Goal: Task Accomplishment & Management: Use online tool/utility

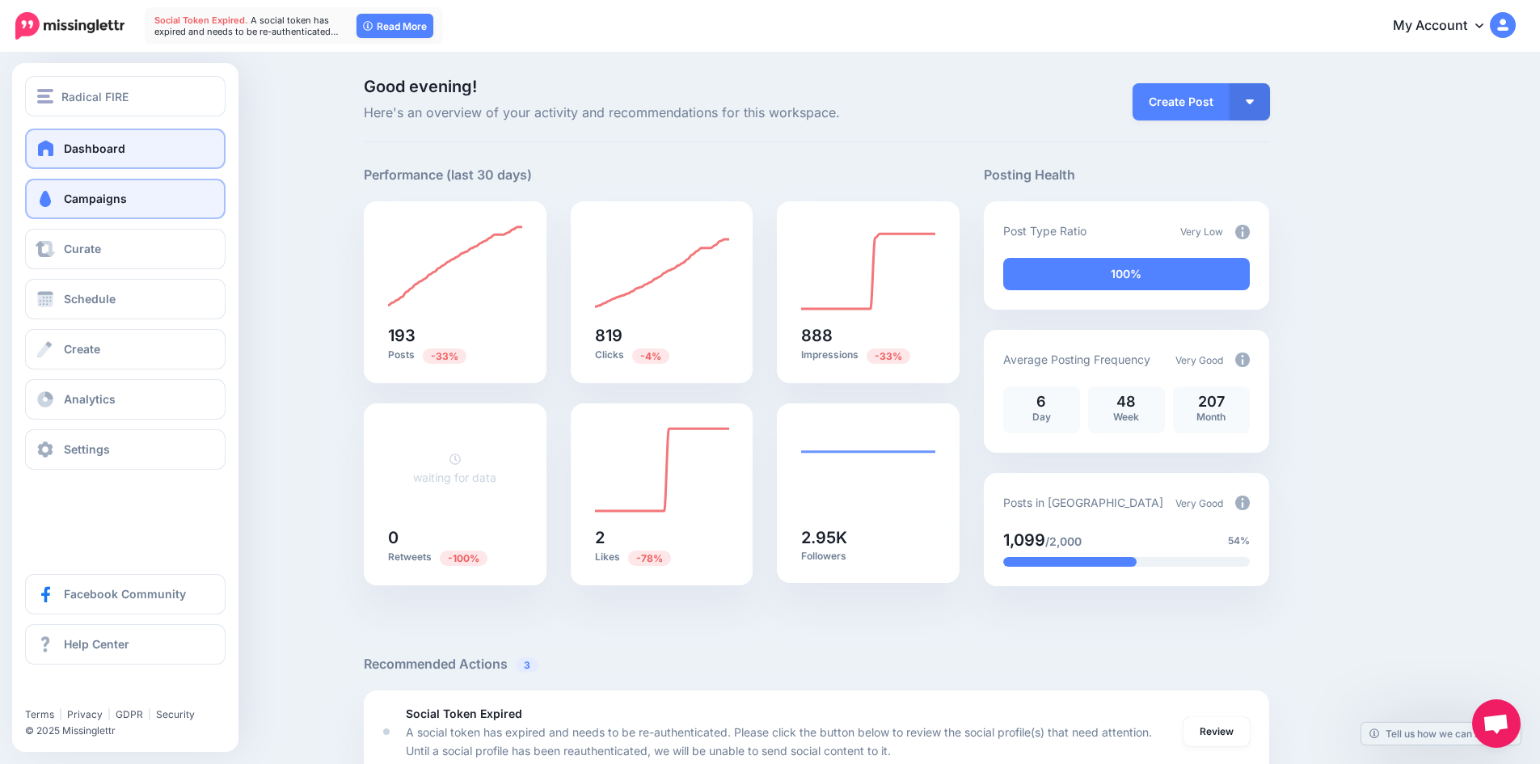
click at [73, 204] on span "Campaigns" at bounding box center [95, 199] width 63 height 14
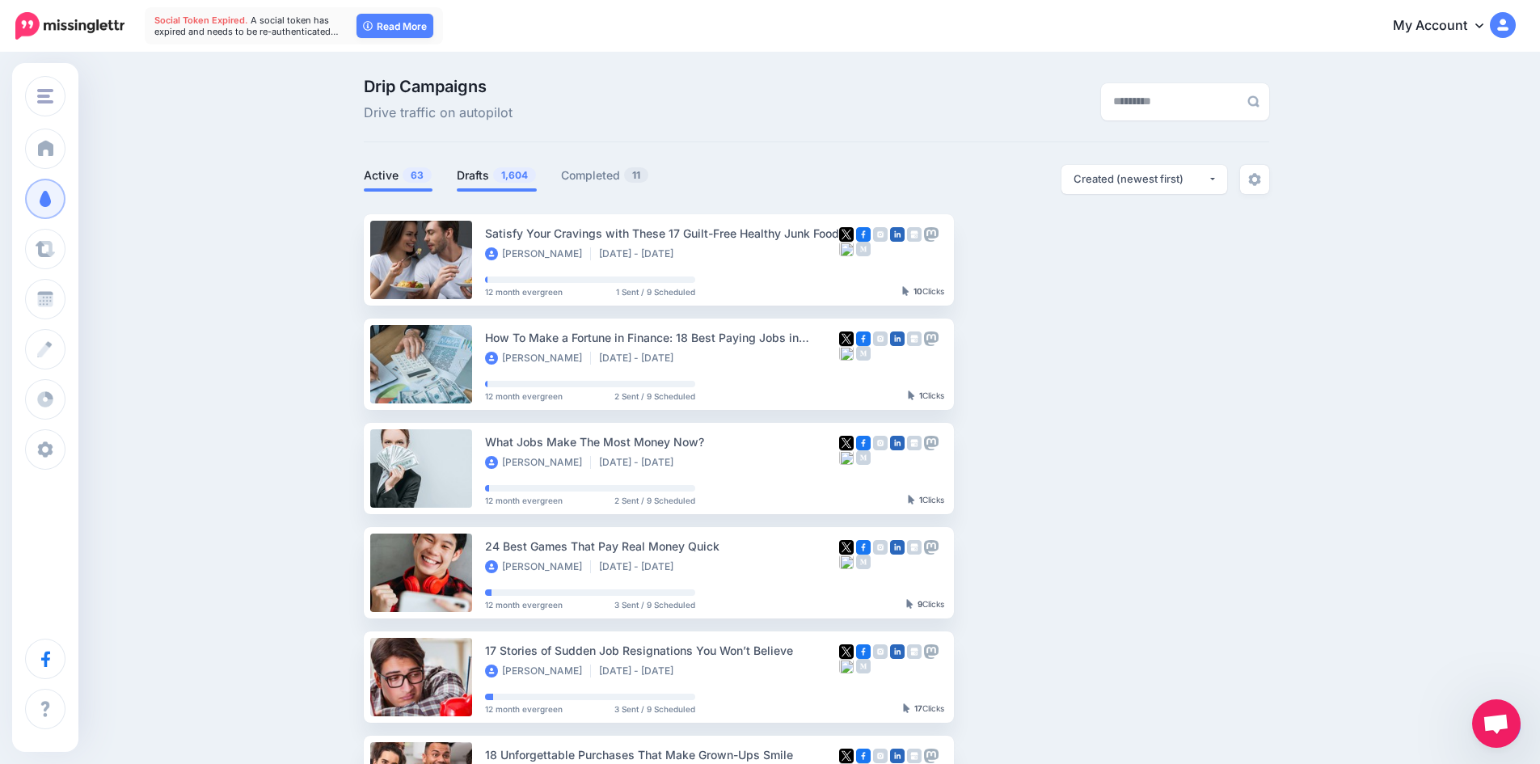
click at [488, 177] on link "Drafts 1,604" at bounding box center [497, 175] width 80 height 19
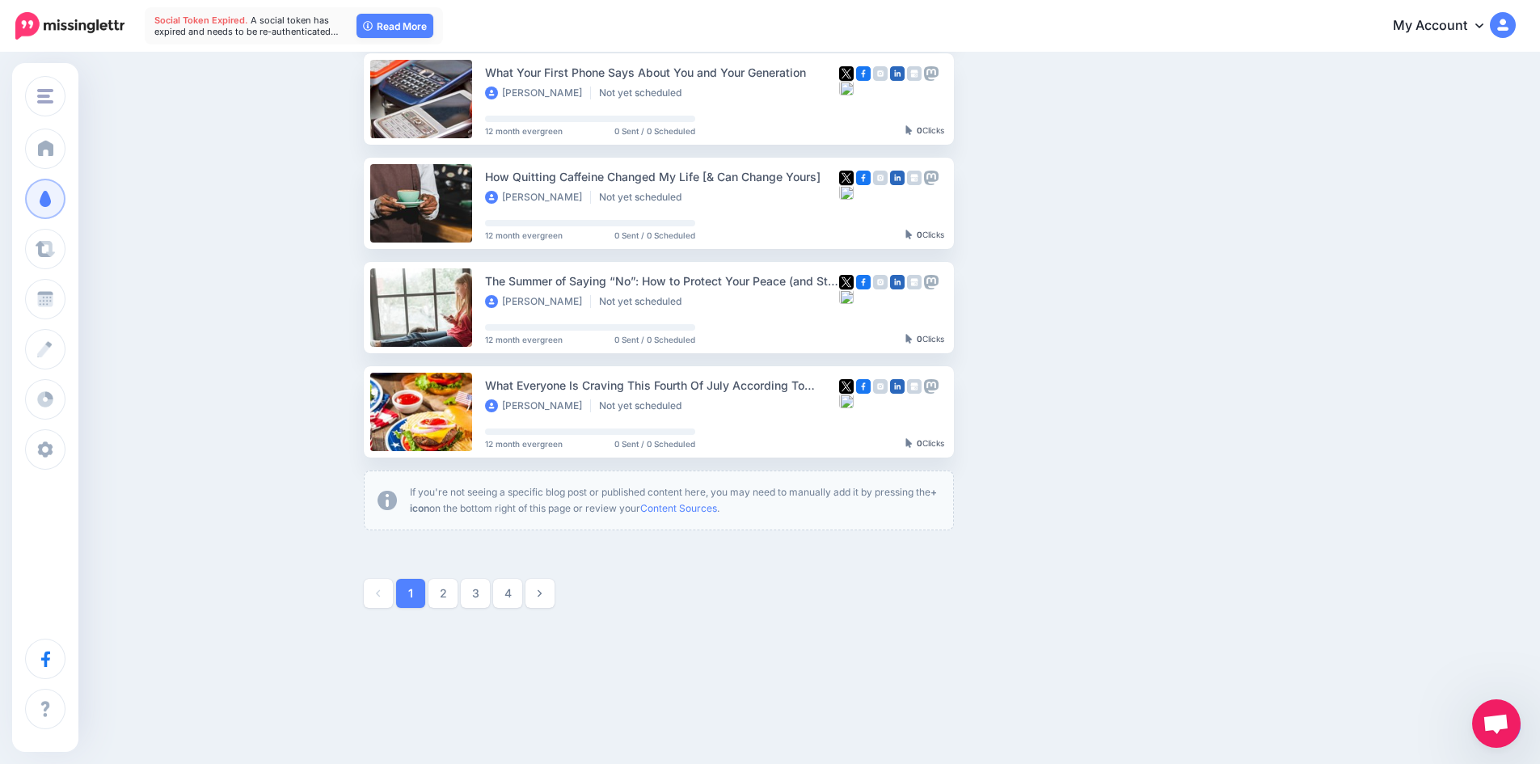
scroll to position [793, 0]
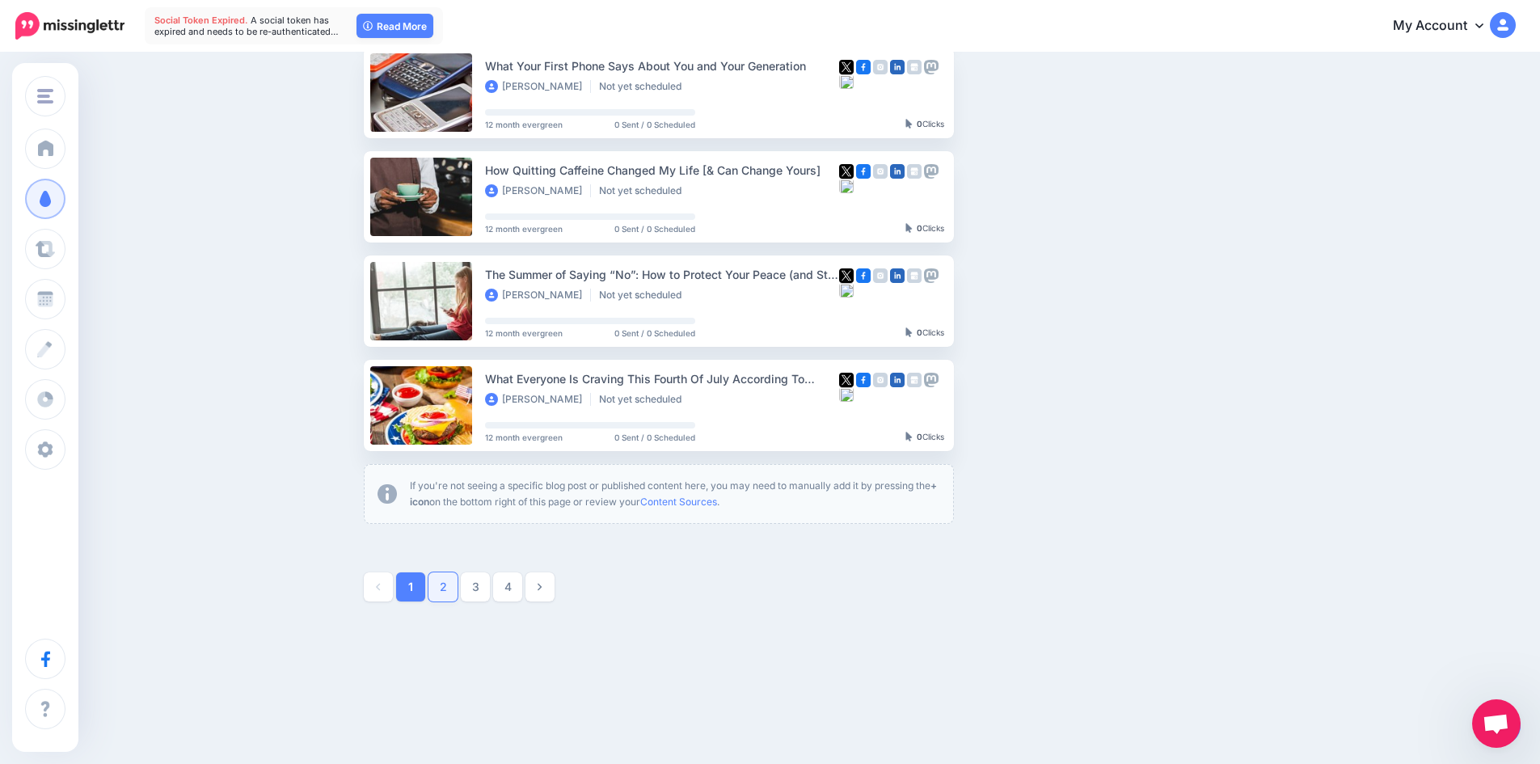
click at [455, 588] on link "2" at bounding box center [443, 587] width 29 height 29
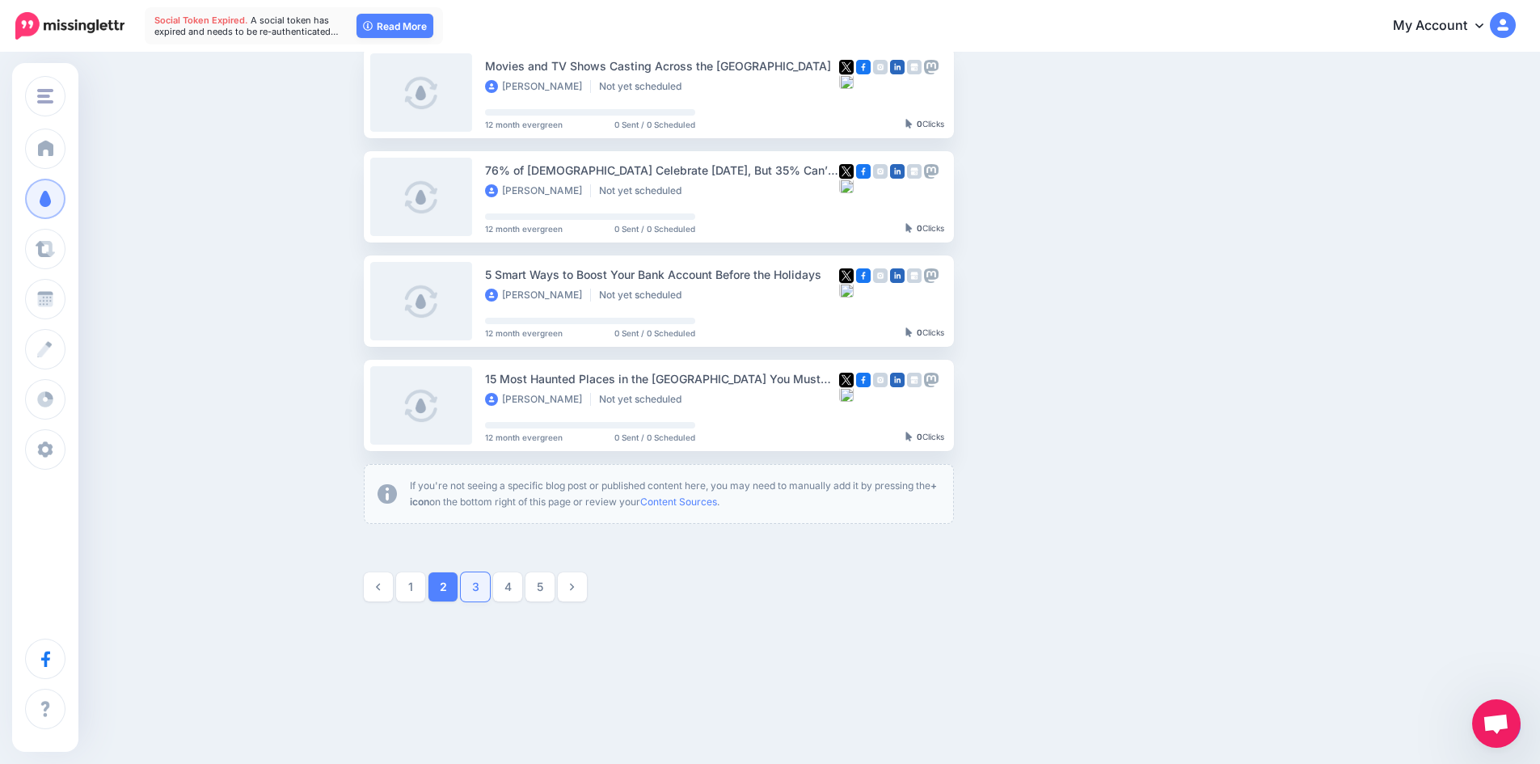
click at [485, 594] on link "3" at bounding box center [475, 587] width 29 height 29
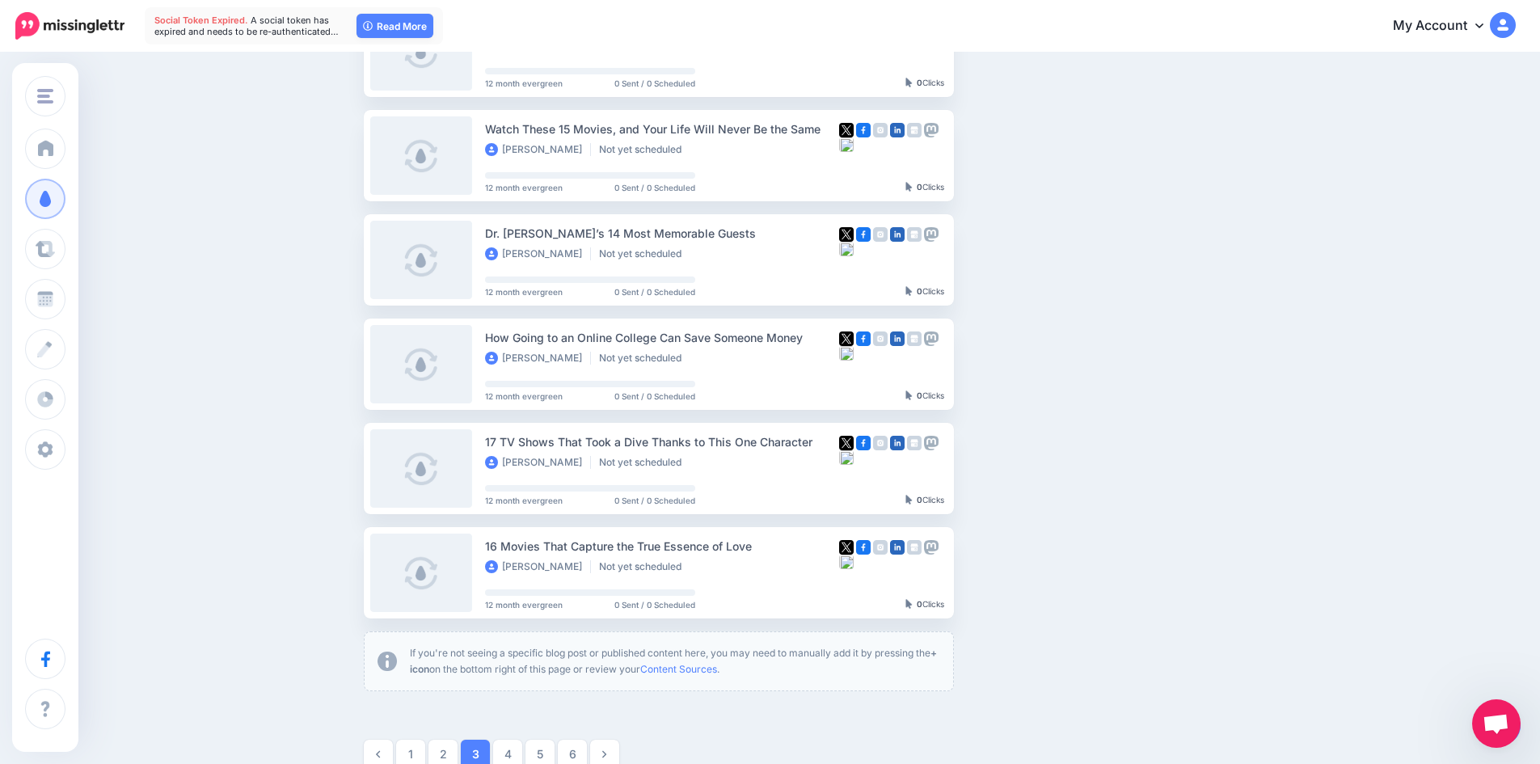
scroll to position [705, 0]
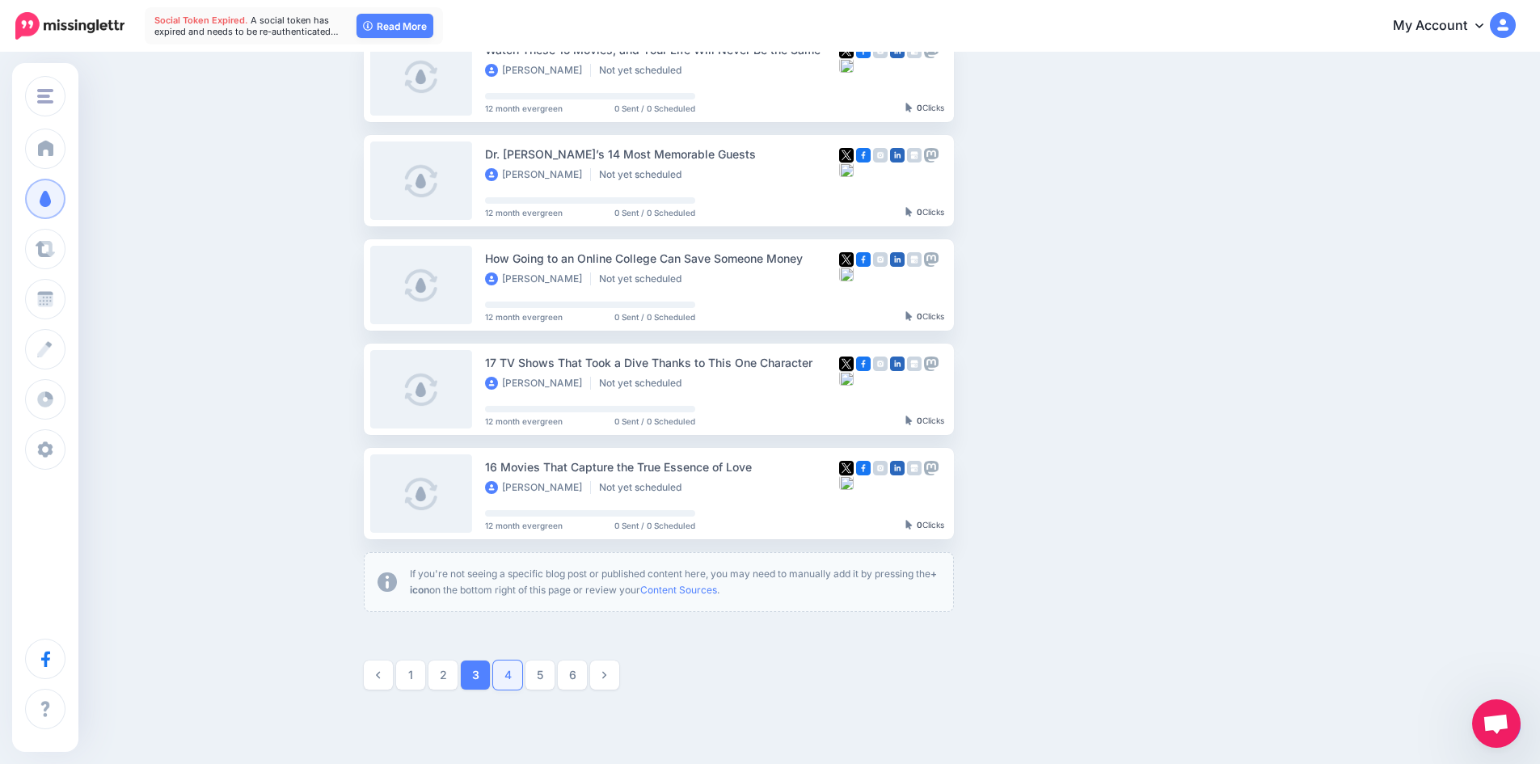
click at [511, 675] on link "4" at bounding box center [507, 675] width 29 height 29
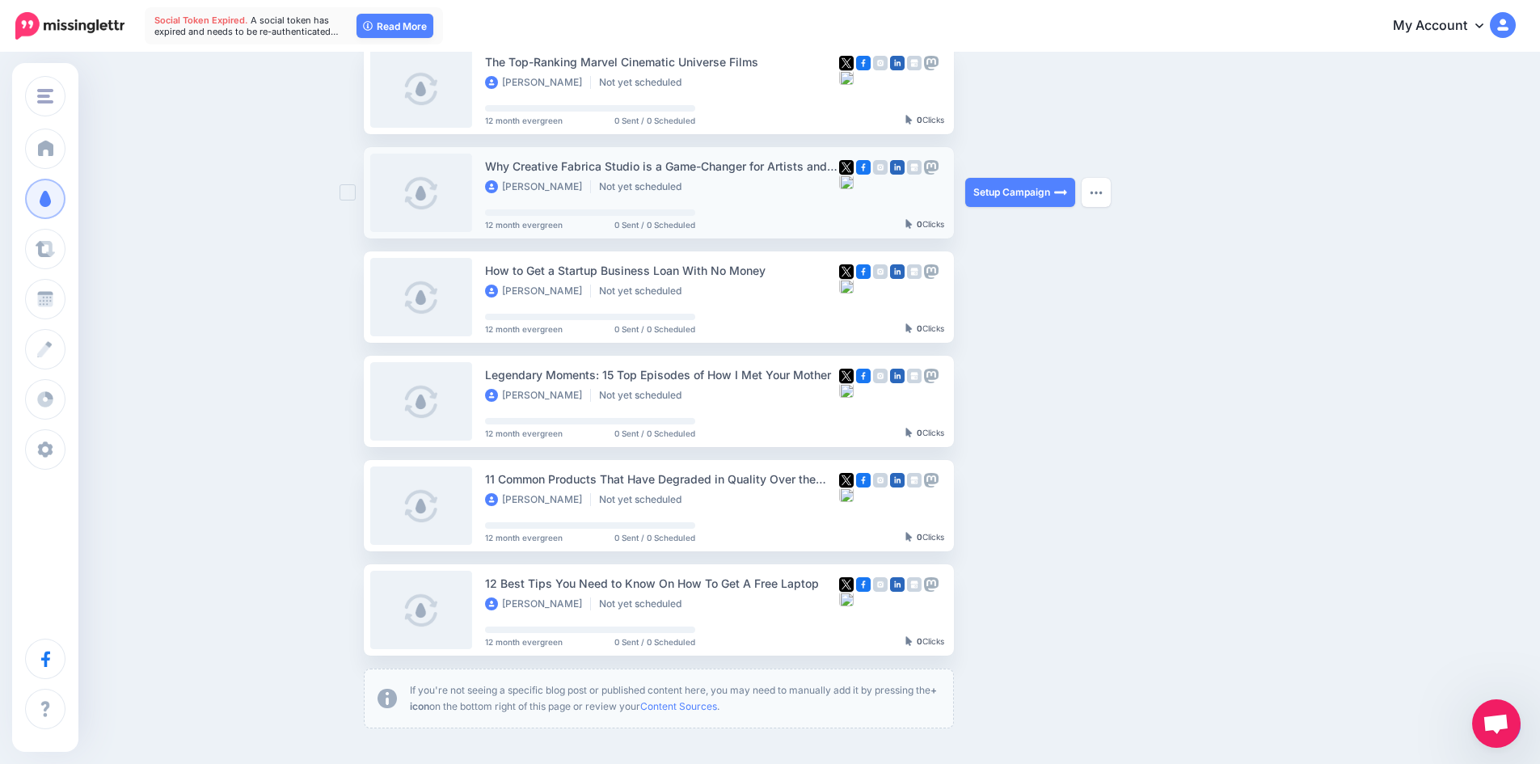
scroll to position [624, 0]
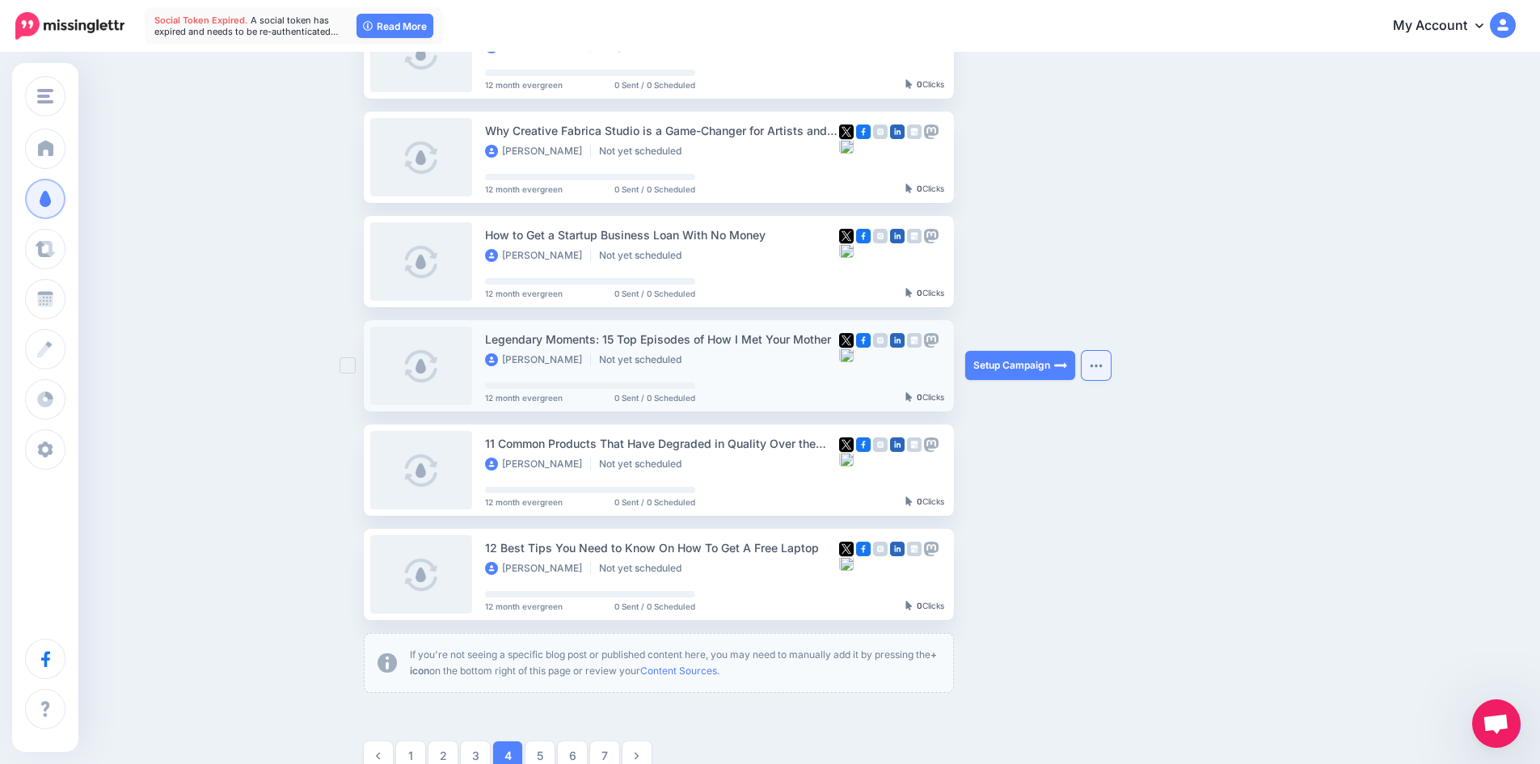
click at [1101, 365] on img "button" at bounding box center [1096, 365] width 13 height 5
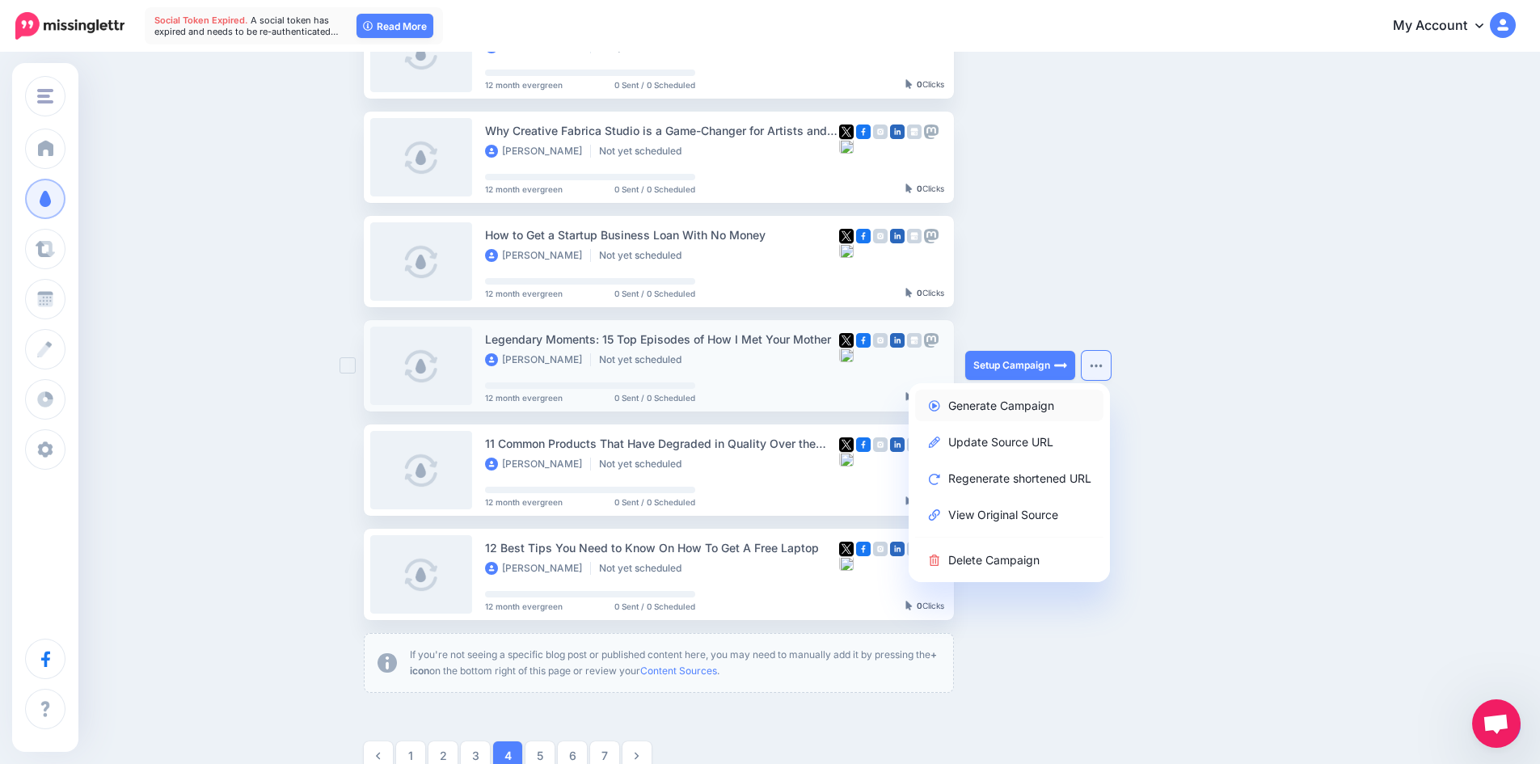
click at [1039, 408] on link "Generate Campaign" at bounding box center [1009, 406] width 188 height 32
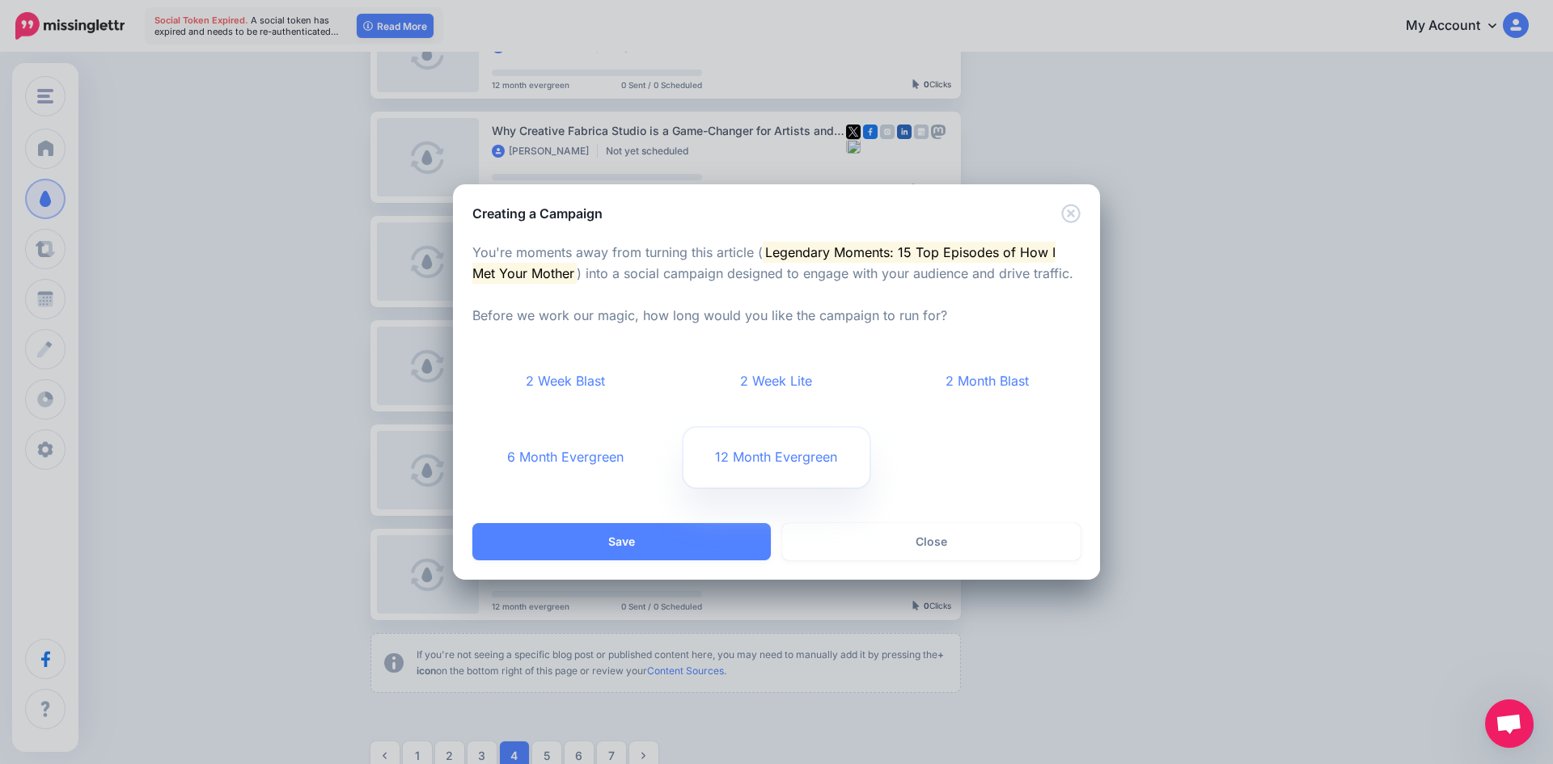
click at [734, 446] on link "12 Month Evergreen" at bounding box center [776, 458] width 187 height 60
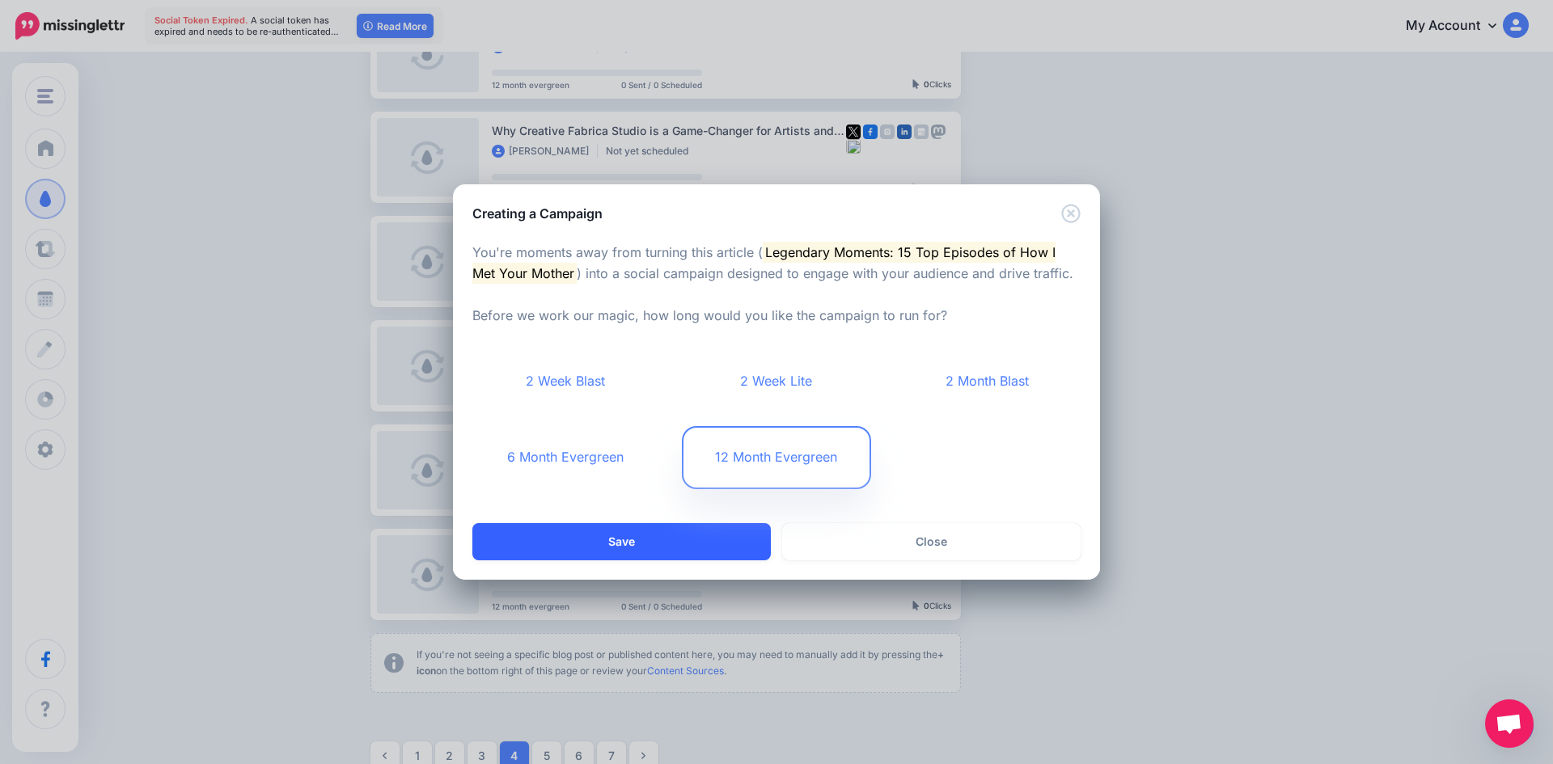
click at [691, 536] on button "Save" at bounding box center [621, 541] width 298 height 37
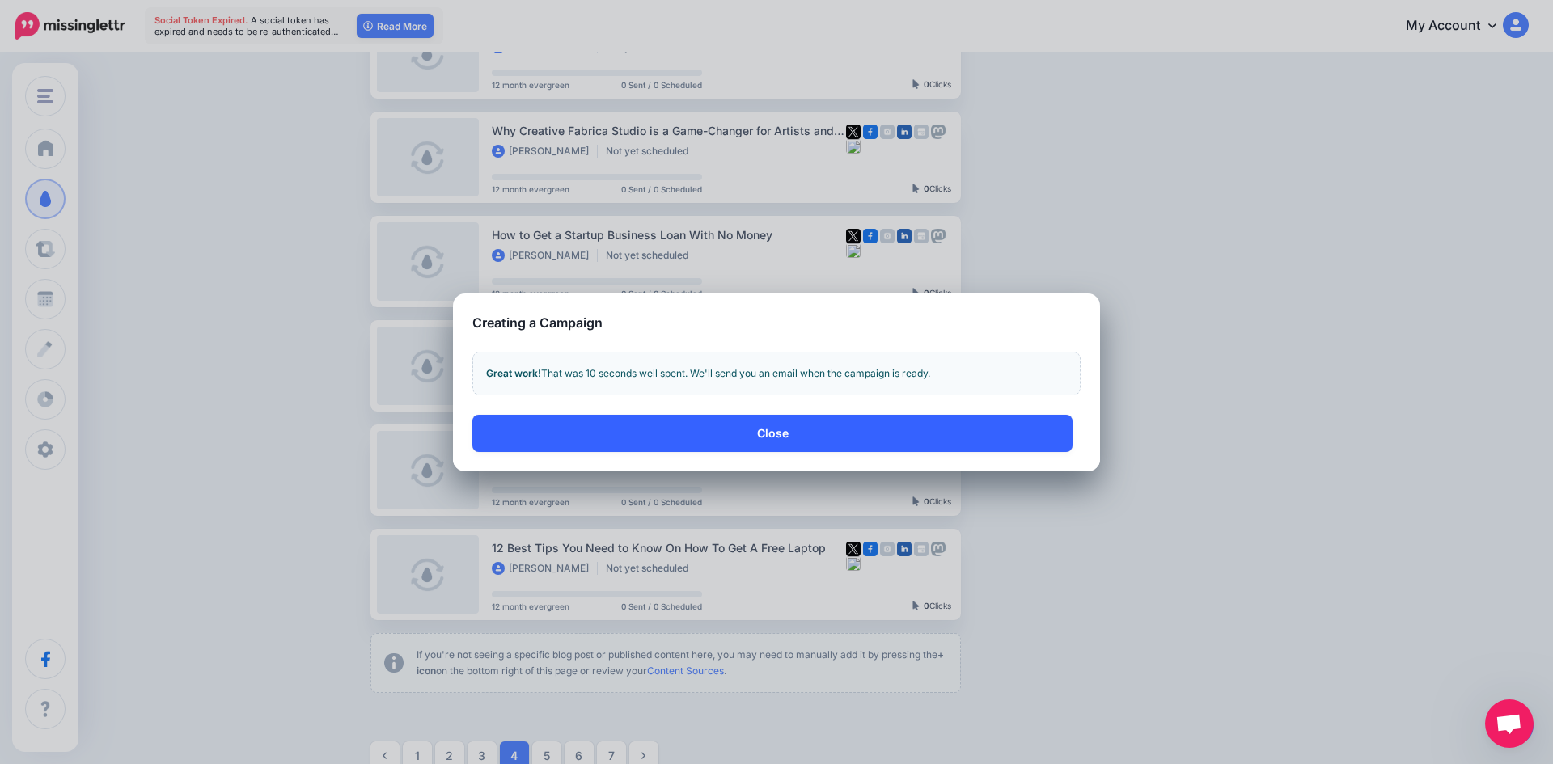
click at [794, 433] on button "Close" at bounding box center [772, 433] width 600 height 37
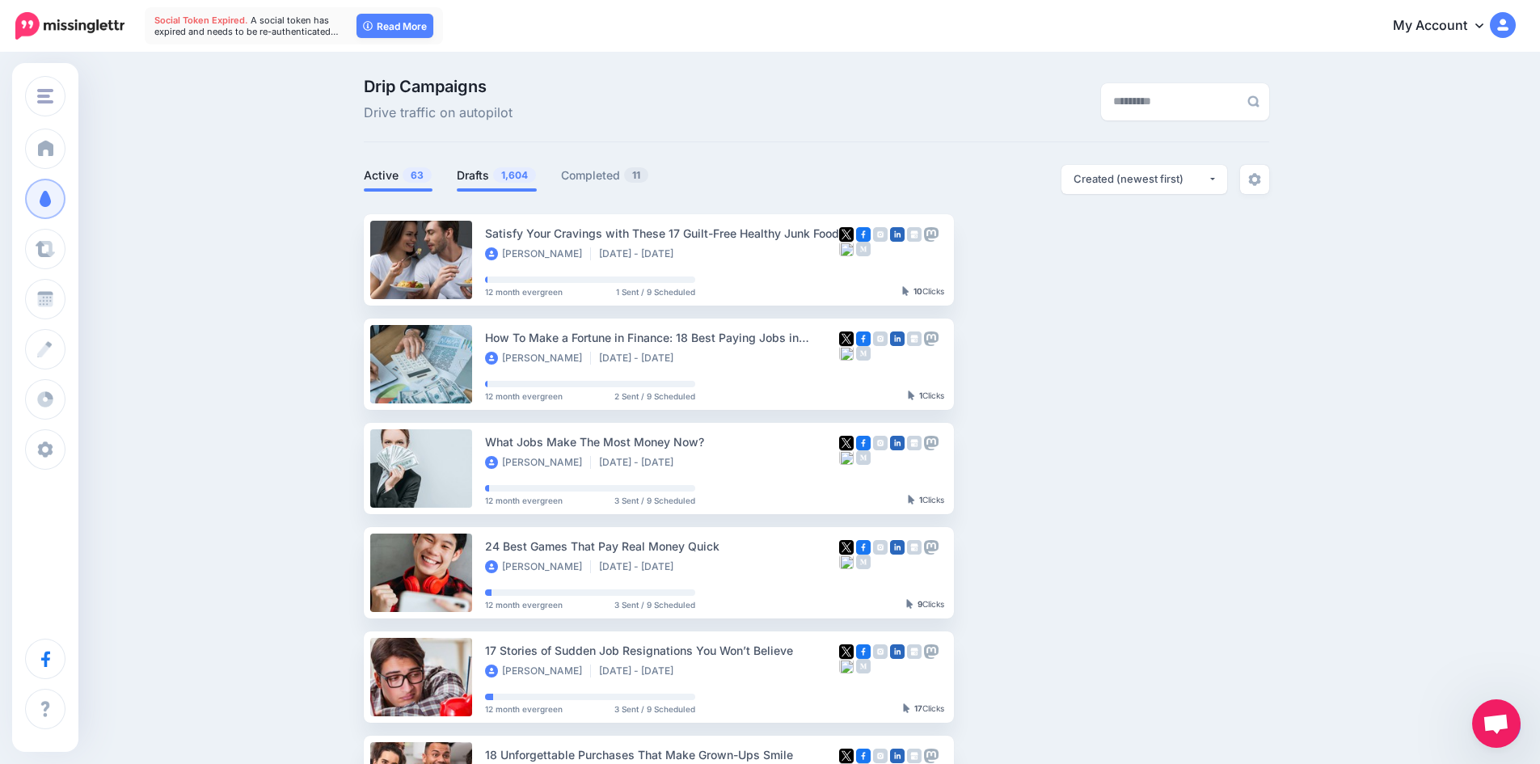
click at [478, 180] on link "Drafts 1,604" at bounding box center [497, 175] width 80 height 19
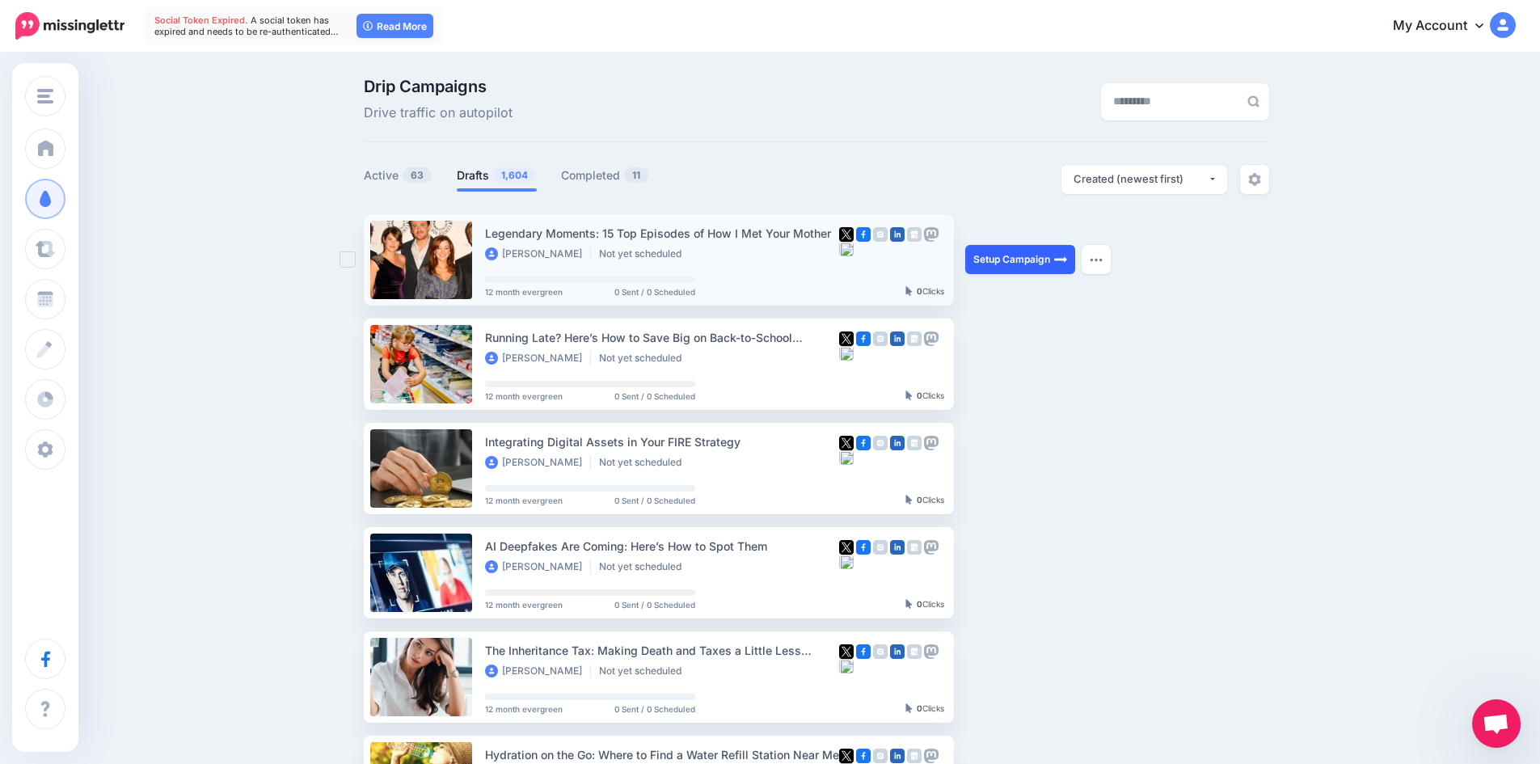
click at [1009, 260] on link "Setup Campaign" at bounding box center [1020, 259] width 110 height 29
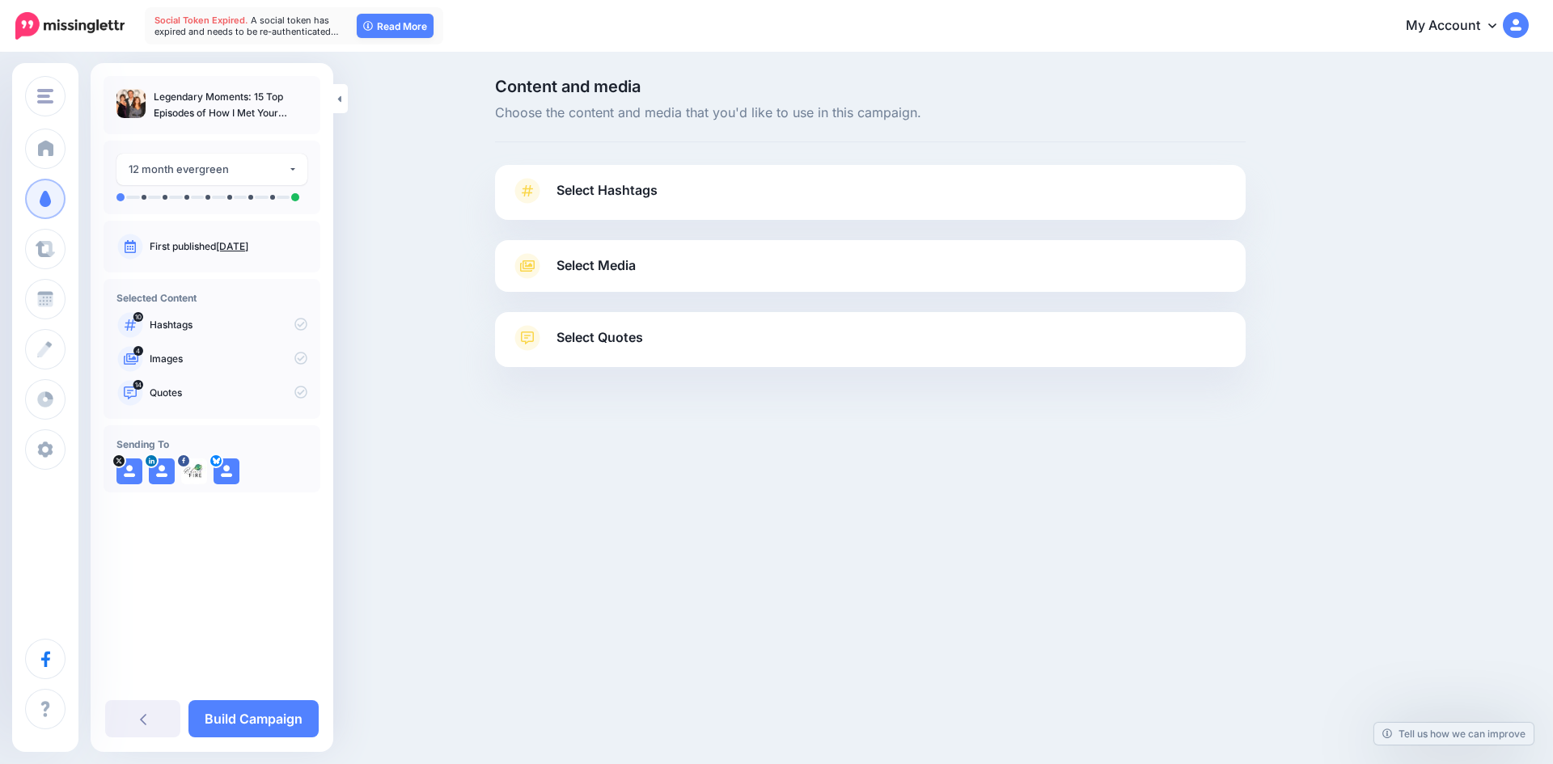
click at [594, 190] on span "Select Hashtags" at bounding box center [606, 191] width 101 height 22
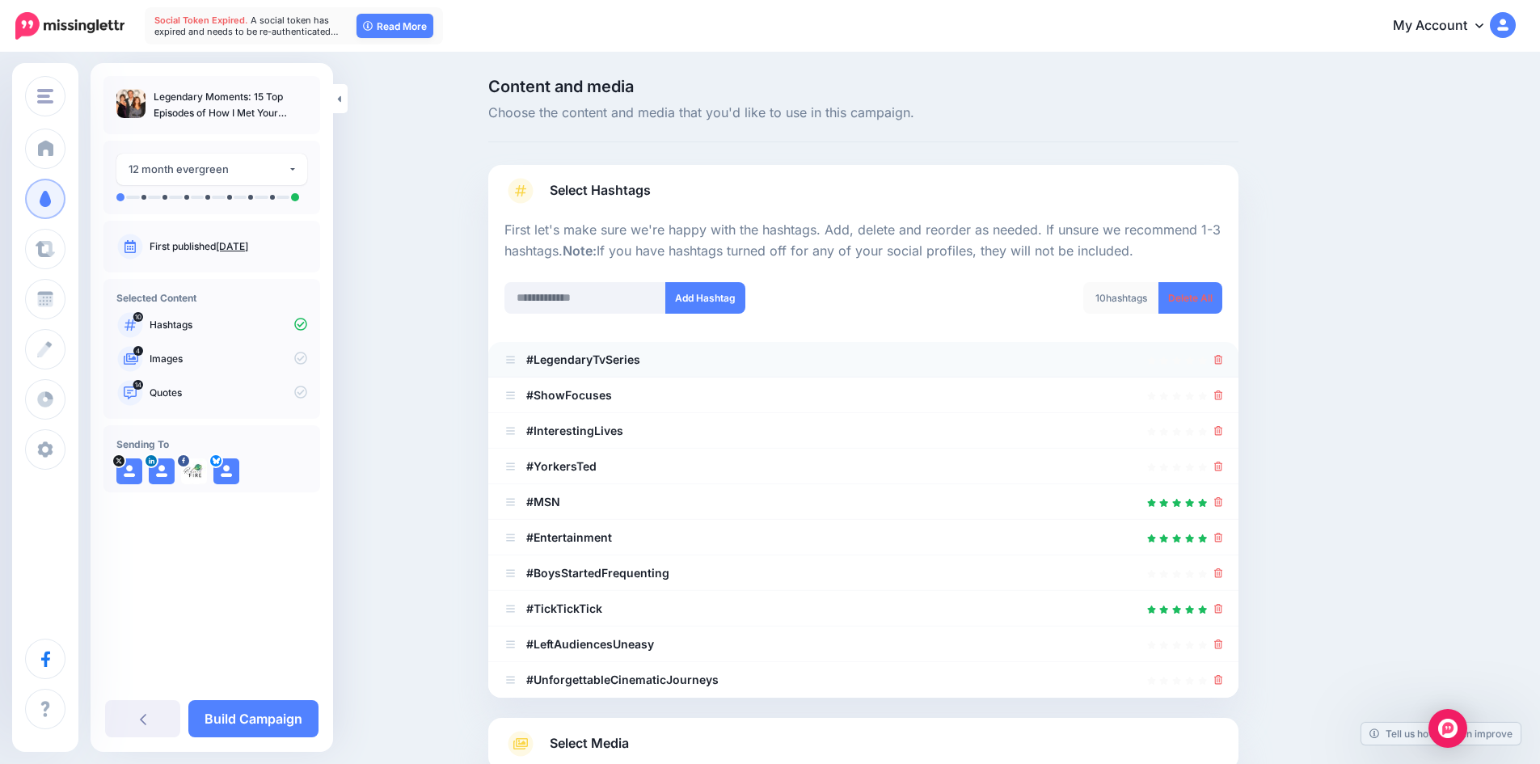
click at [1219, 357] on div at bounding box center [864, 359] width 718 height 19
click at [1223, 359] on icon at bounding box center [1219, 360] width 9 height 10
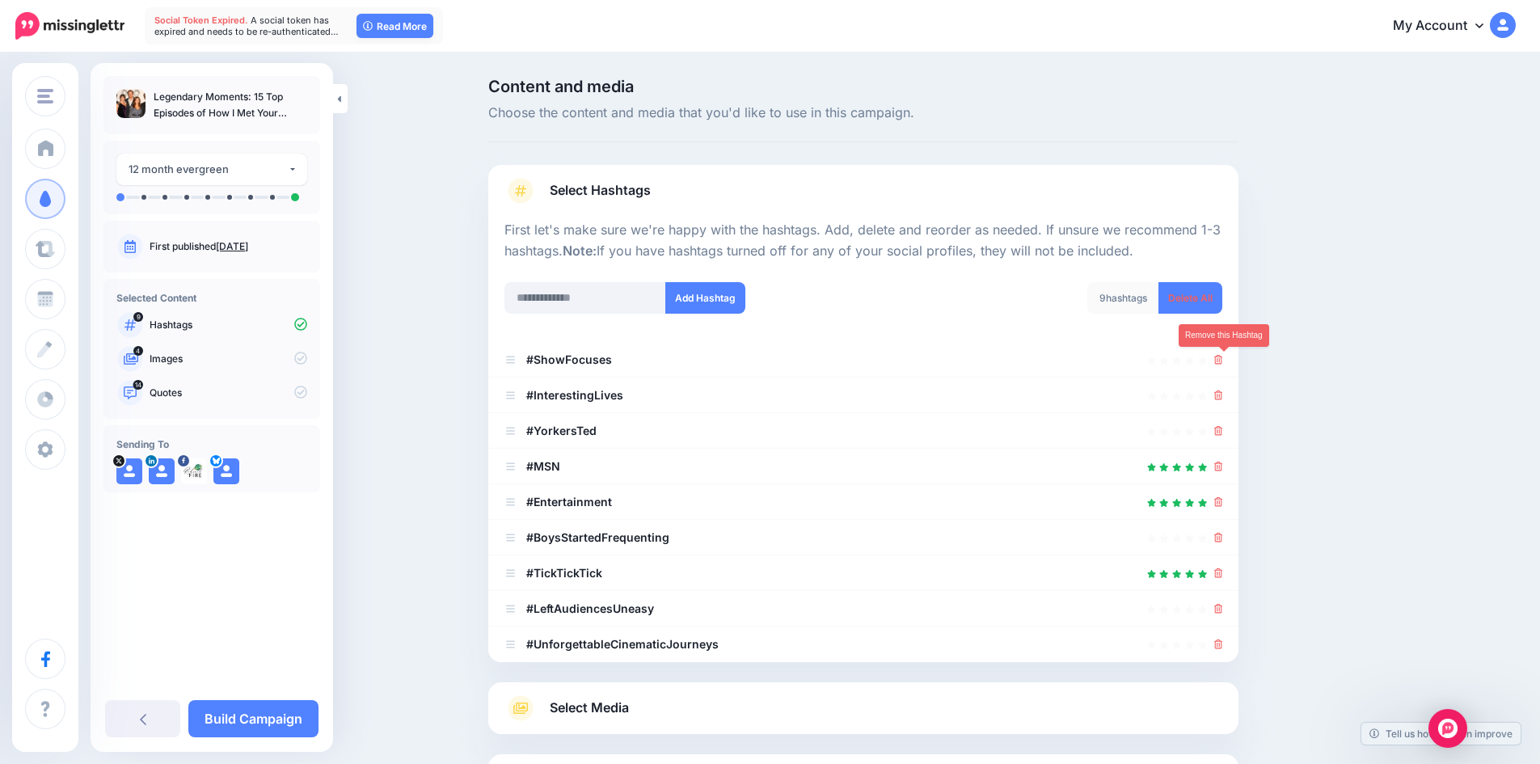
click at [1223, 359] on icon at bounding box center [1219, 360] width 9 height 10
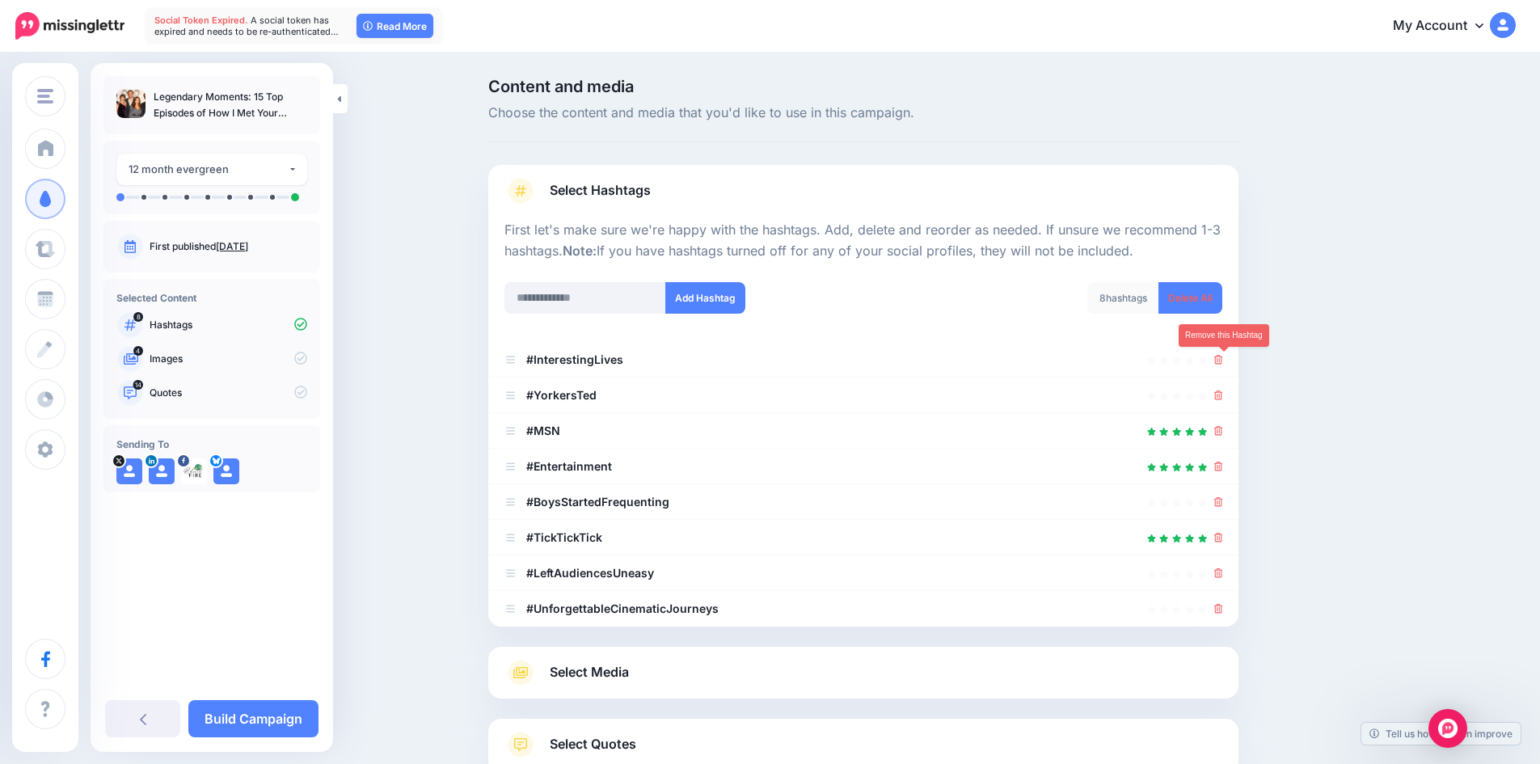
click at [1223, 359] on icon at bounding box center [1219, 360] width 9 height 10
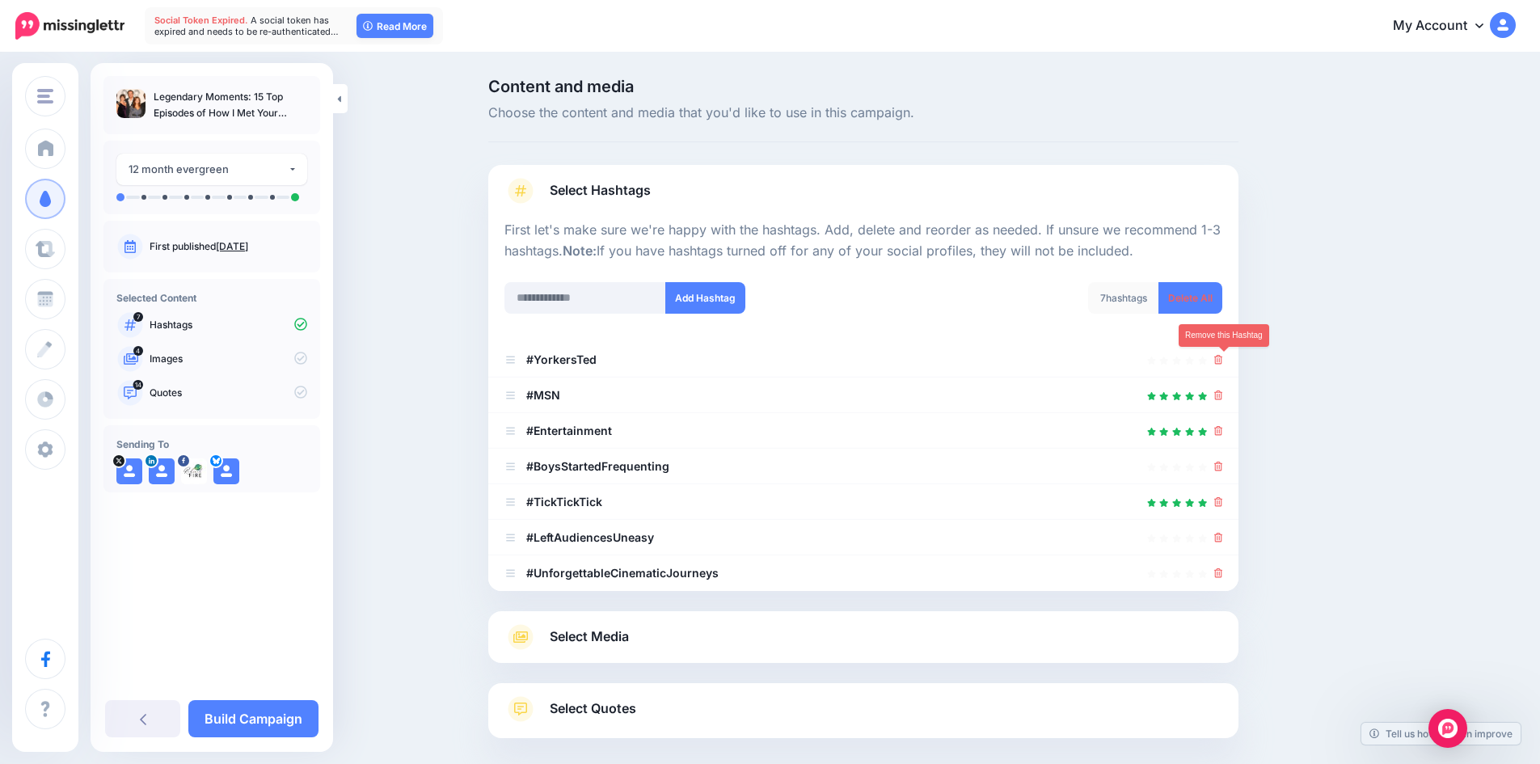
click at [1223, 359] on icon at bounding box center [1219, 360] width 9 height 10
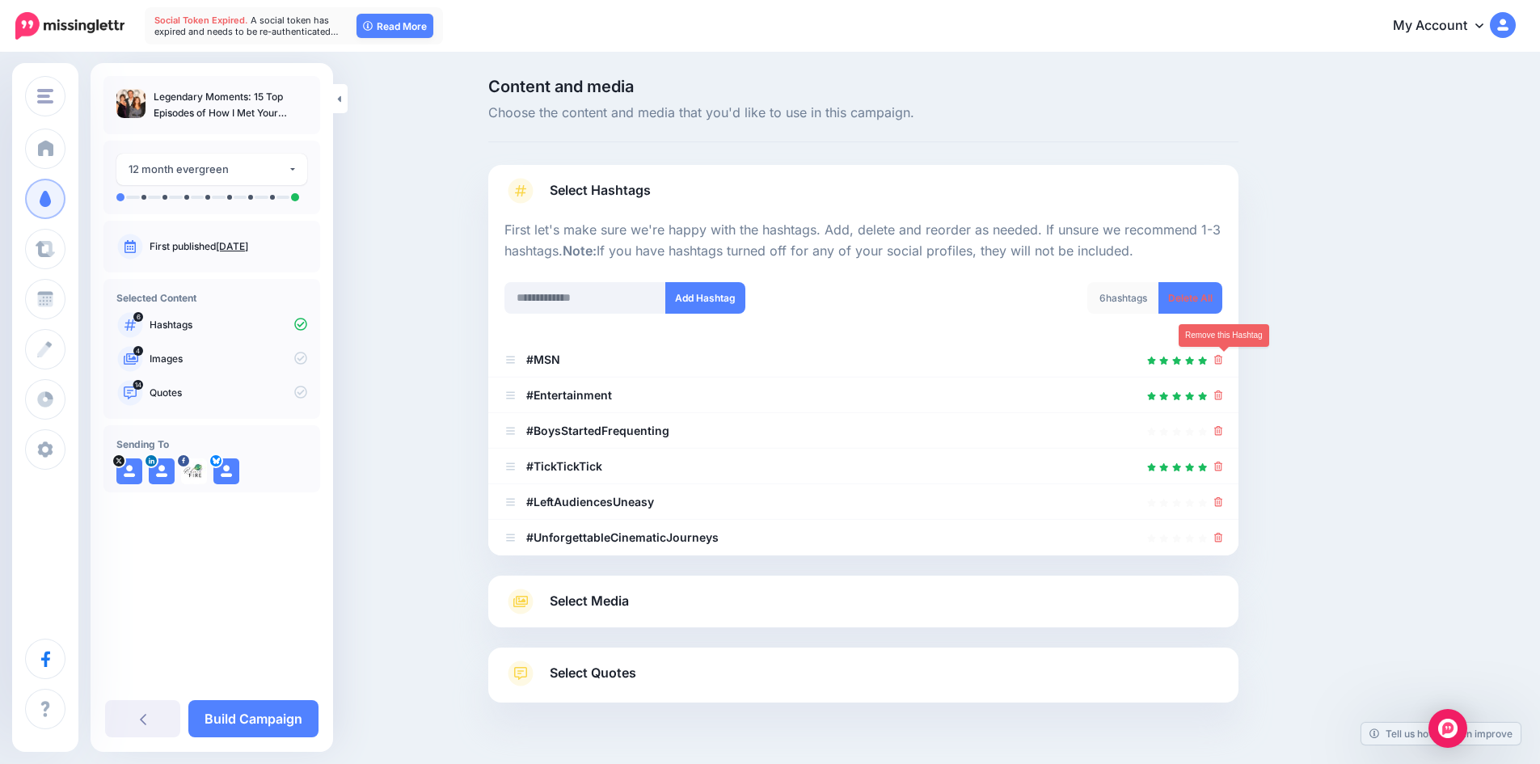
click at [1223, 359] on icon at bounding box center [1219, 360] width 9 height 10
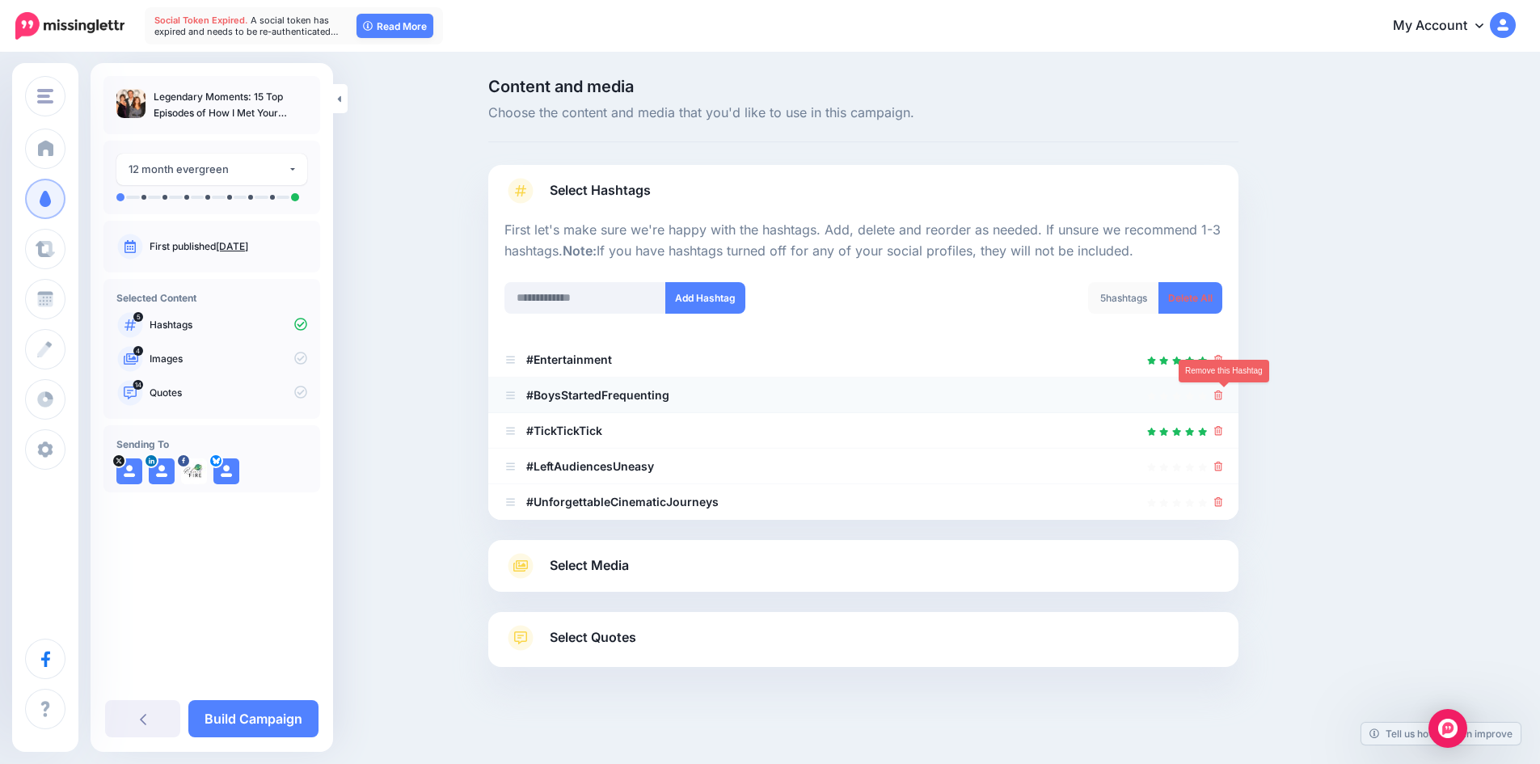
click at [1223, 396] on icon at bounding box center [1219, 396] width 9 height 10
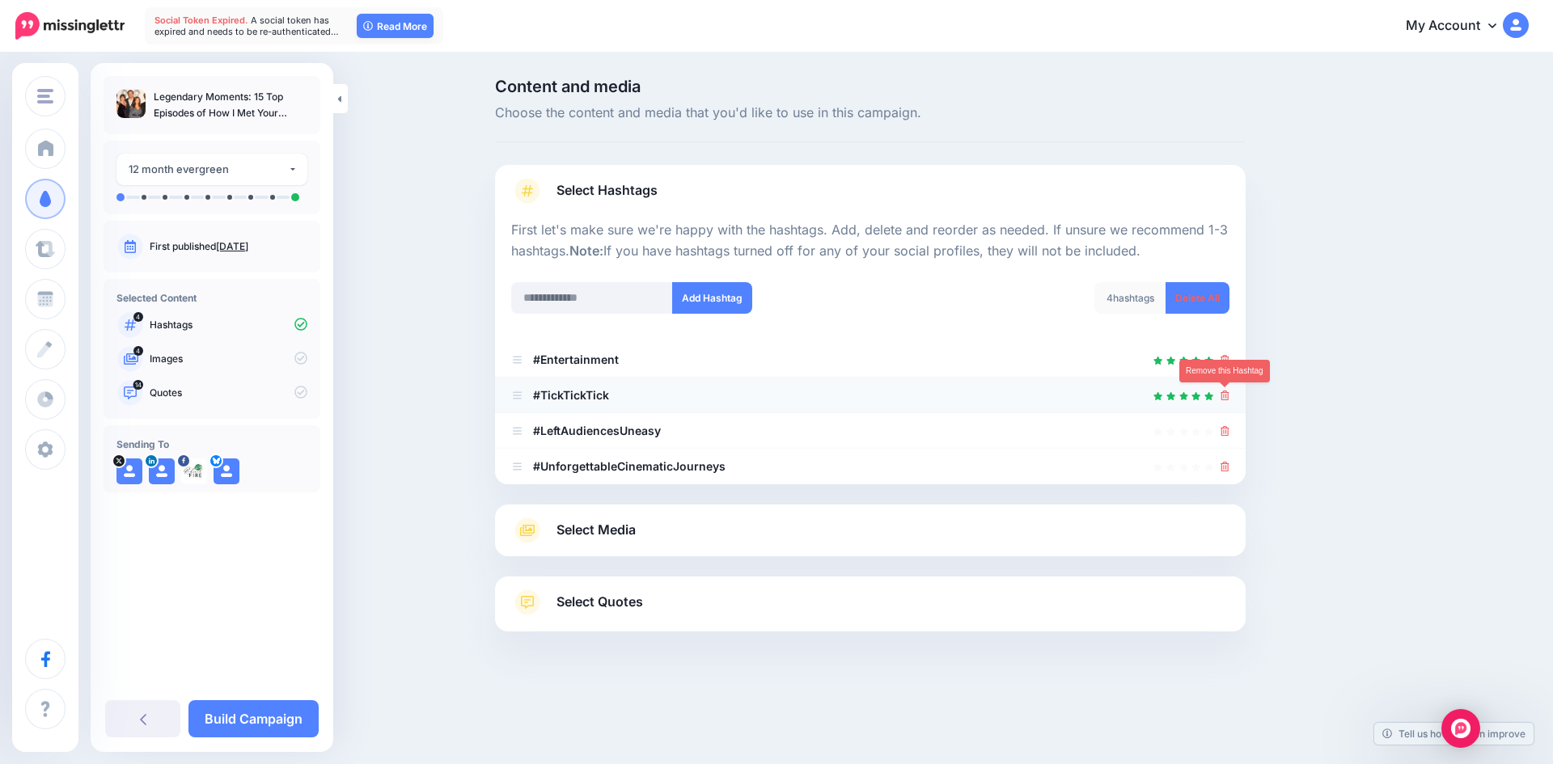
click at [1225, 395] on icon at bounding box center [1224, 396] width 9 height 10
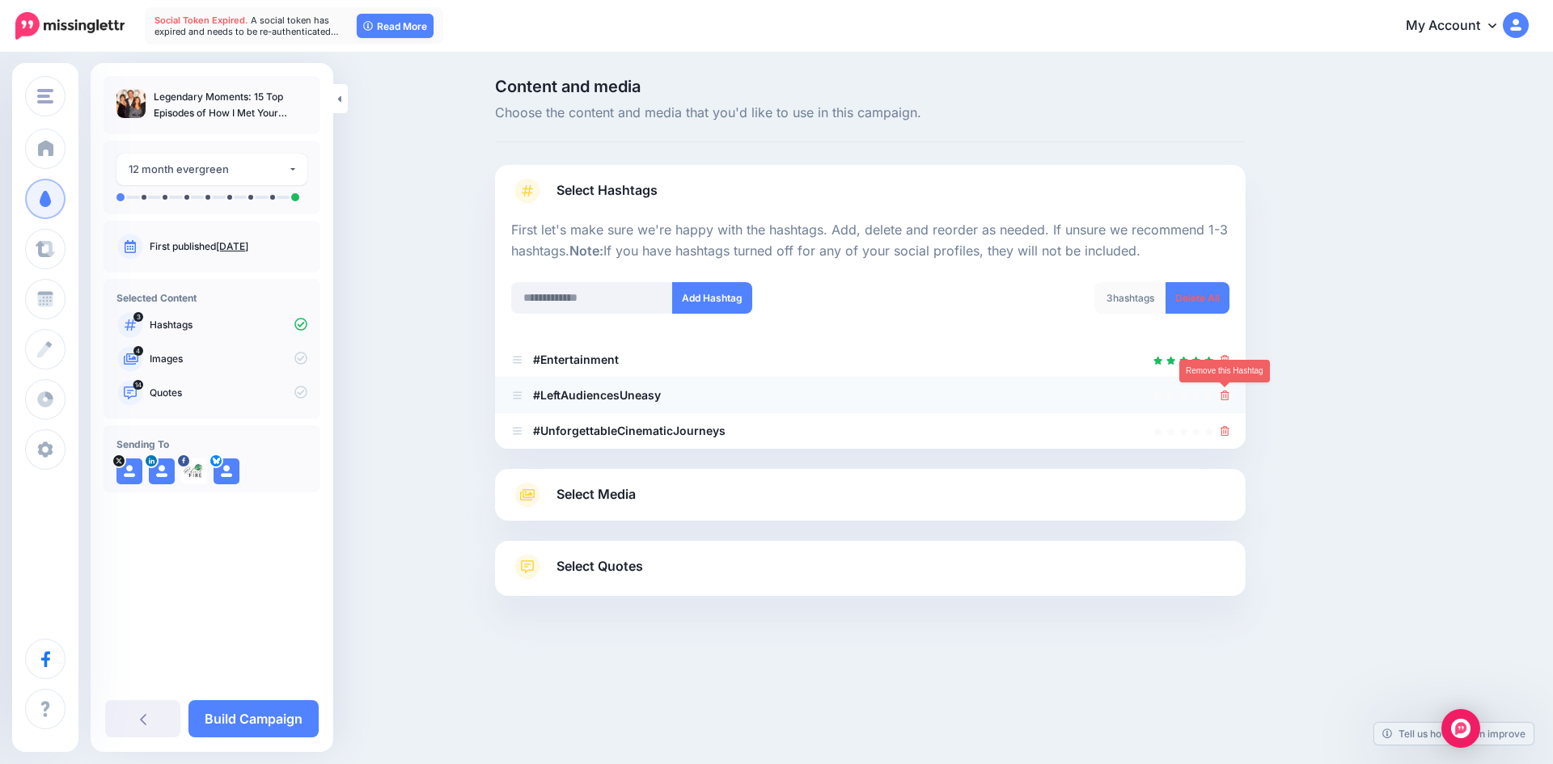
click at [1220, 395] on icon at bounding box center [1224, 396] width 9 height 10
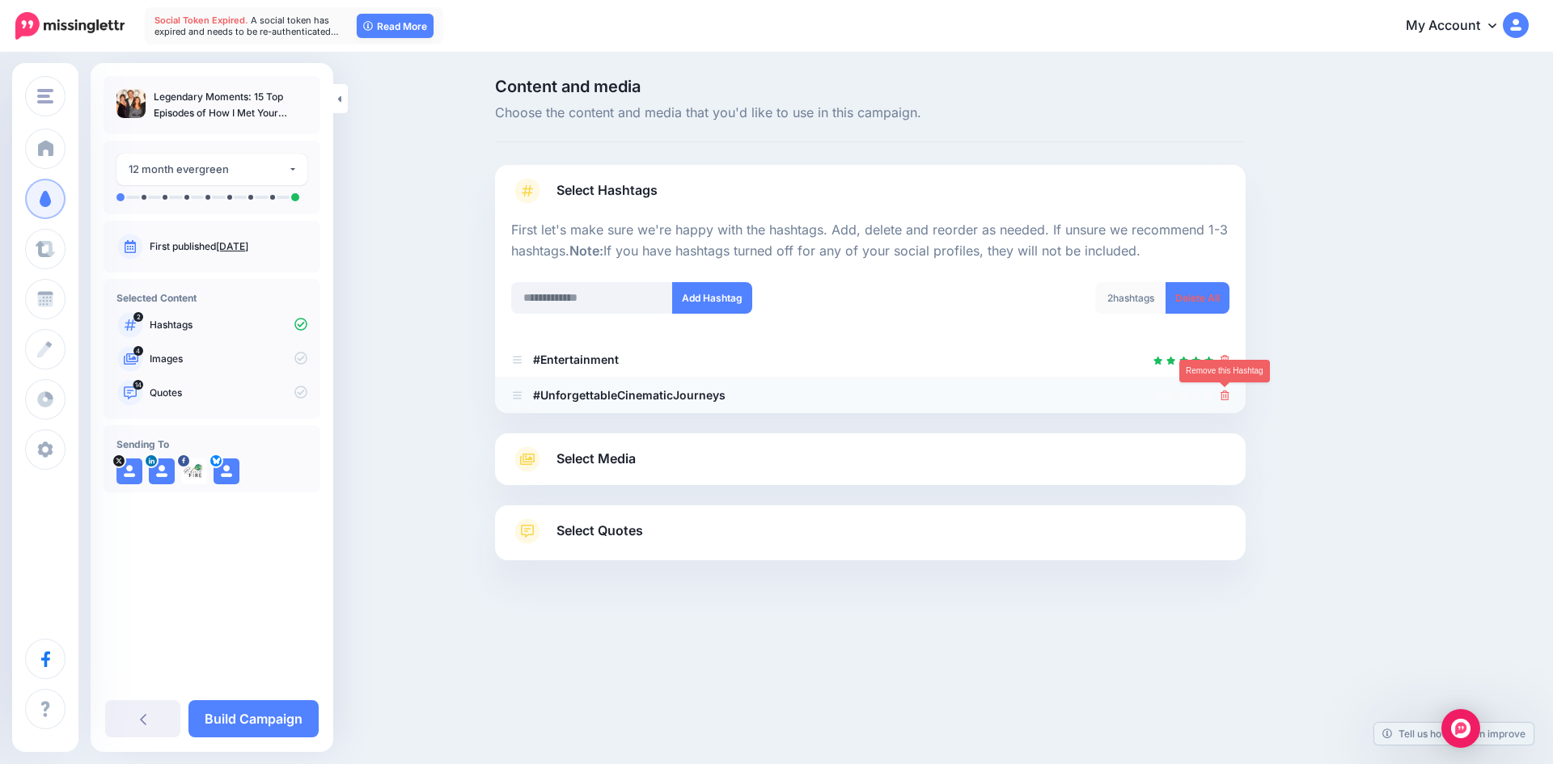
drag, startPoint x: 1222, startPoint y: 400, endPoint x: 1174, endPoint y: 398, distance: 47.8
click at [1222, 399] on icon at bounding box center [1224, 396] width 9 height 10
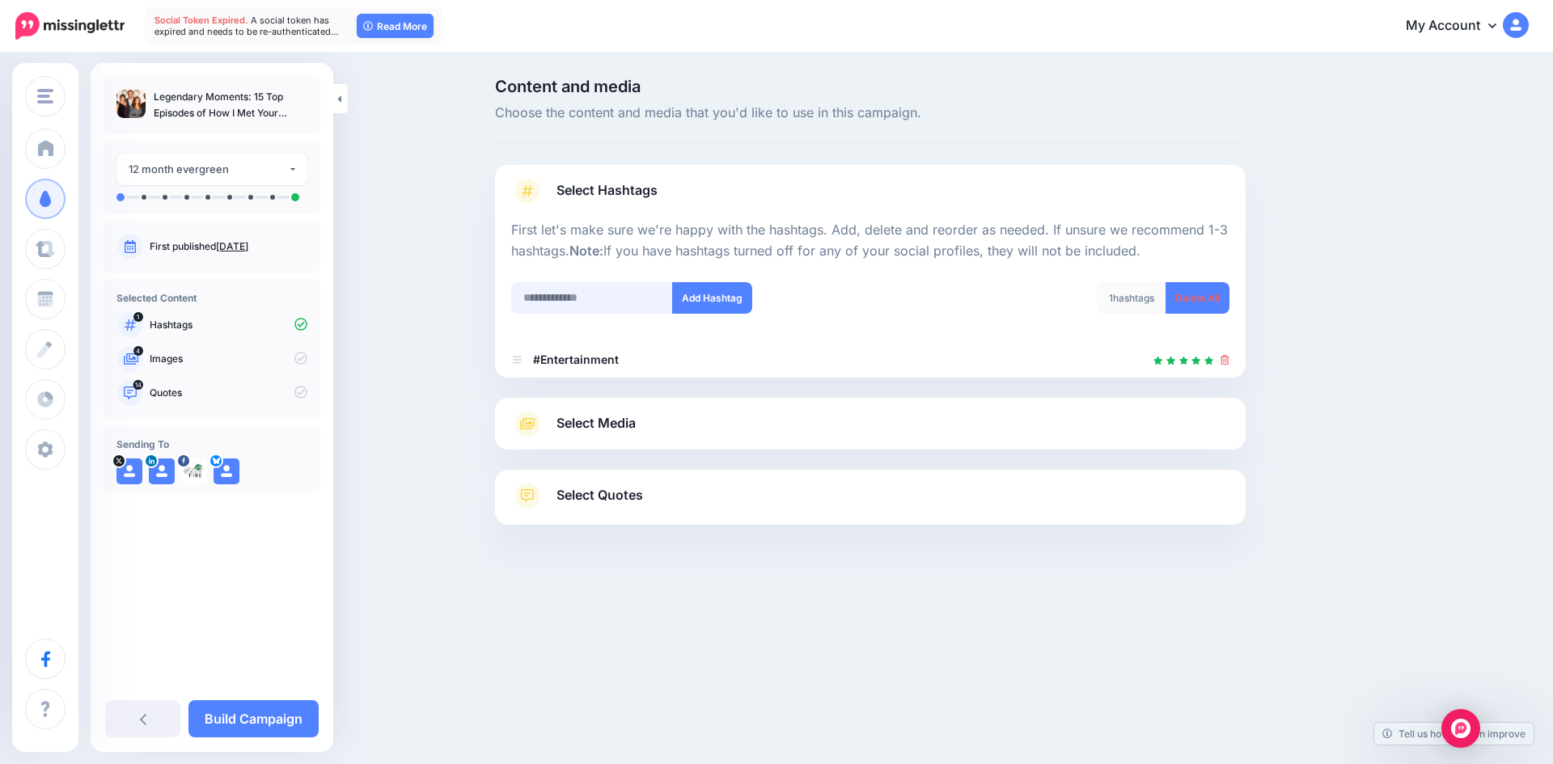
click at [581, 298] on input "text" at bounding box center [592, 298] width 162 height 32
type input "********"
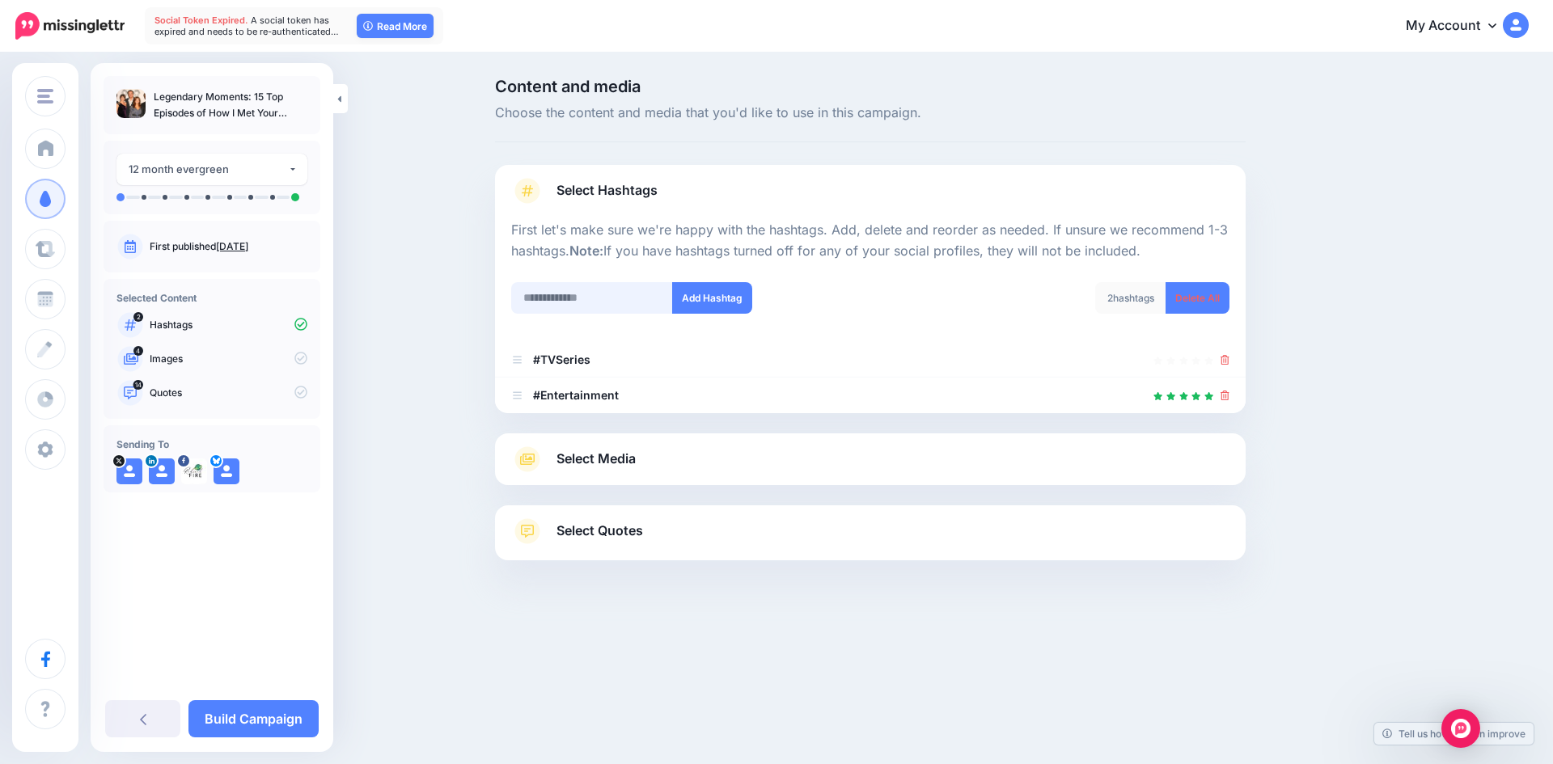
click at [611, 302] on input "text" at bounding box center [592, 298] width 162 height 32
type input "*"
type input "******"
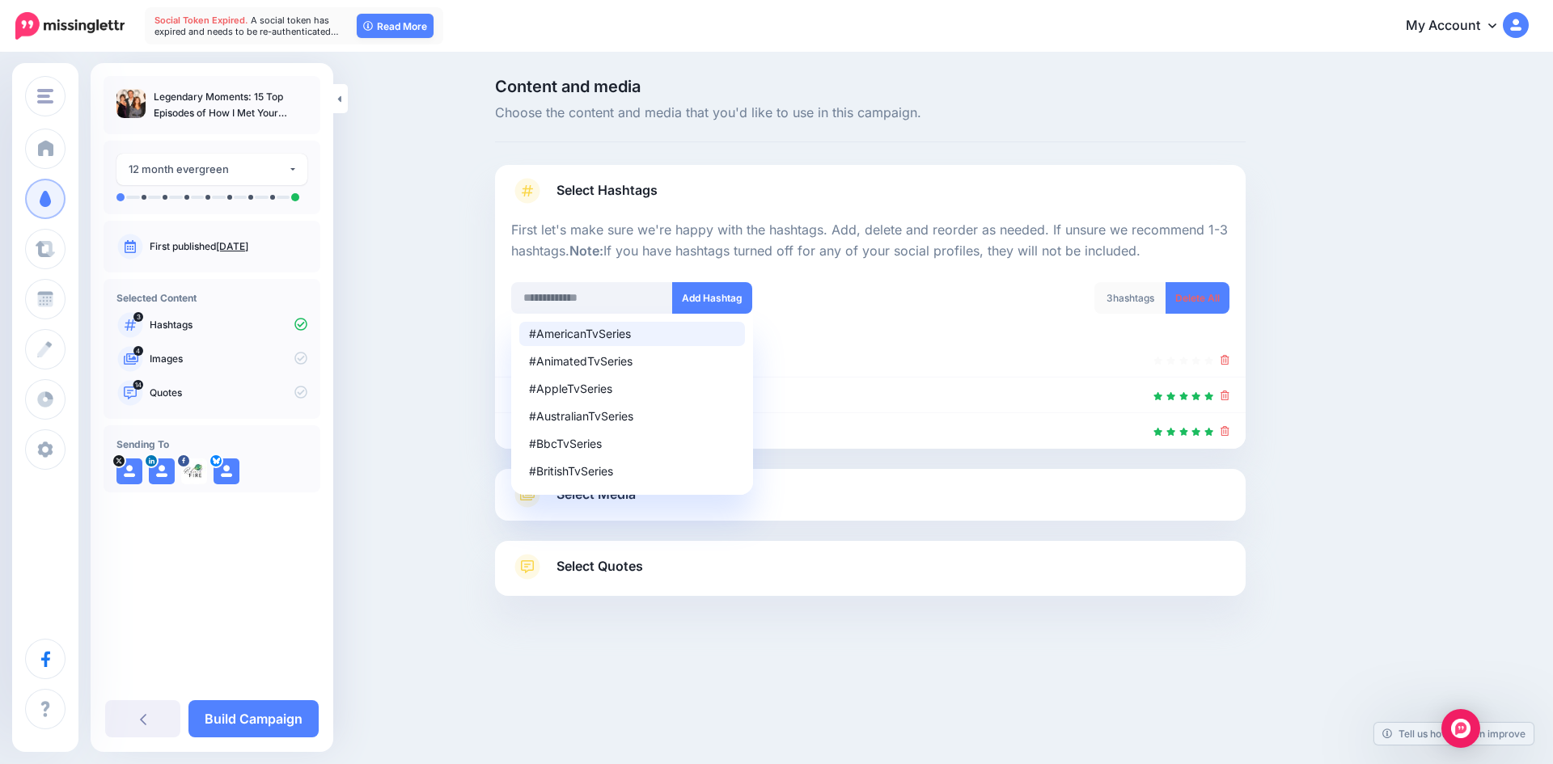
click at [627, 336] on div "#AmericanTvSeries" at bounding box center [632, 333] width 206 height 11
type input "**********"
click at [721, 294] on button "Add Hashtag" at bounding box center [712, 298] width 80 height 32
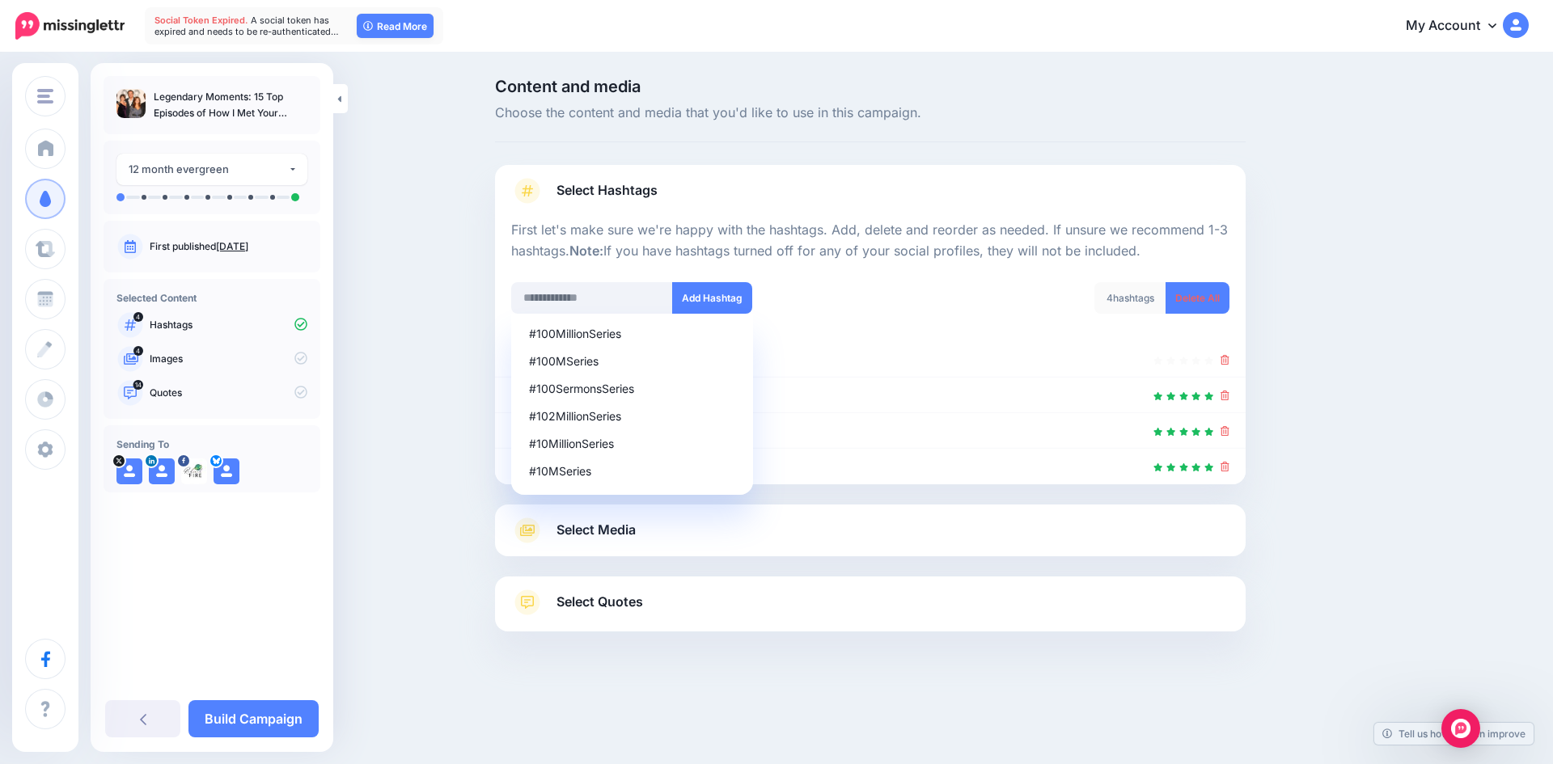
click at [921, 278] on div at bounding box center [870, 272] width 718 height 20
click at [811, 201] on link "Select Hashtags" at bounding box center [870, 199] width 718 height 42
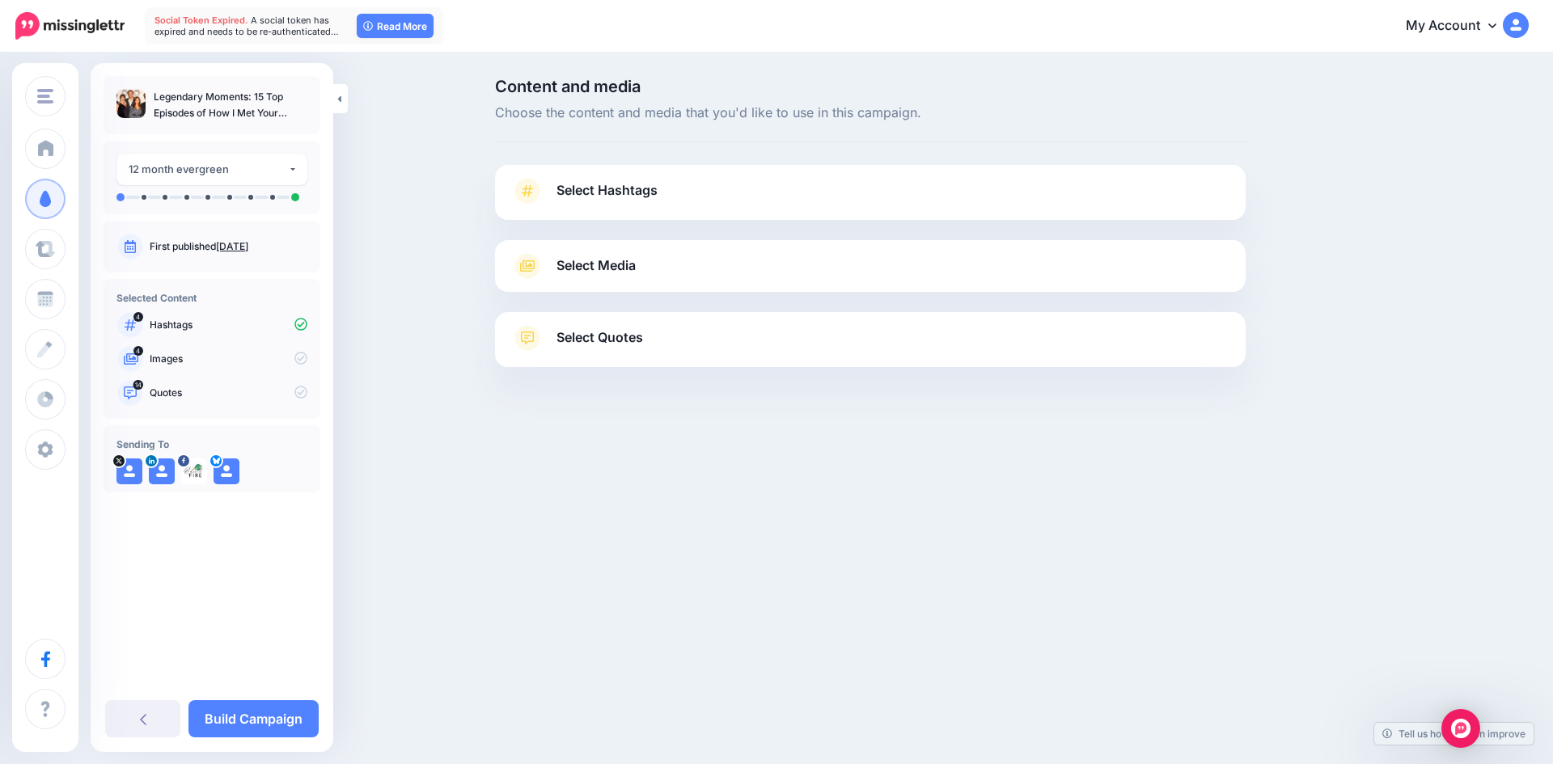
click at [809, 192] on link "Select Hashtags" at bounding box center [870, 199] width 718 height 42
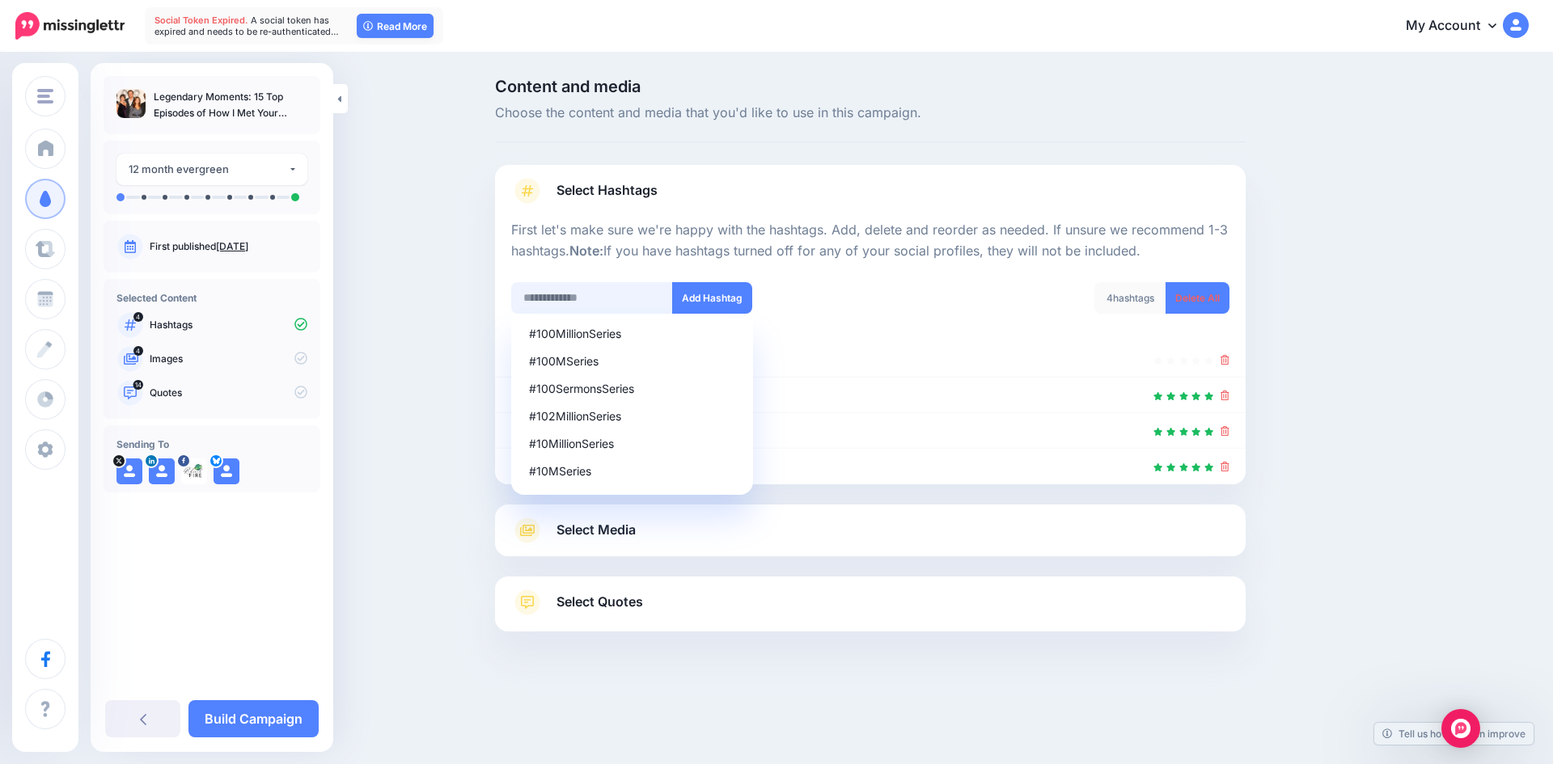
click at [627, 297] on input "text" at bounding box center [592, 298] width 162 height 32
click at [1223, 360] on icon at bounding box center [1224, 360] width 9 height 10
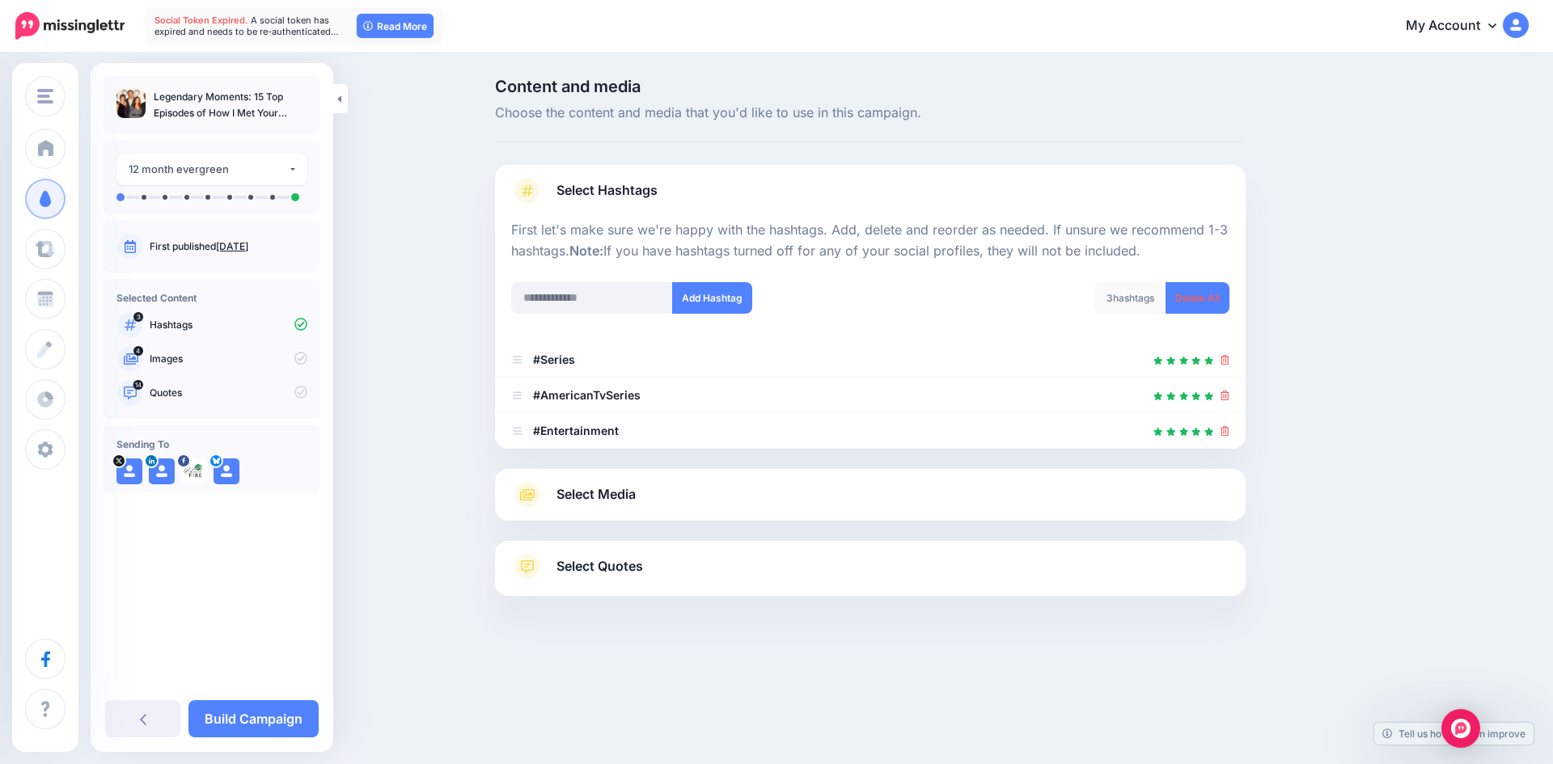
click at [819, 496] on link "Select Media" at bounding box center [870, 495] width 718 height 26
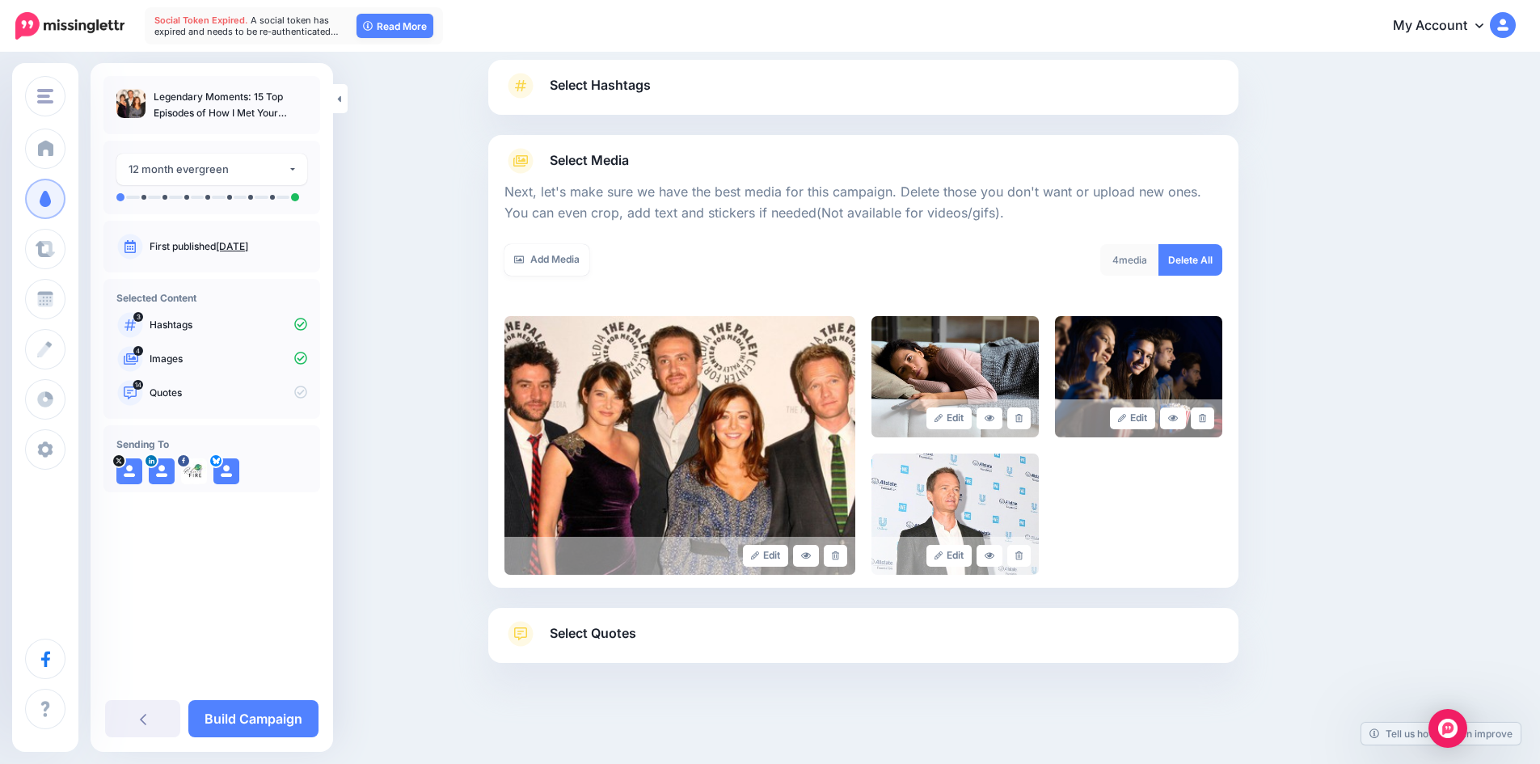
scroll to position [109, 0]
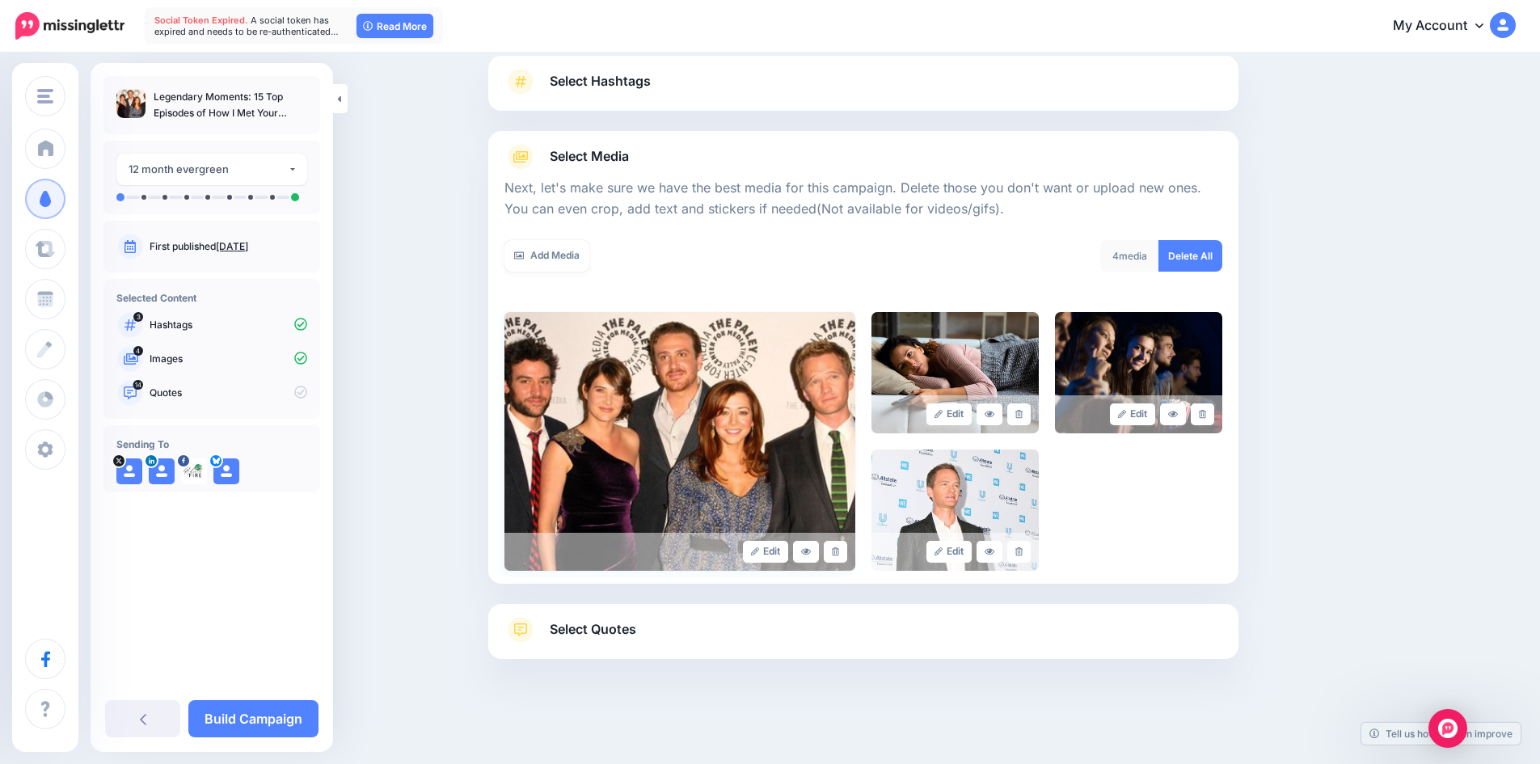
click at [805, 407] on img at bounding box center [680, 441] width 351 height 259
click at [658, 628] on link "Select Quotes" at bounding box center [864, 638] width 718 height 42
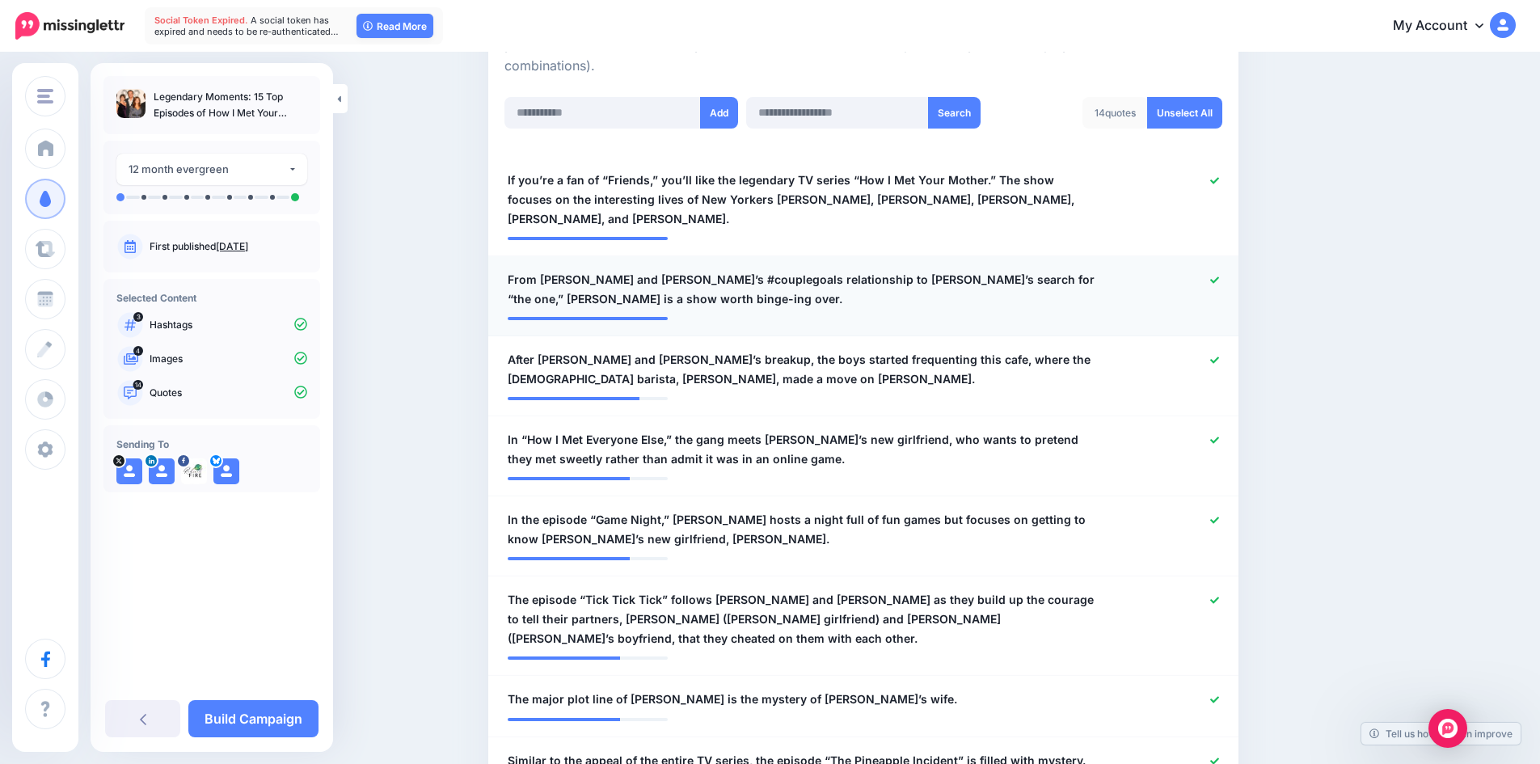
scroll to position [433, 0]
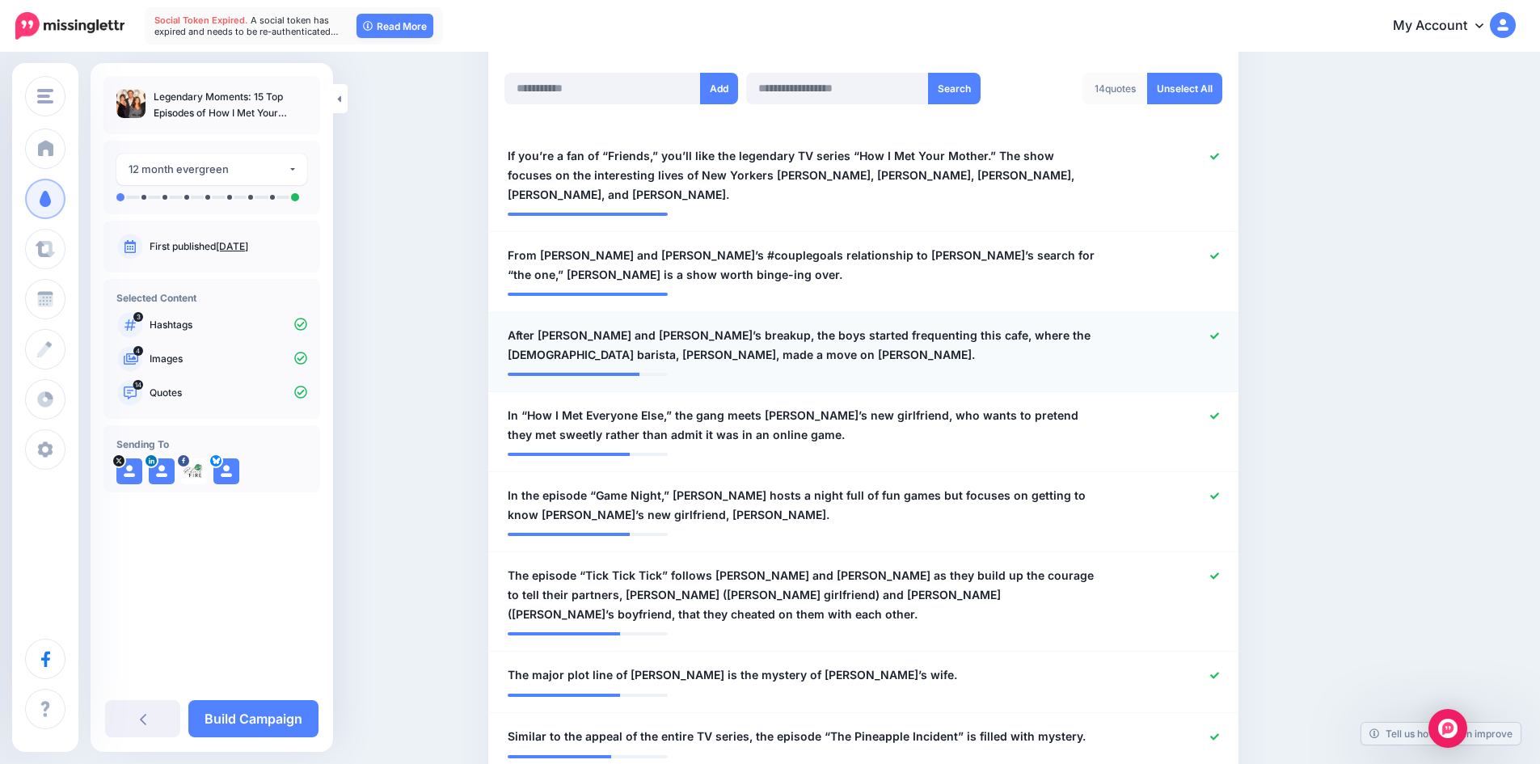
click at [1218, 332] on icon at bounding box center [1215, 336] width 9 height 9
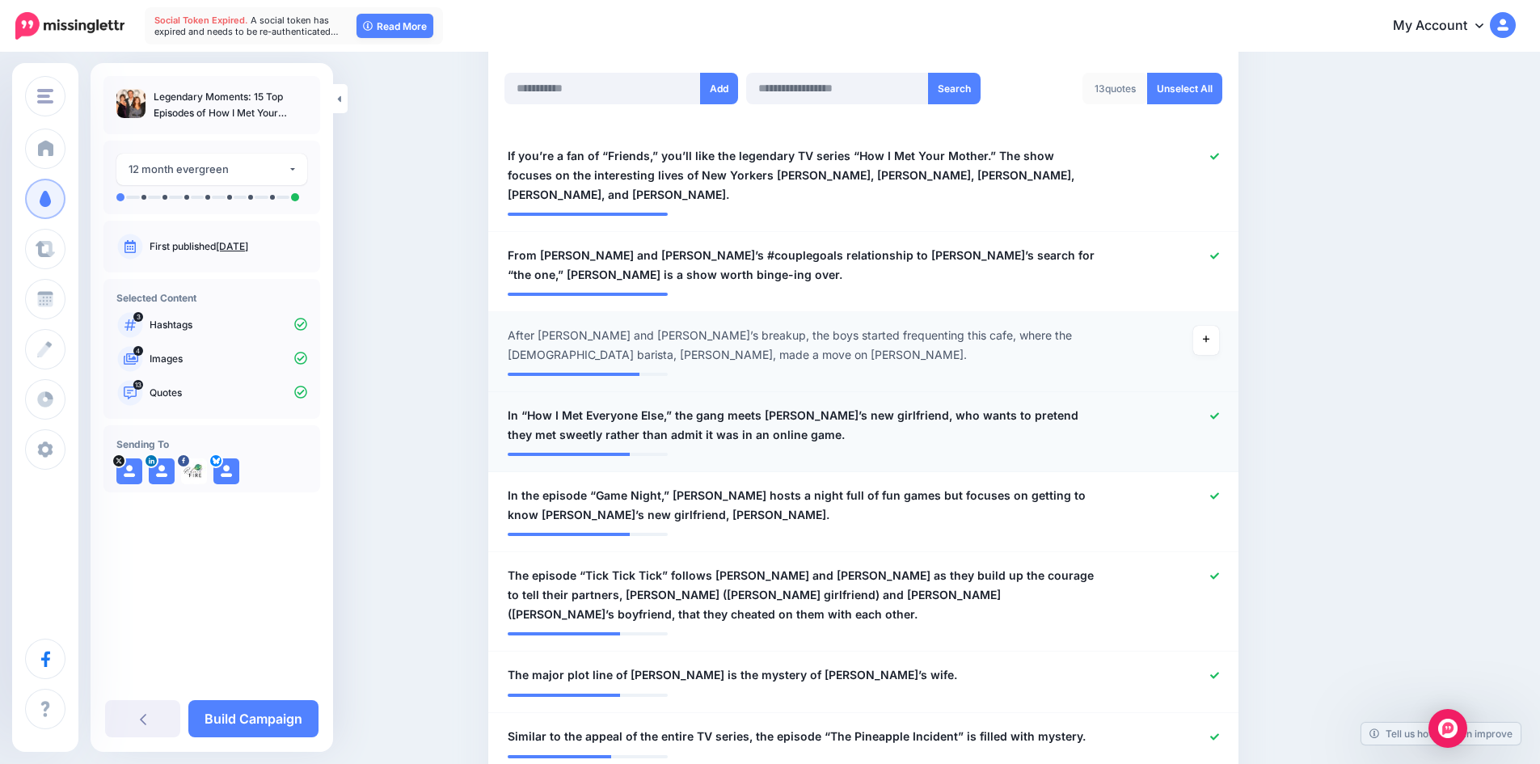
click at [1219, 412] on icon at bounding box center [1215, 415] width 9 height 6
click at [1215, 486] on div at bounding box center [1170, 505] width 123 height 39
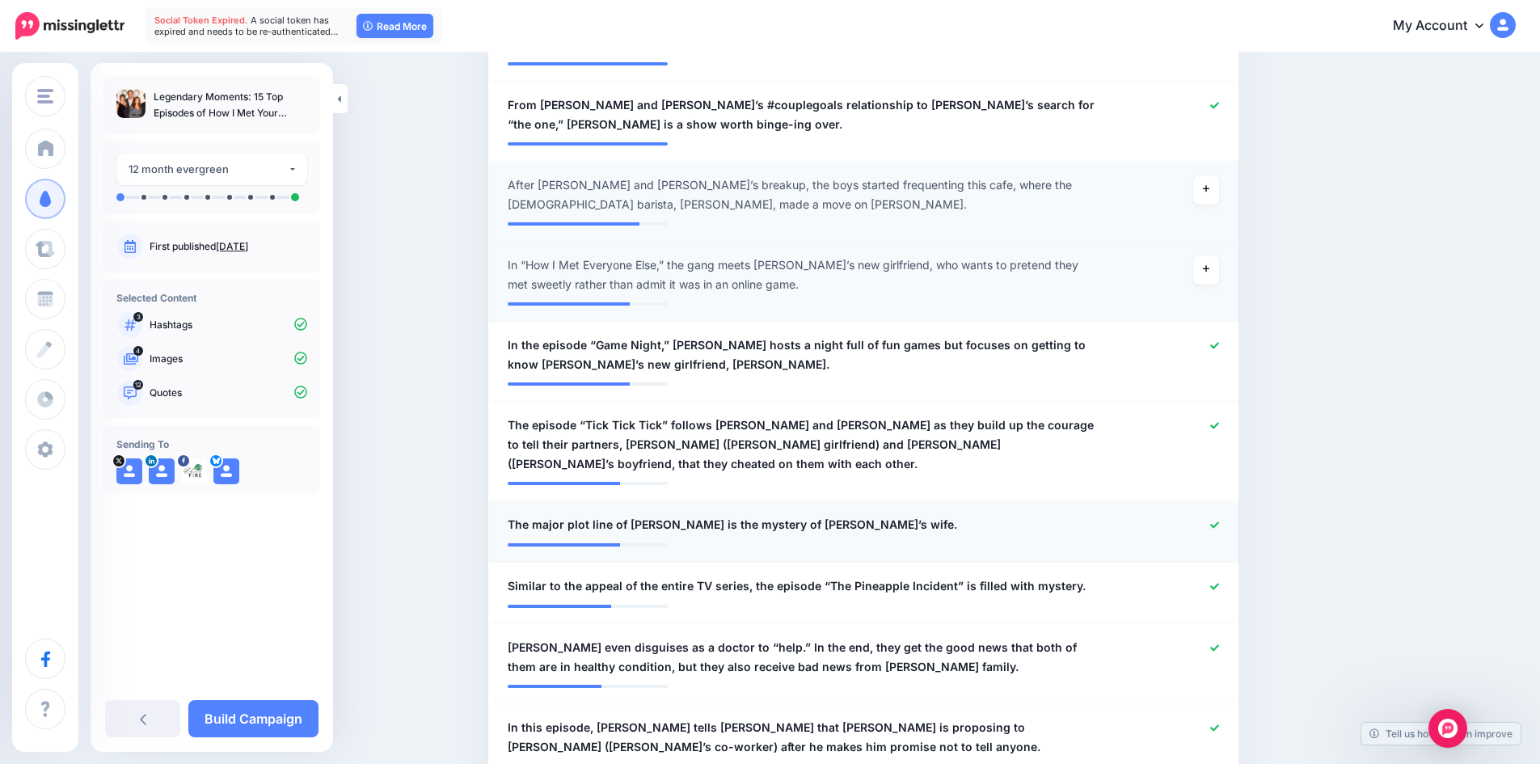
scroll to position [594, 0]
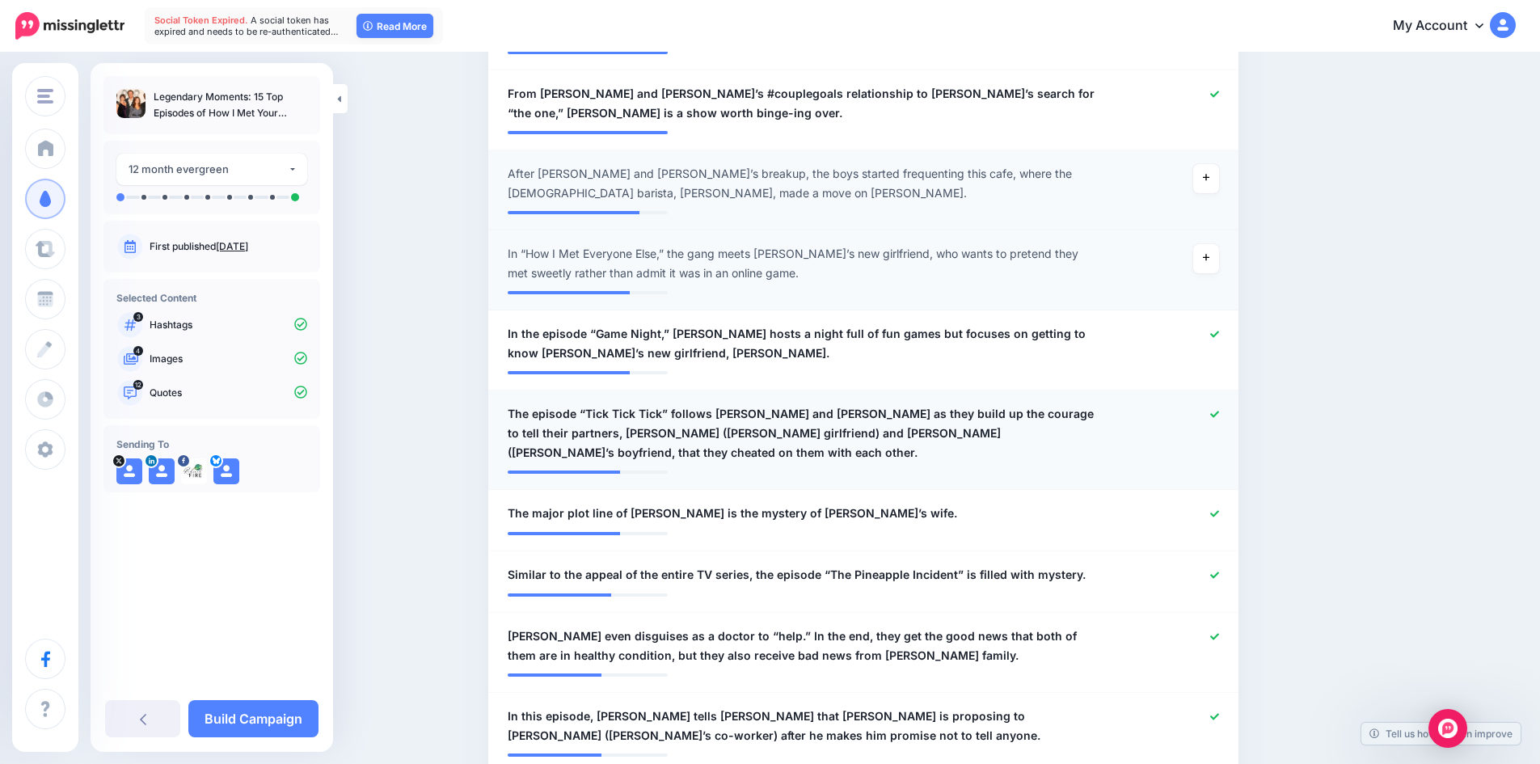
click at [1219, 410] on icon at bounding box center [1215, 414] width 9 height 9
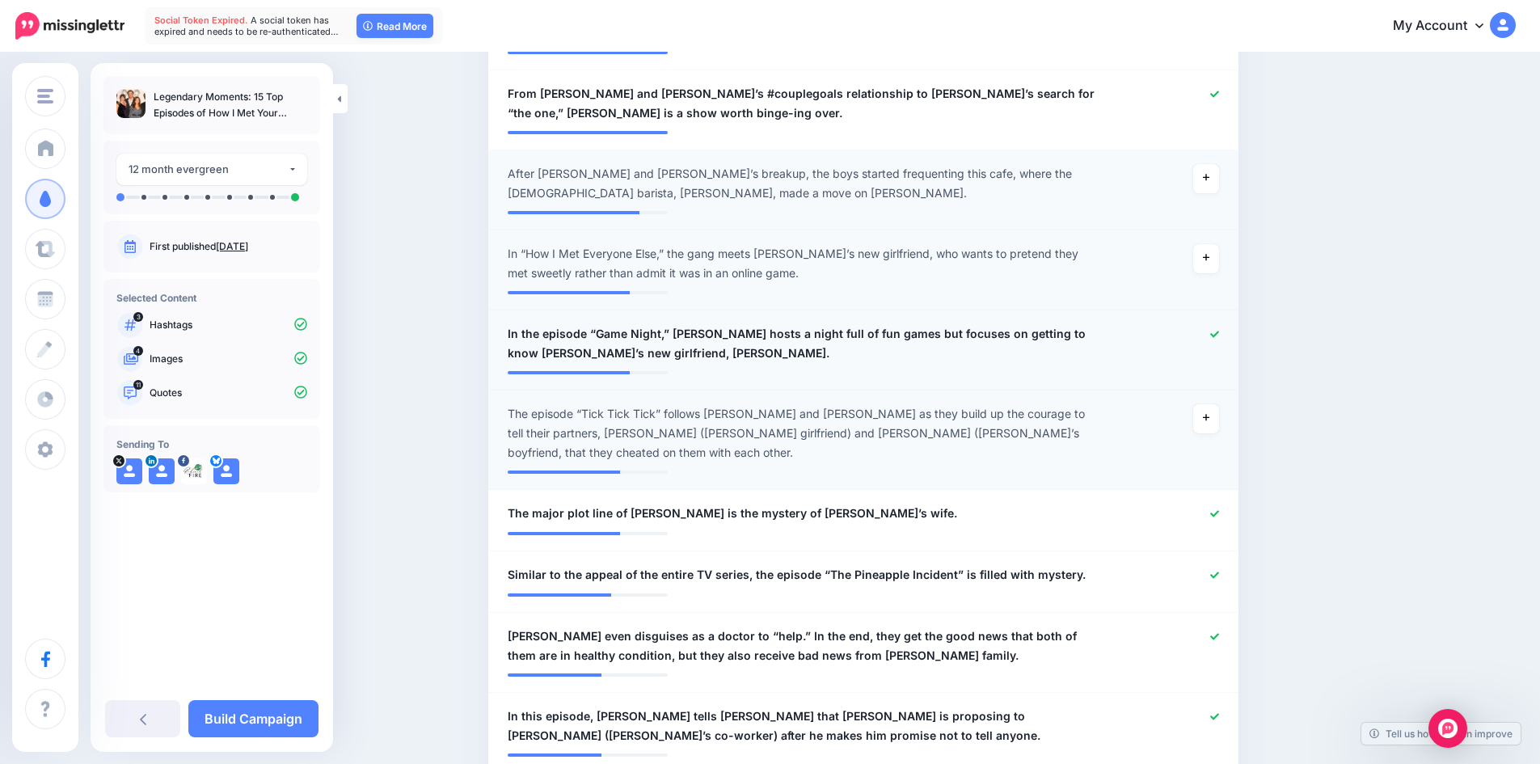
click at [1219, 330] on icon at bounding box center [1215, 334] width 9 height 9
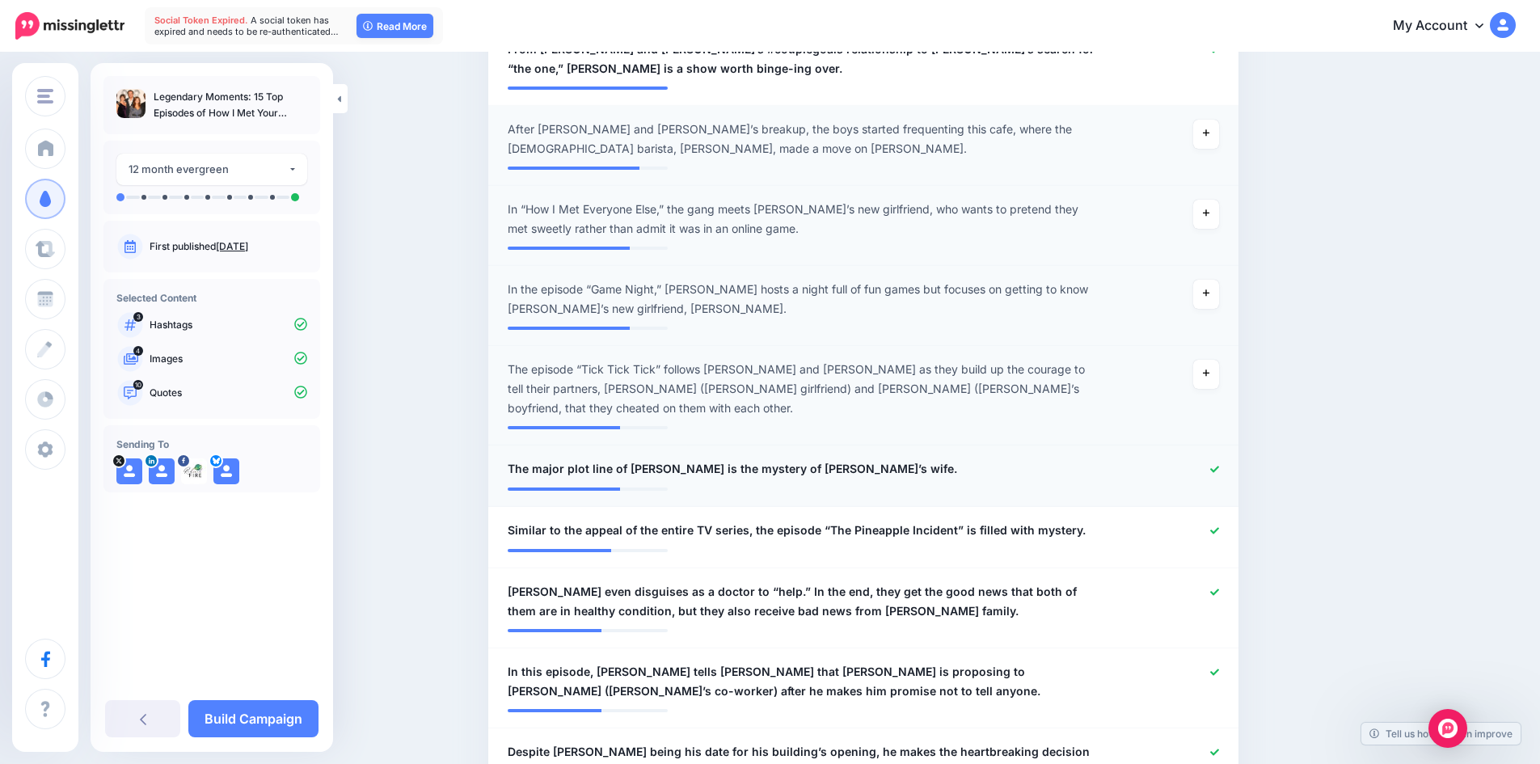
scroll to position [756, 0]
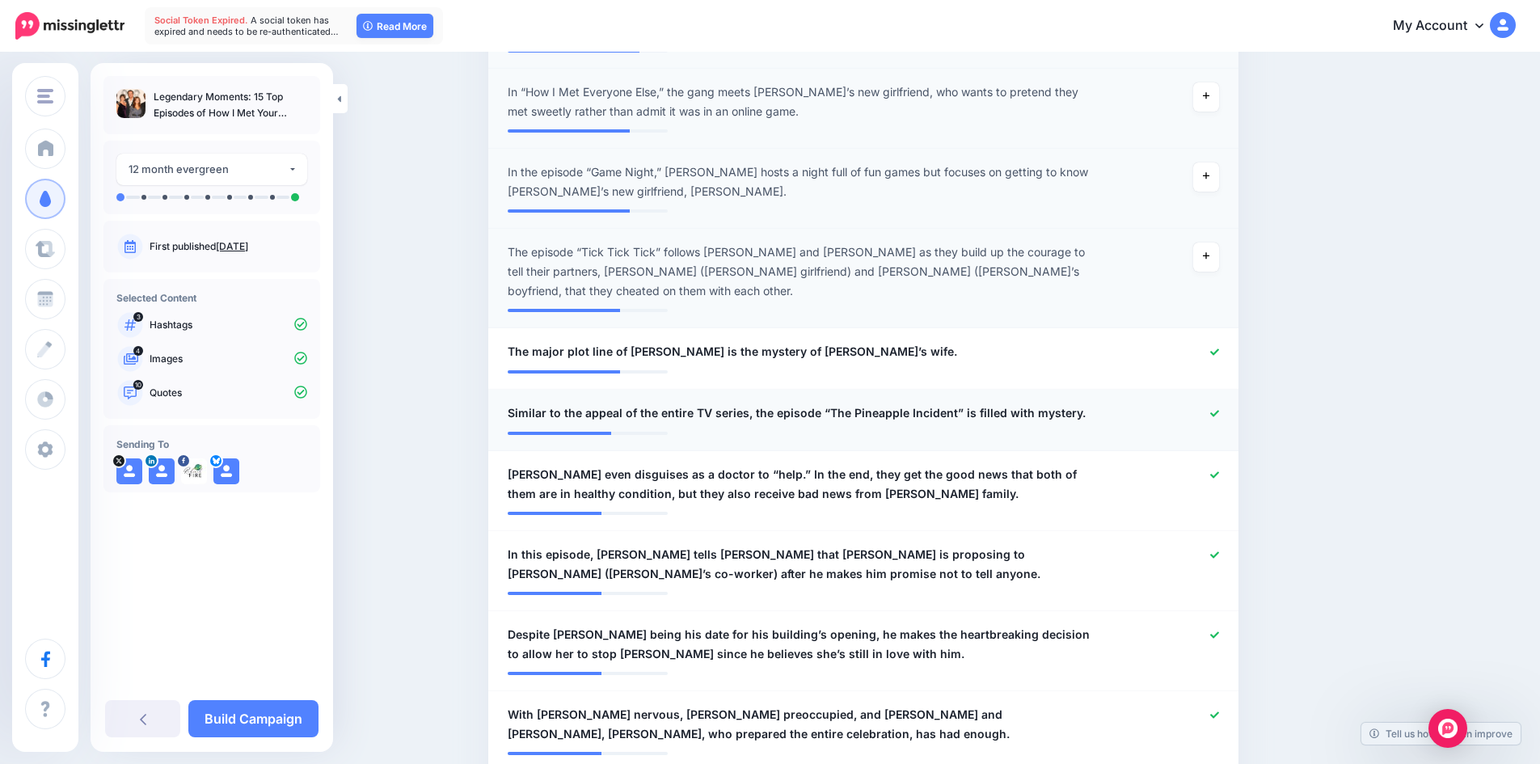
click at [1219, 409] on icon at bounding box center [1215, 413] width 9 height 9
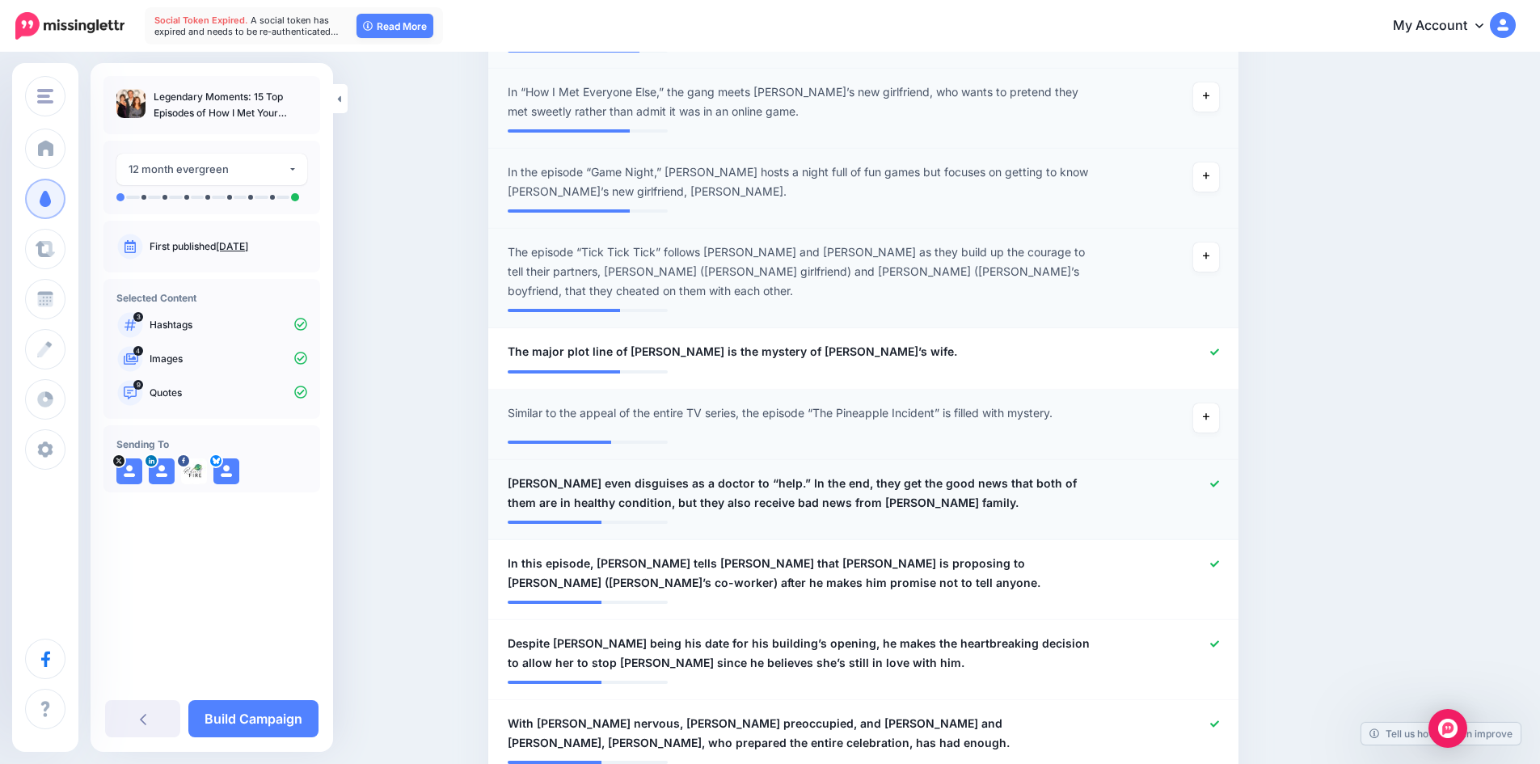
click at [1219, 480] on icon at bounding box center [1215, 484] width 9 height 9
click at [1216, 554] on div at bounding box center [1170, 573] width 123 height 39
click at [1219, 640] on icon at bounding box center [1215, 644] width 9 height 9
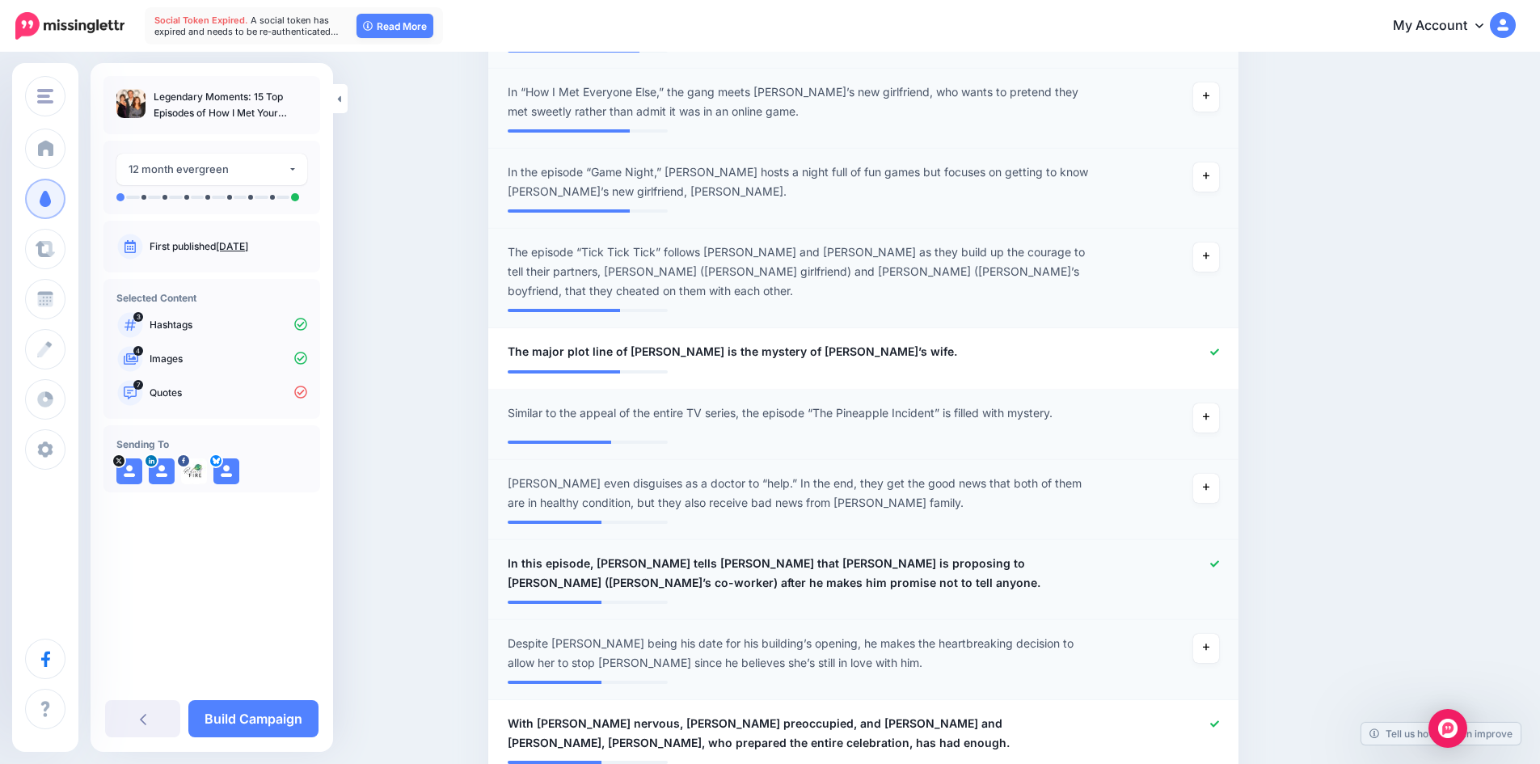
click at [1219, 560] on icon at bounding box center [1215, 564] width 9 height 9
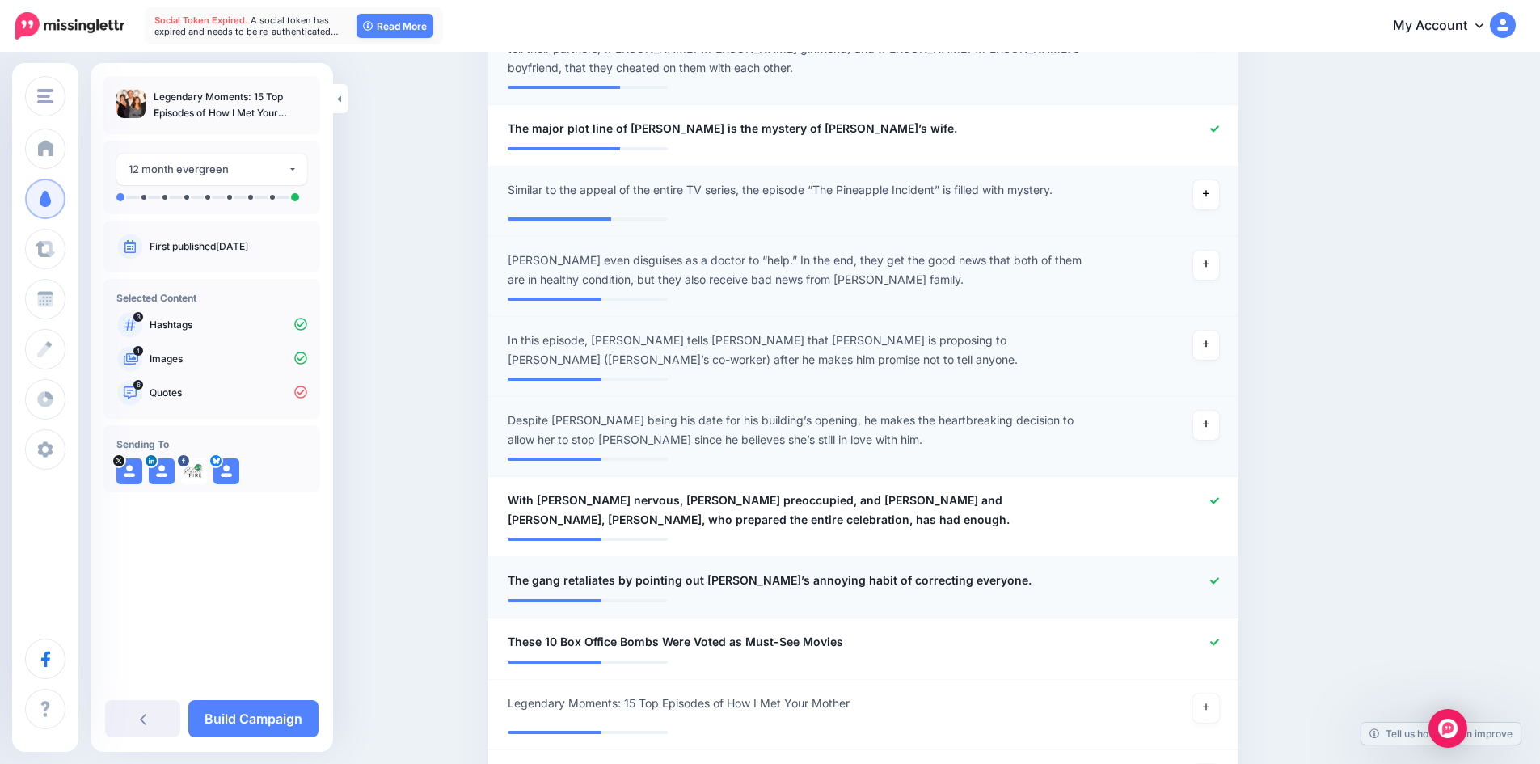
scroll to position [999, 0]
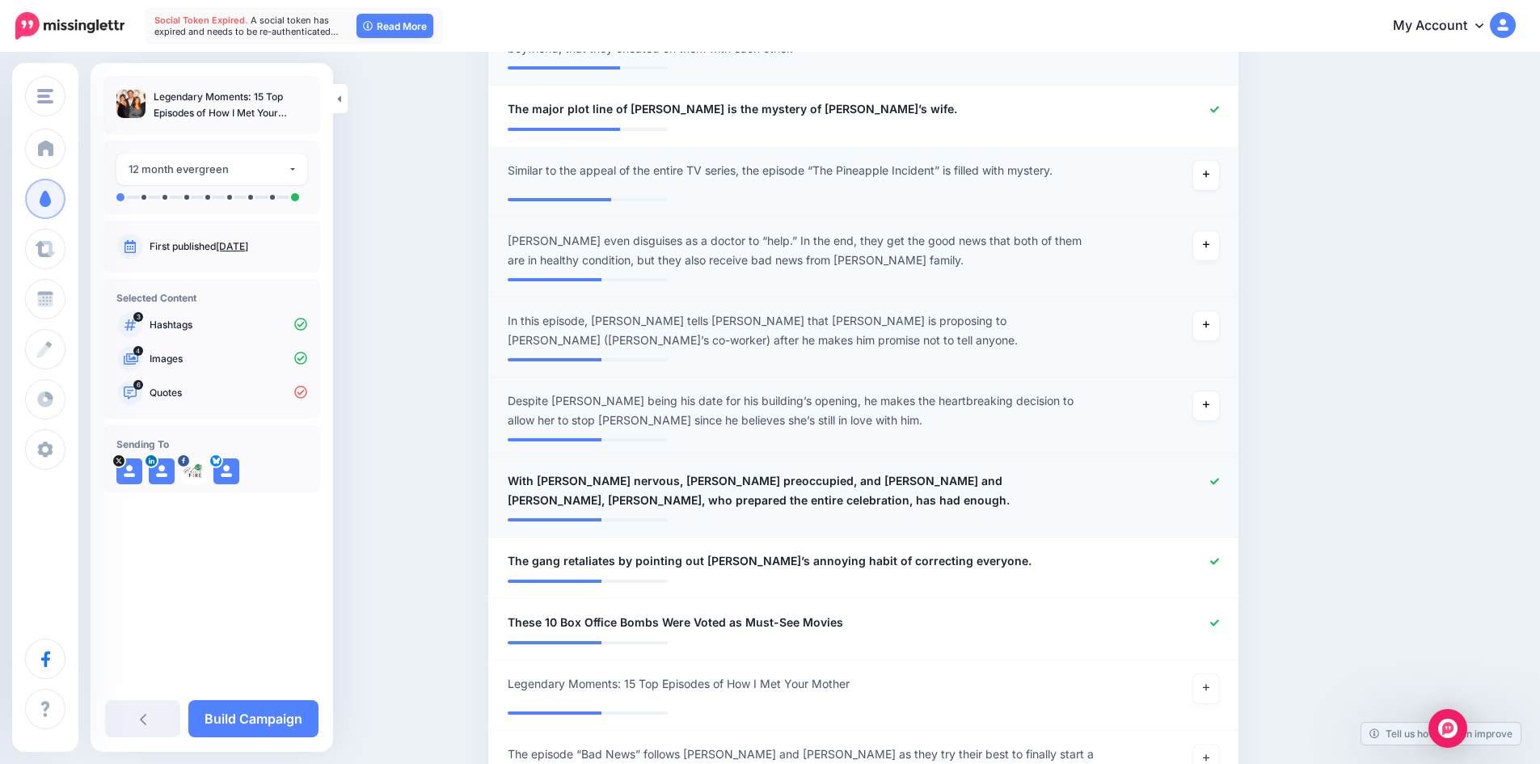
click at [1219, 477] on icon at bounding box center [1215, 481] width 9 height 9
click at [1219, 557] on icon at bounding box center [1215, 561] width 9 height 9
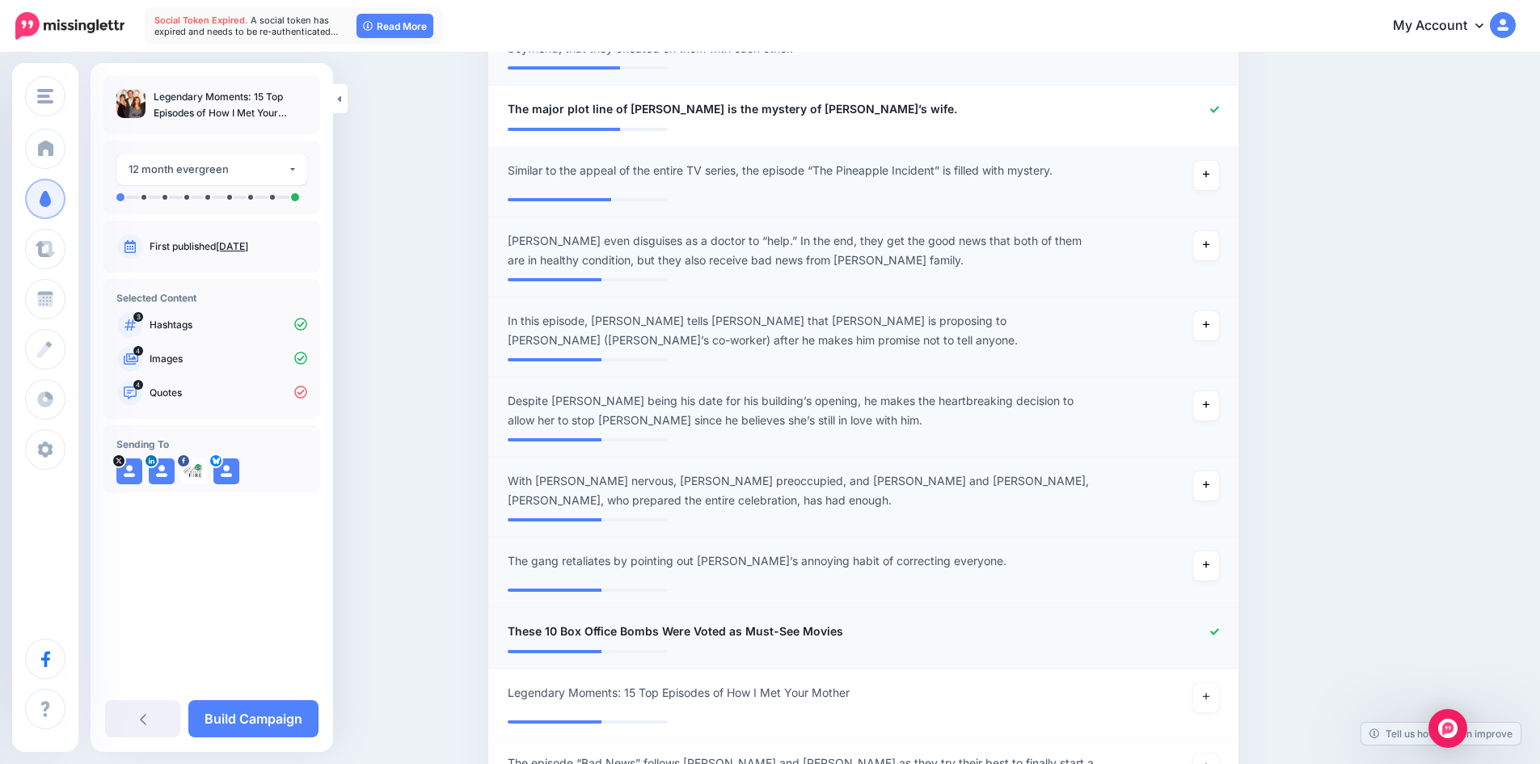
click at [1219, 627] on icon at bounding box center [1215, 631] width 9 height 9
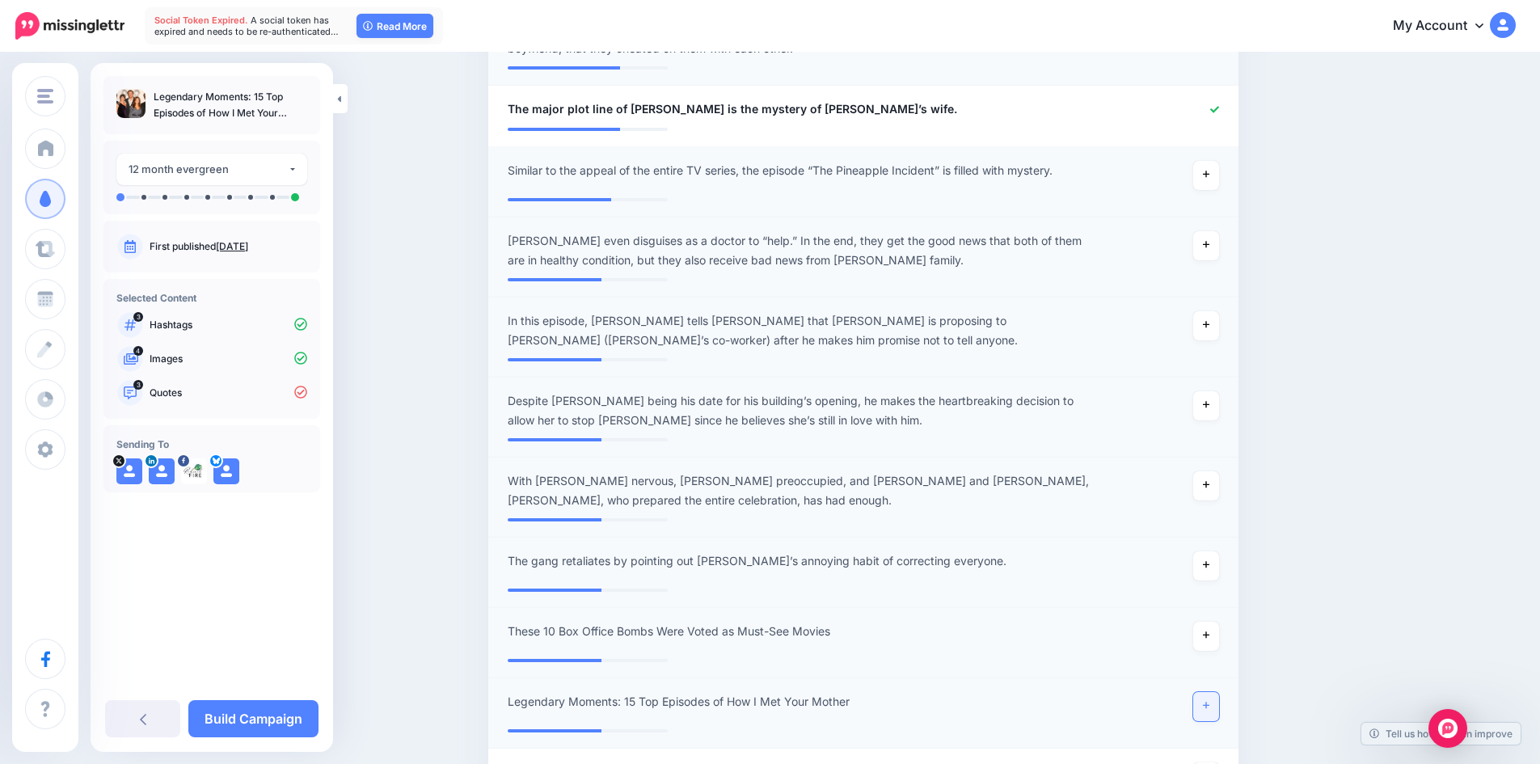
click at [1210, 703] on icon at bounding box center [1206, 706] width 6 height 6
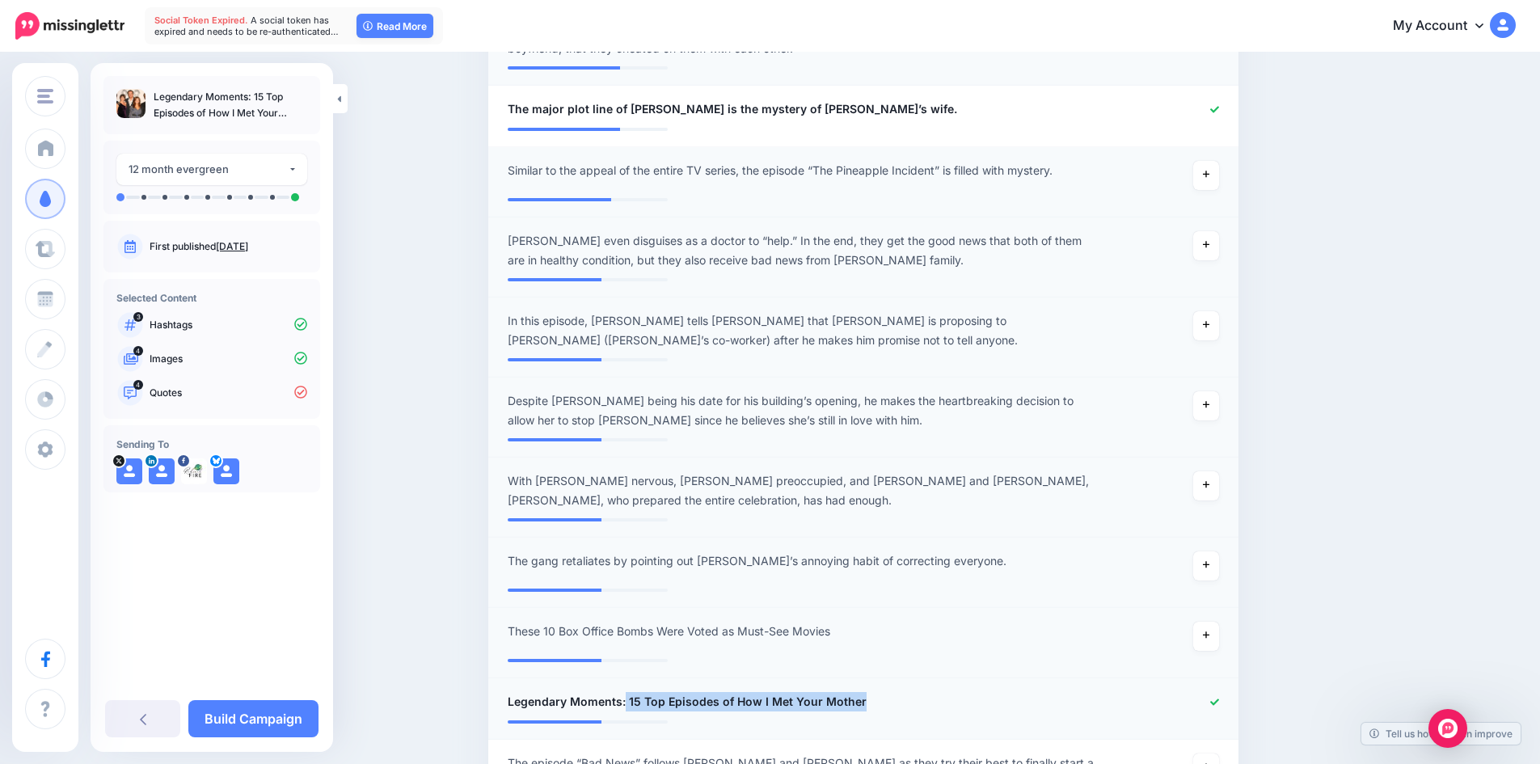
drag, startPoint x: 632, startPoint y: 657, endPoint x: 878, endPoint y: 672, distance: 247.1
click at [878, 692] on div "**********" at bounding box center [803, 702] width 614 height 20
copy span "15 Top Episodes of How I Met Your Mother"
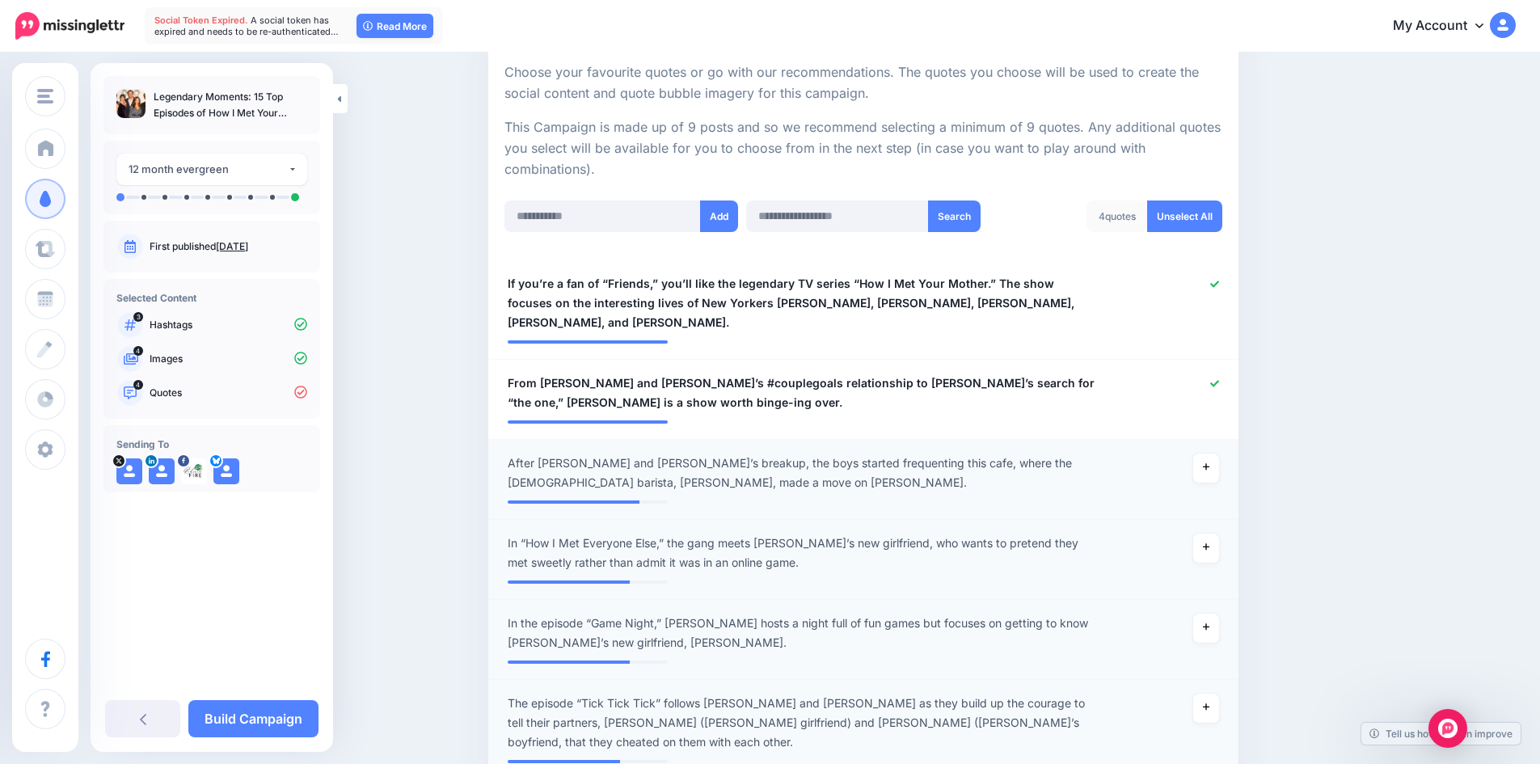
scroll to position [190, 0]
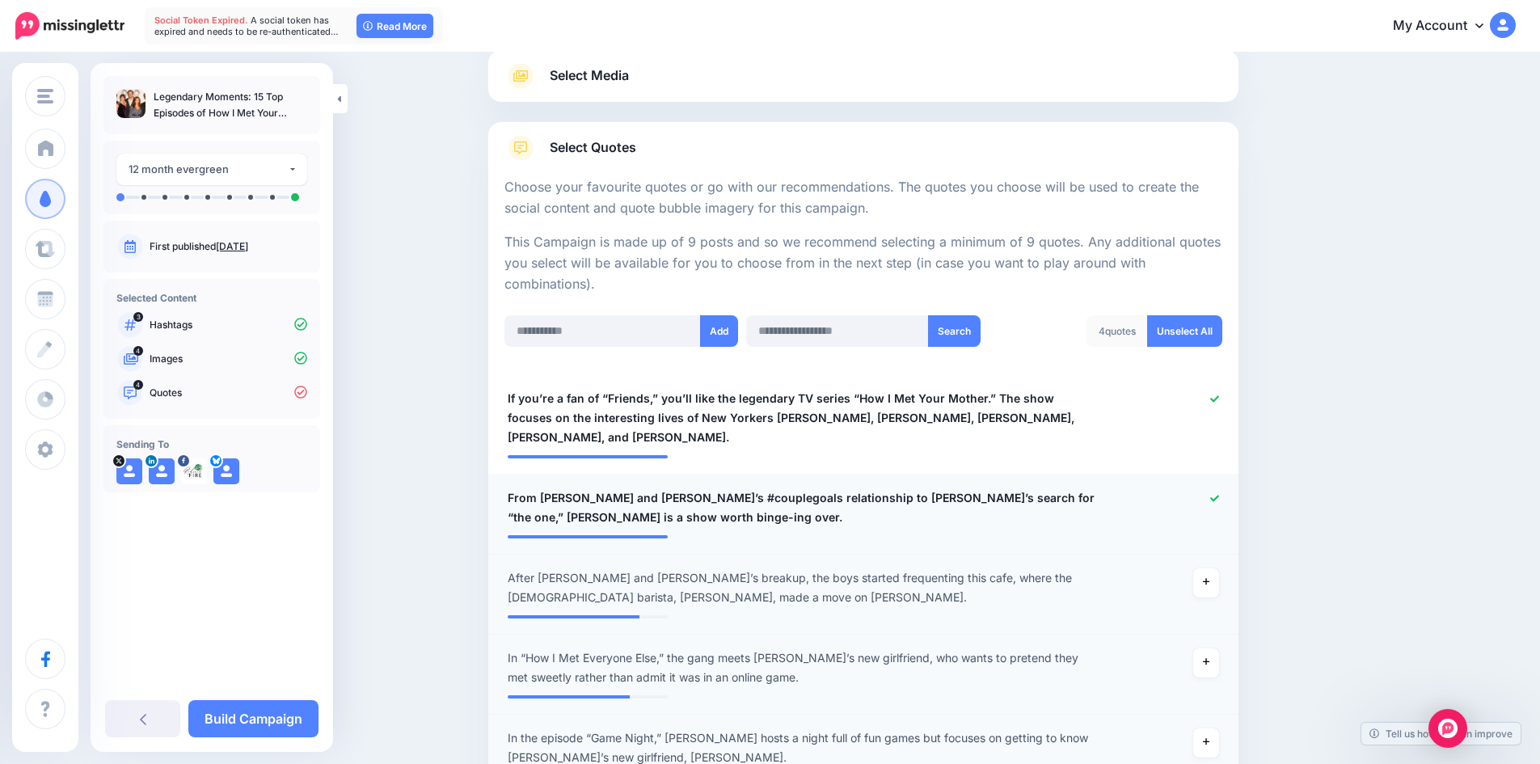
click at [1219, 495] on icon at bounding box center [1215, 498] width 9 height 6
click at [574, 338] on input "text" at bounding box center [603, 331] width 196 height 32
paste input "**********"
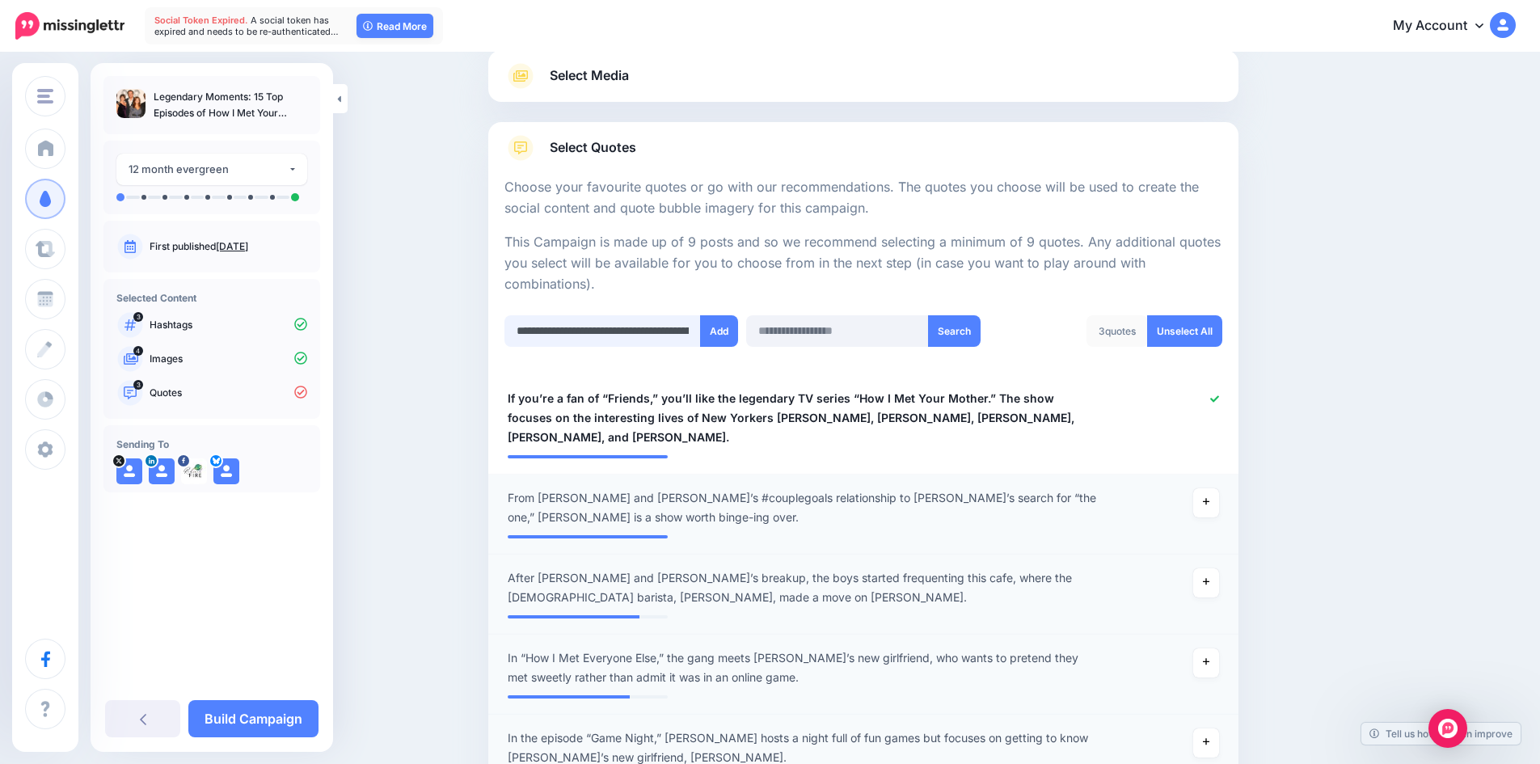
scroll to position [0, 665]
type input "**********"
click at [721, 327] on button "Add" at bounding box center [719, 331] width 38 height 32
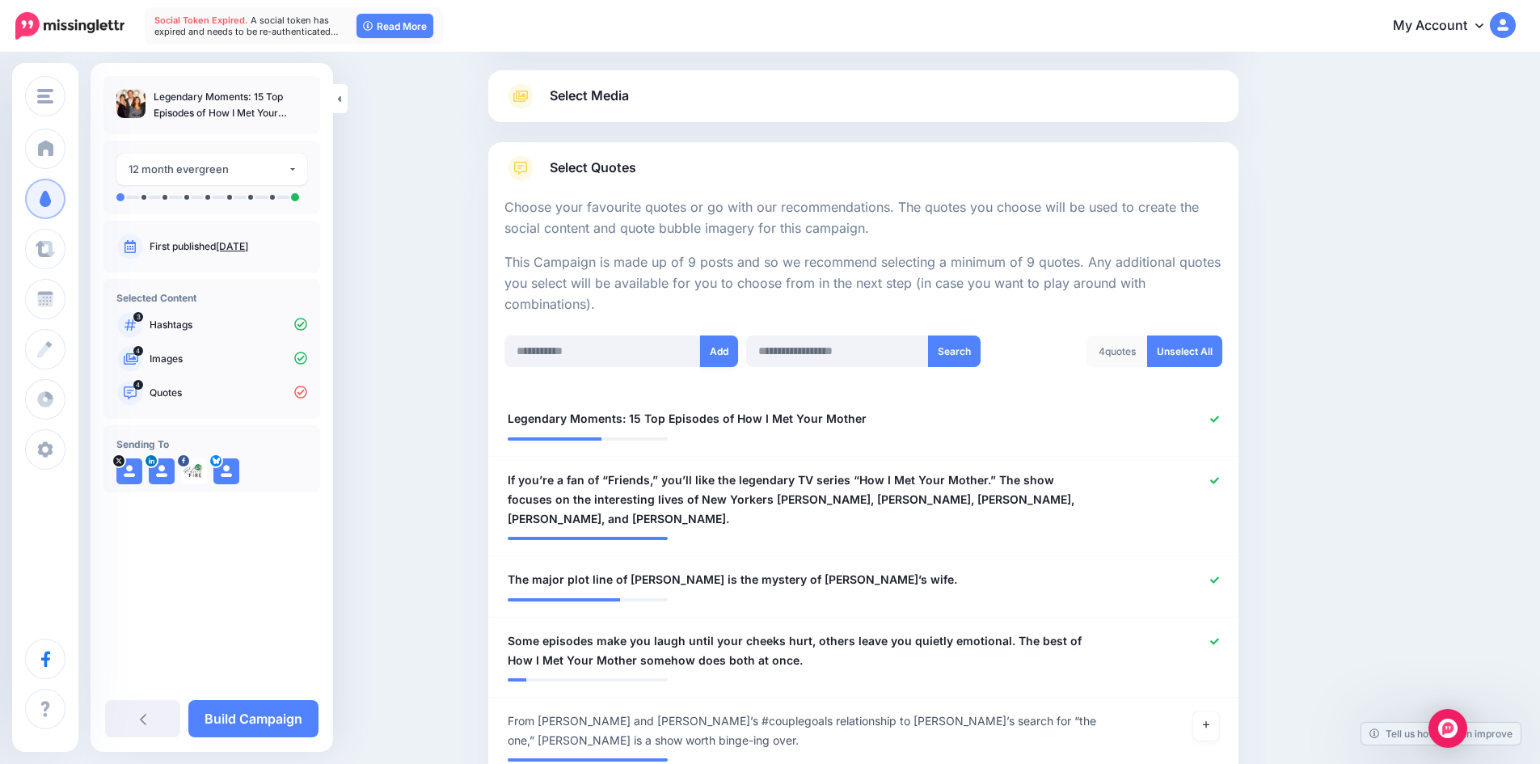
scroll to position [161, 0]
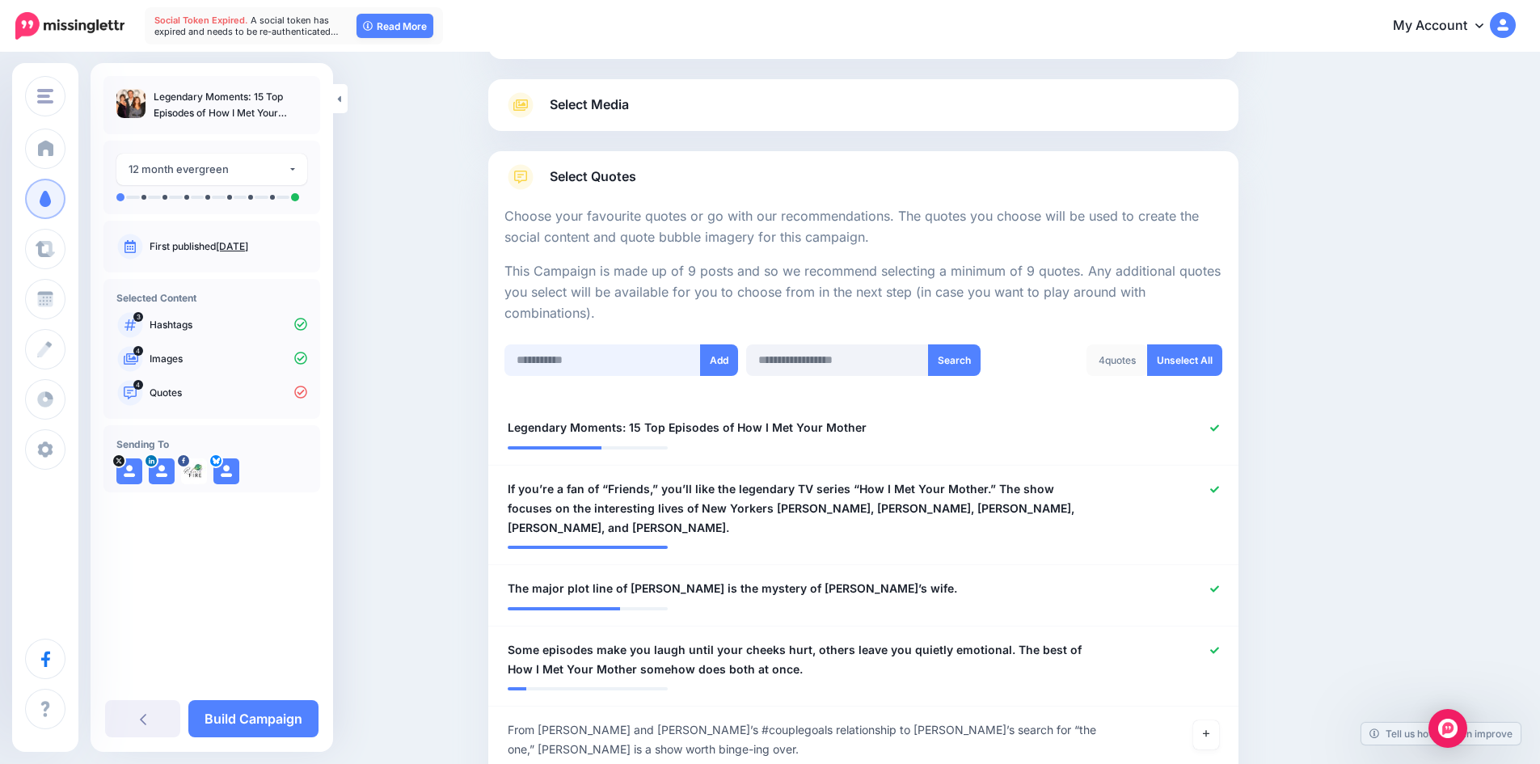
drag, startPoint x: 590, startPoint y: 353, endPoint x: 945, endPoint y: 336, distance: 355.4
click at [591, 353] on input "text" at bounding box center [603, 360] width 196 height 32
paste input "**********"
type input "**********"
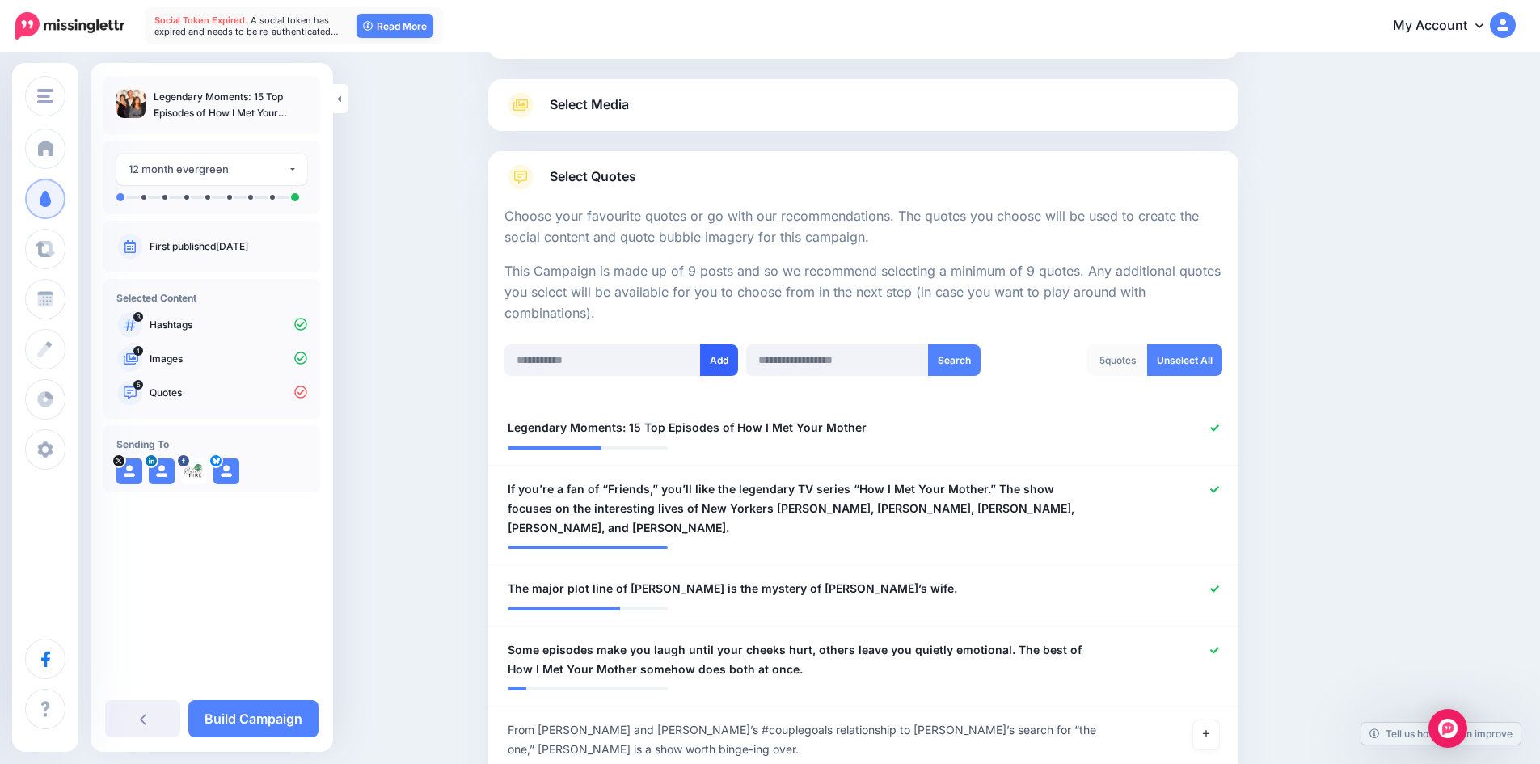
click at [731, 367] on button "Add" at bounding box center [719, 360] width 38 height 32
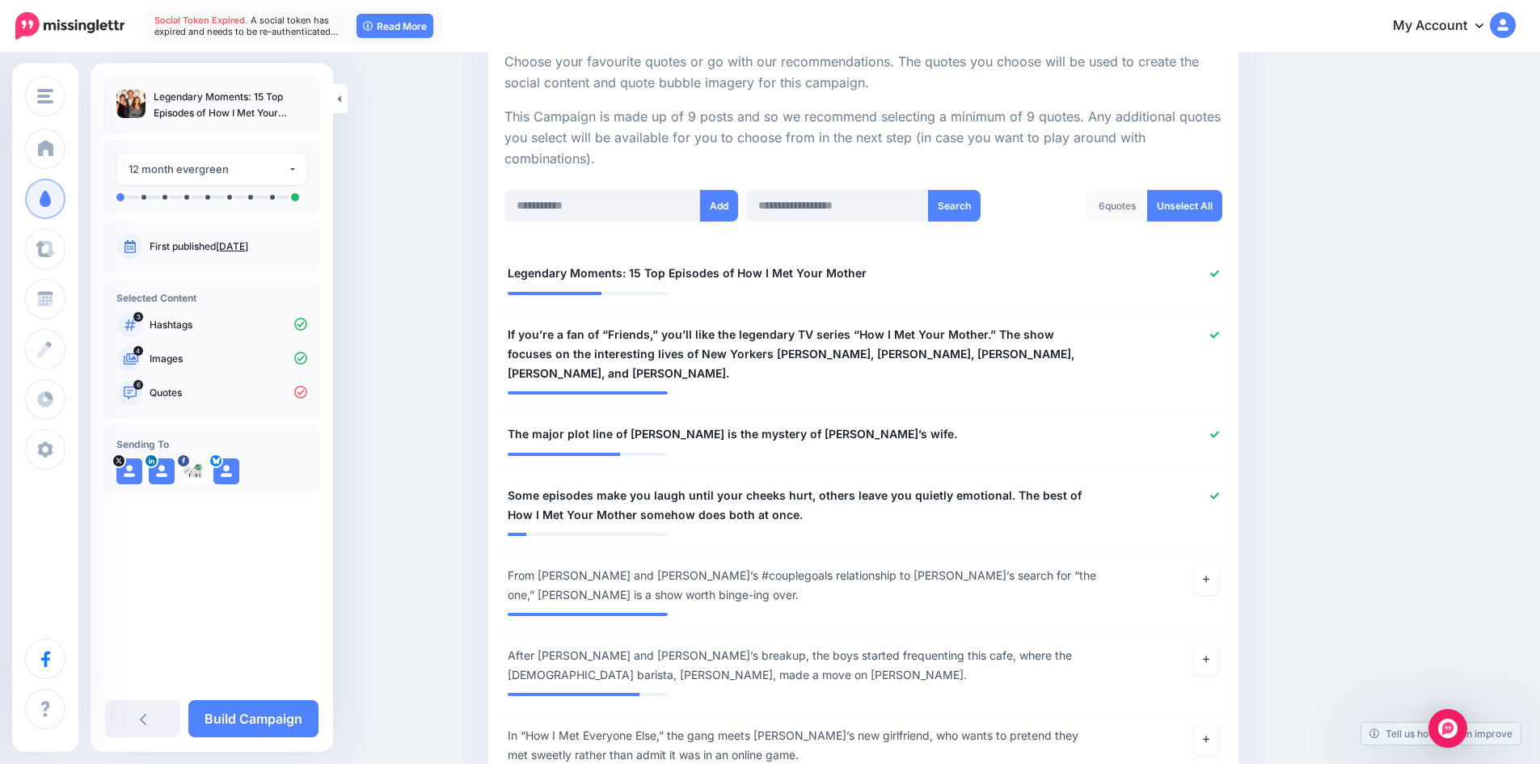
scroll to position [242, 0]
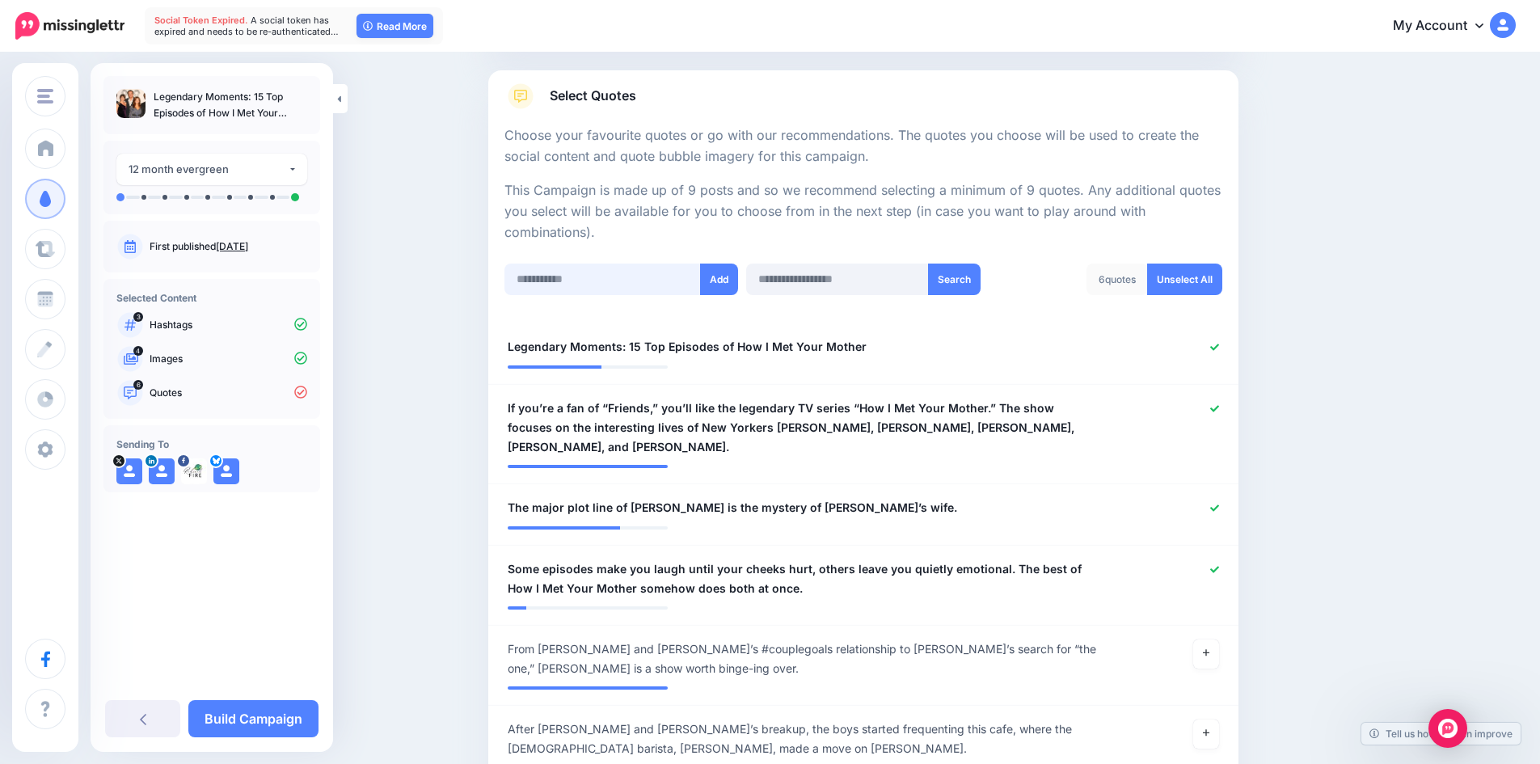
click at [591, 281] on input "text" at bounding box center [603, 280] width 196 height 32
paste input "**********"
type input "**********"
click at [716, 277] on button "Add" at bounding box center [719, 280] width 38 height 32
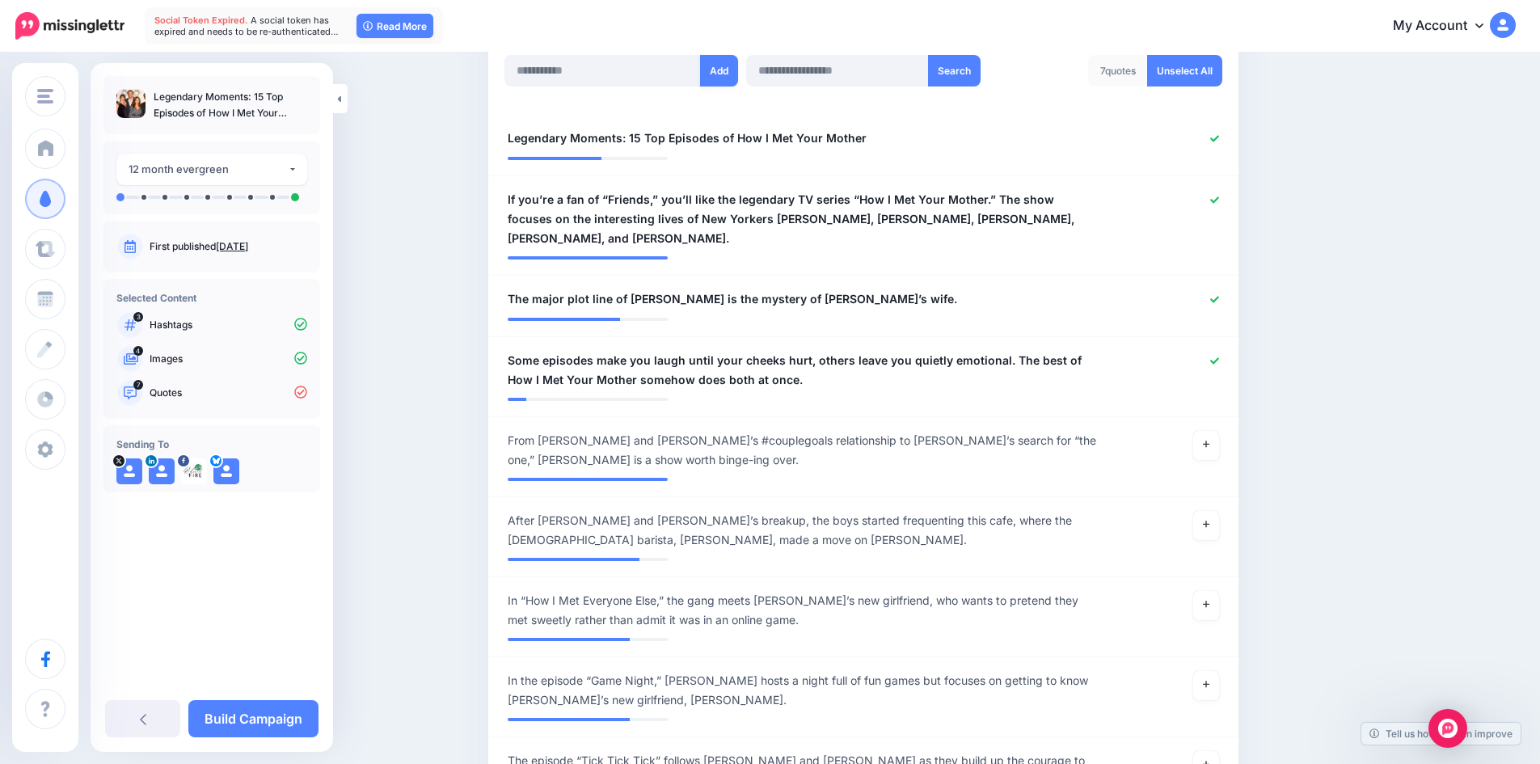
scroll to position [242, 0]
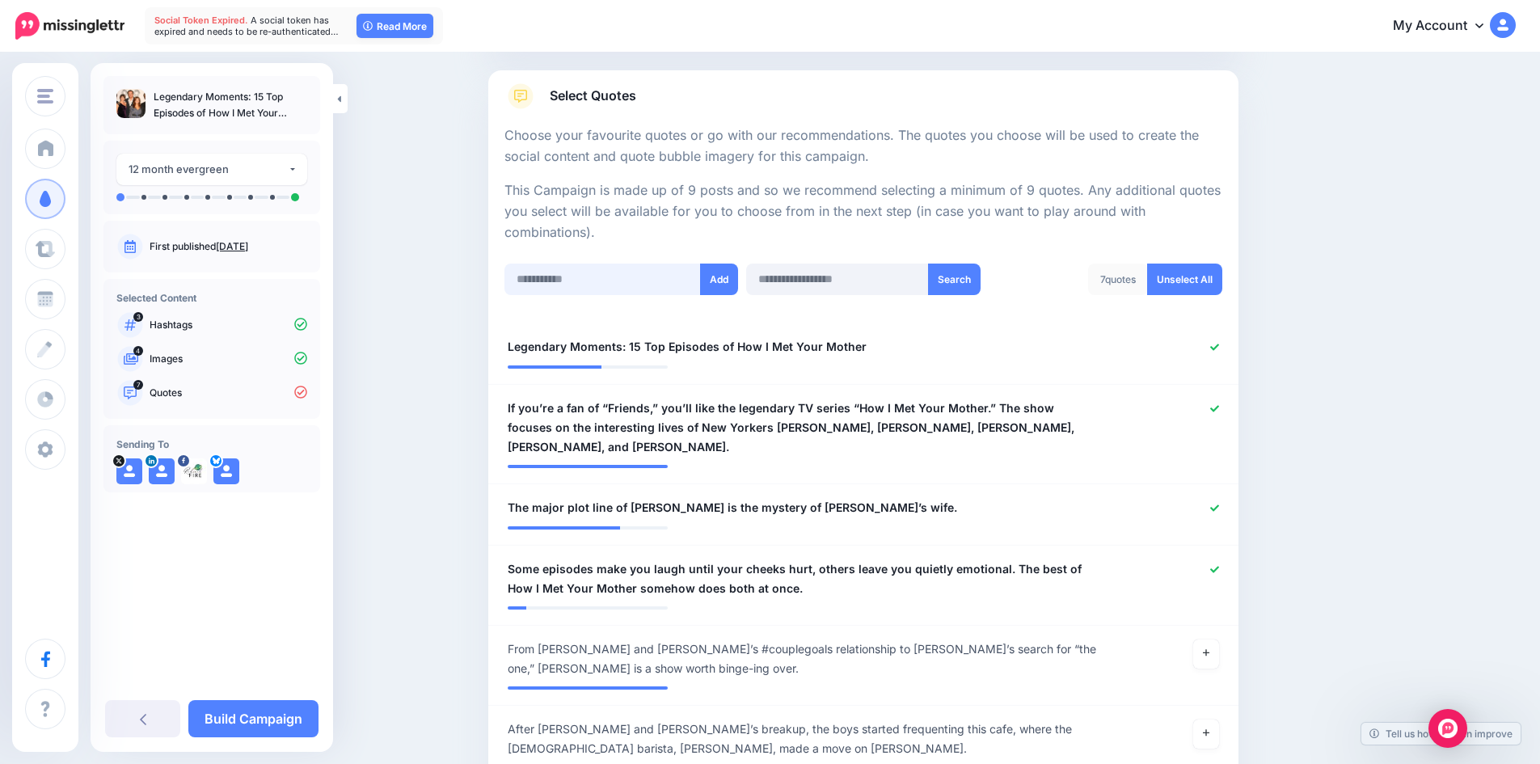
click at [578, 278] on input "text" at bounding box center [603, 280] width 196 height 32
paste input "**********"
type input "**********"
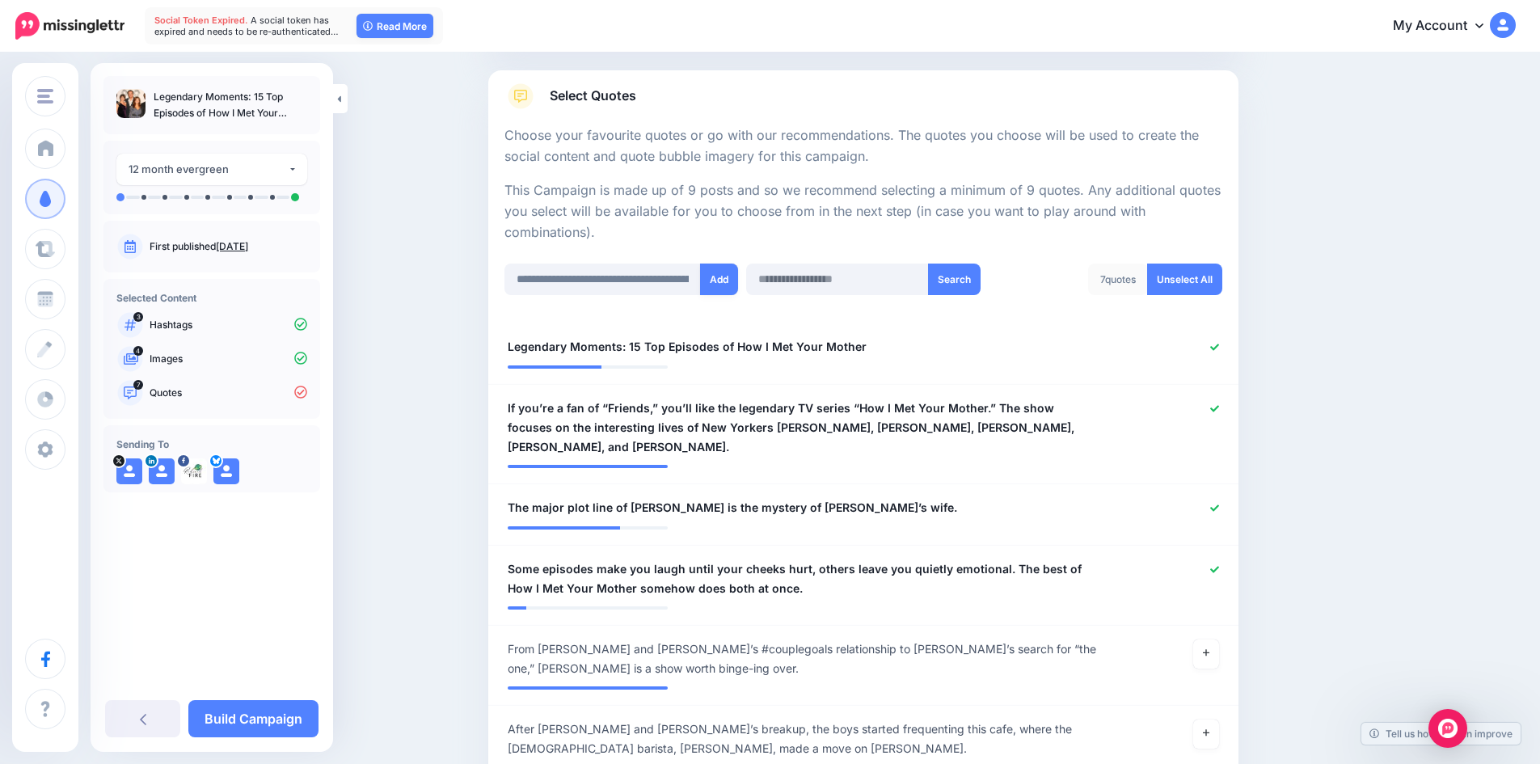
drag, startPoint x: 713, startPoint y: 278, endPoint x: 701, endPoint y: 175, distance: 104.2
click at [712, 277] on button "Add" at bounding box center [719, 280] width 38 height 32
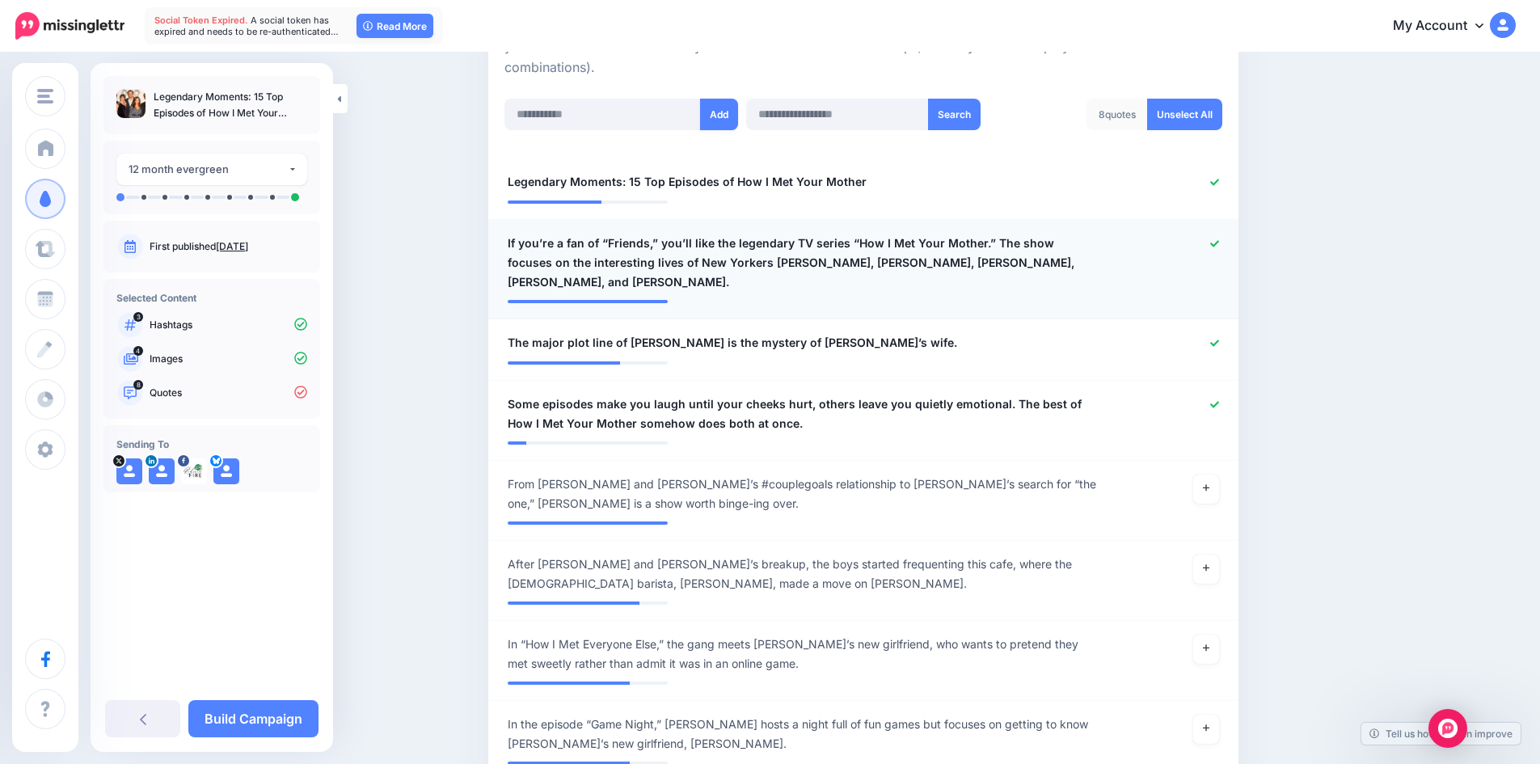
scroll to position [404, 0]
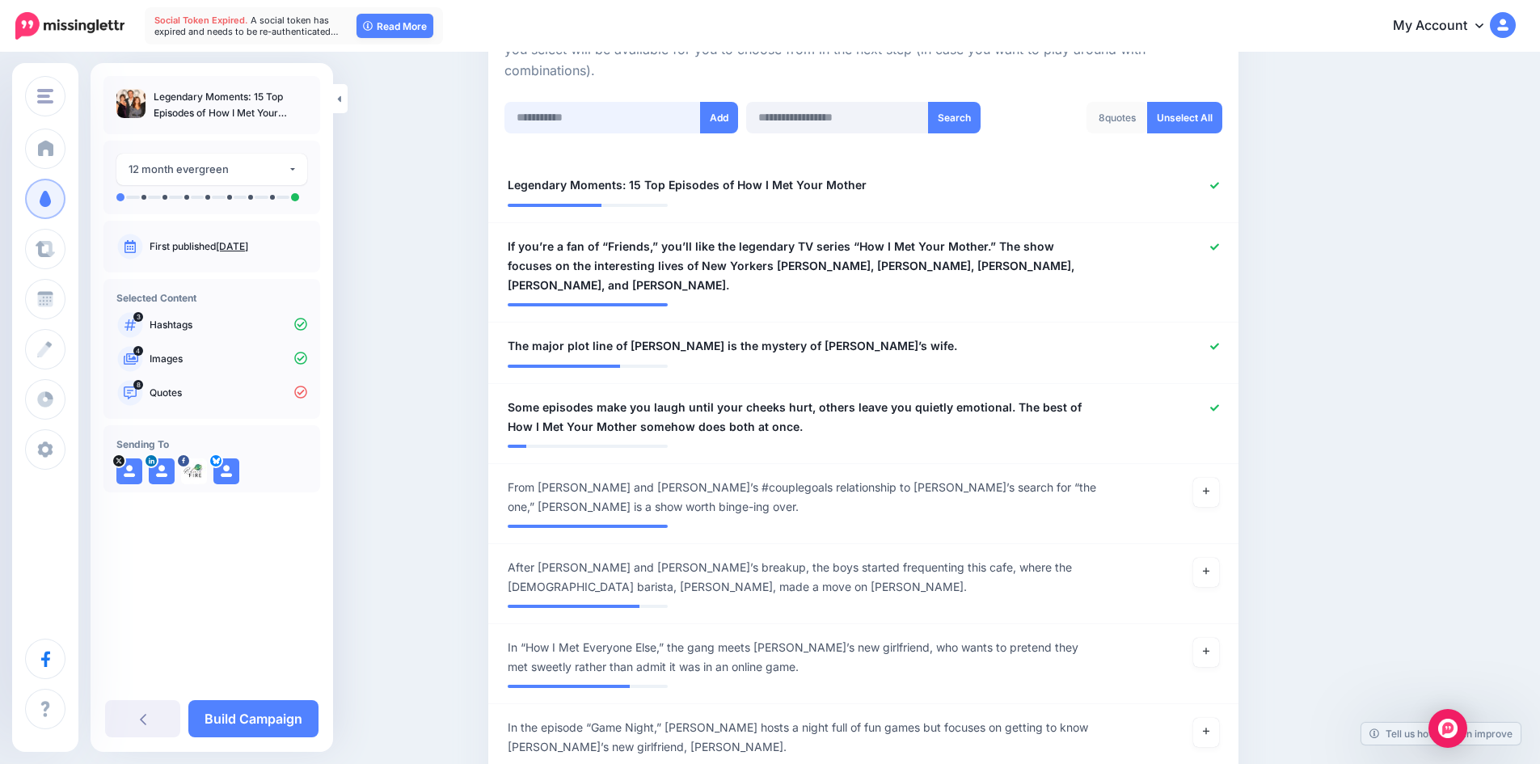
click at [587, 120] on input "text" at bounding box center [603, 118] width 196 height 32
paste input "**********"
type input "**********"
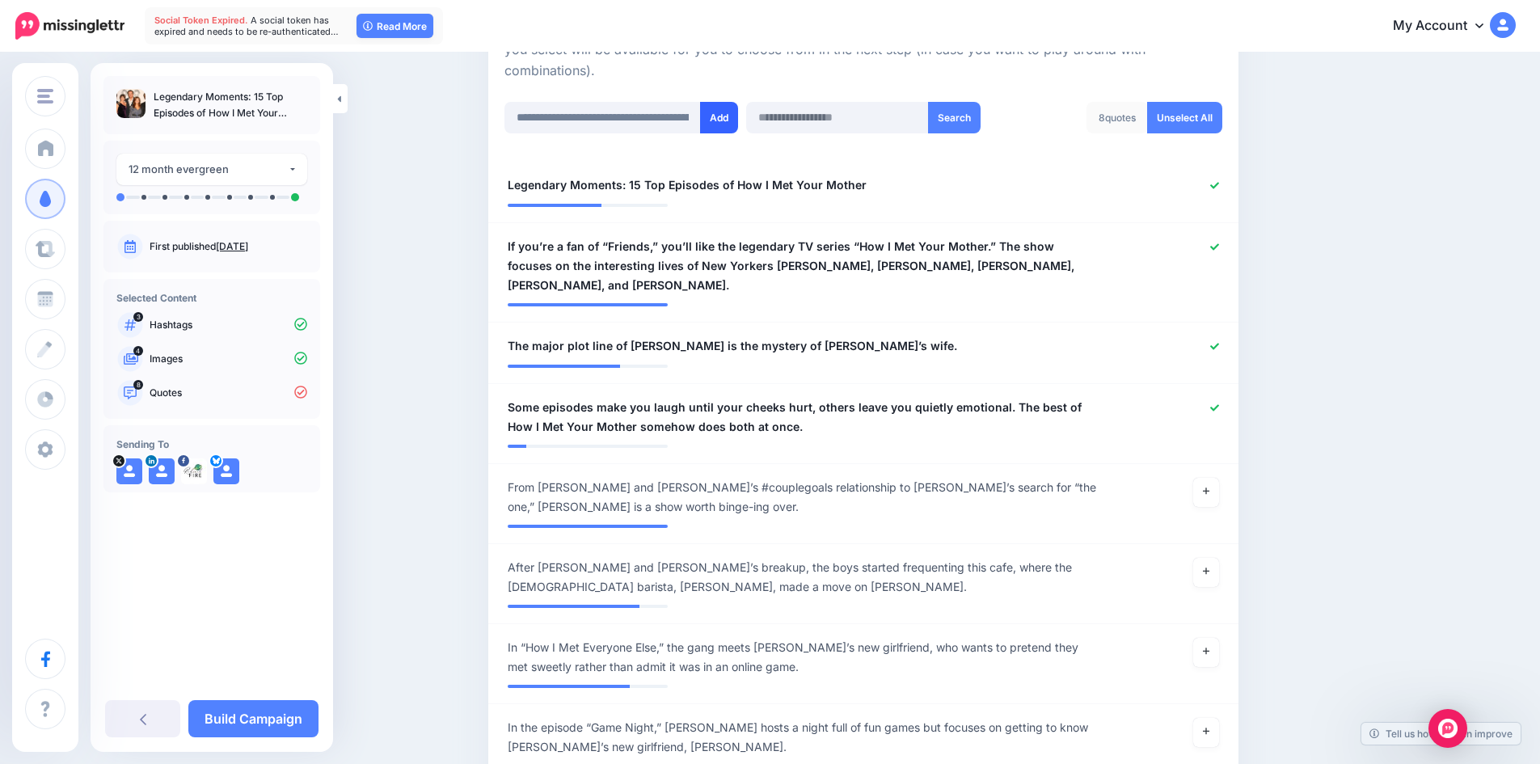
click at [716, 124] on button "Add" at bounding box center [719, 118] width 38 height 32
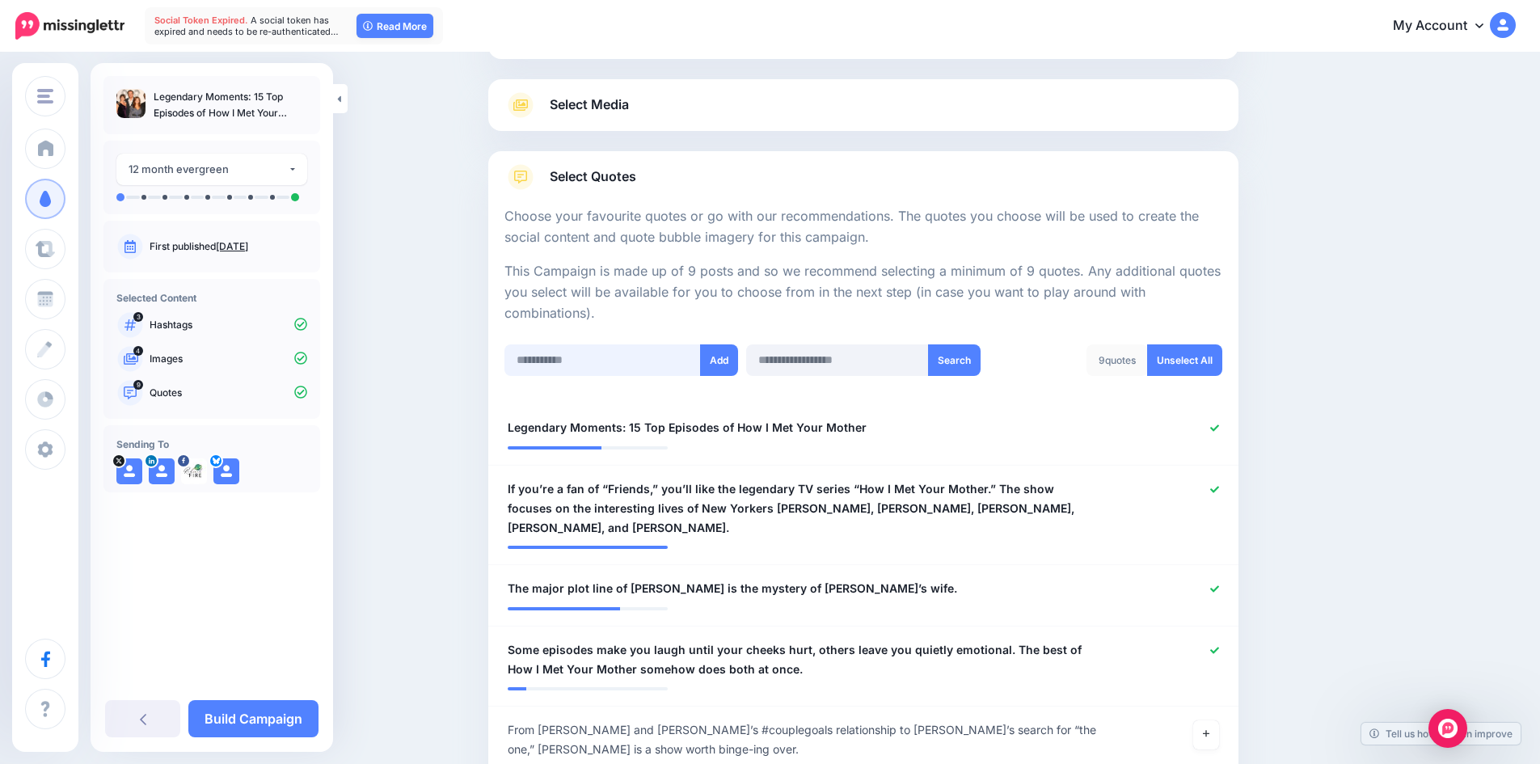
click at [602, 365] on input "text" at bounding box center [603, 360] width 196 height 32
paste input "**********"
type input "**********"
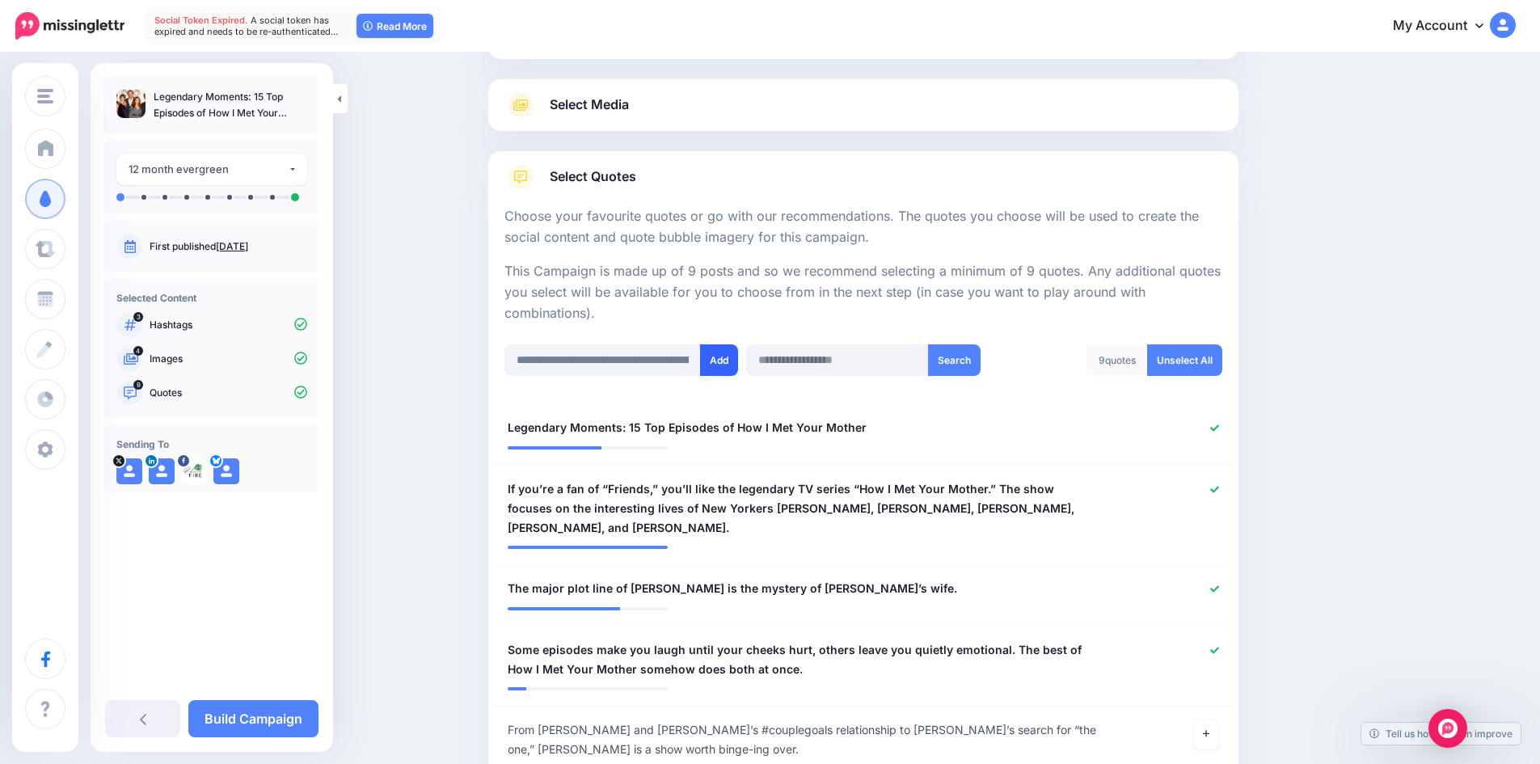
click at [722, 361] on button "Add" at bounding box center [719, 360] width 38 height 32
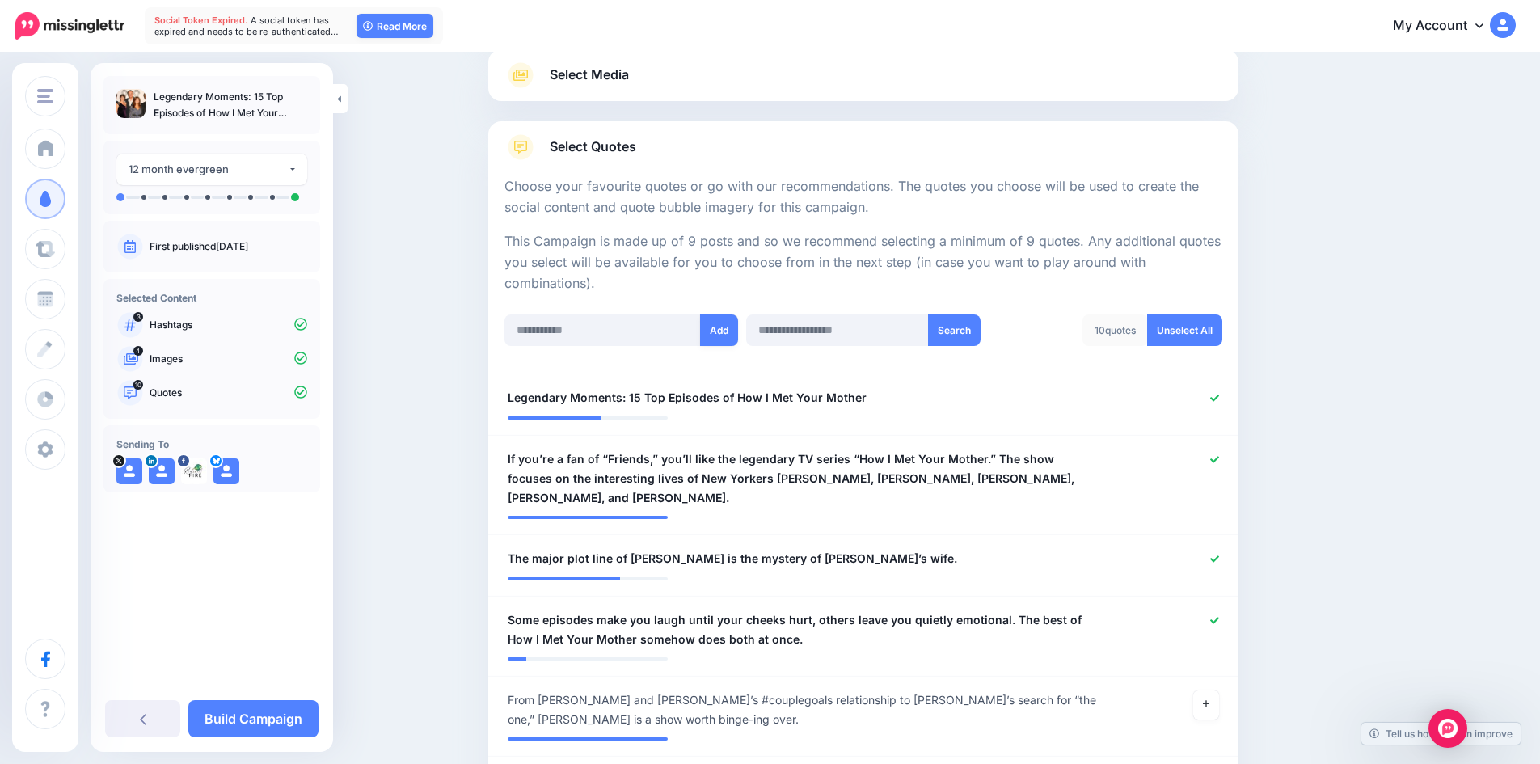
scroll to position [252, 0]
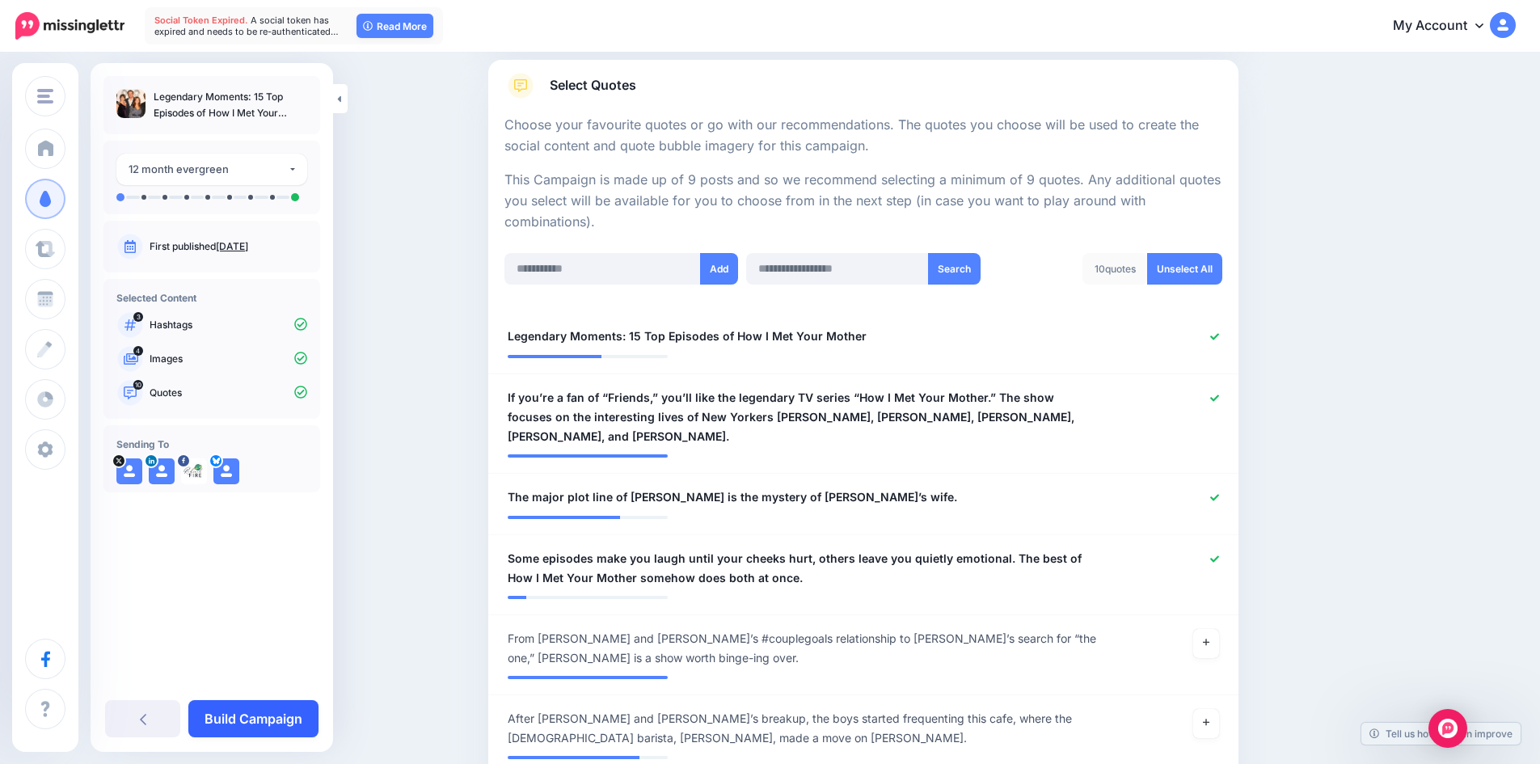
click at [272, 711] on link "Build Campaign" at bounding box center [253, 718] width 130 height 37
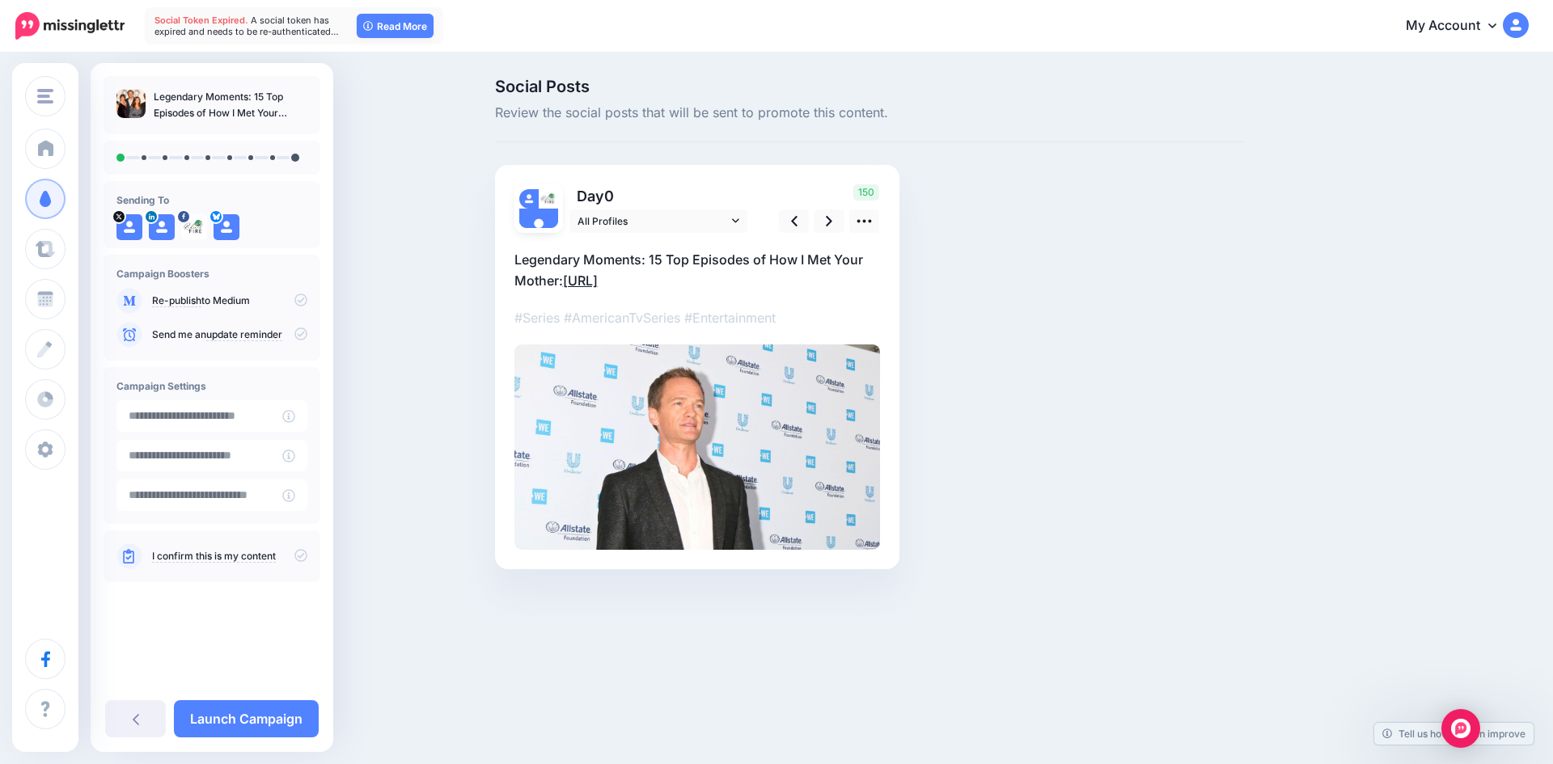
click at [598, 281] on link "[URL]" at bounding box center [580, 281] width 35 height 16
click at [627, 281] on textarea "**********" at bounding box center [696, 270] width 365 height 42
drag, startPoint x: 565, startPoint y: 275, endPoint x: 699, endPoint y: 289, distance: 134.2
click at [699, 289] on textarea "**********" at bounding box center [696, 270] width 365 height 42
click at [826, 220] on icon at bounding box center [829, 221] width 6 height 17
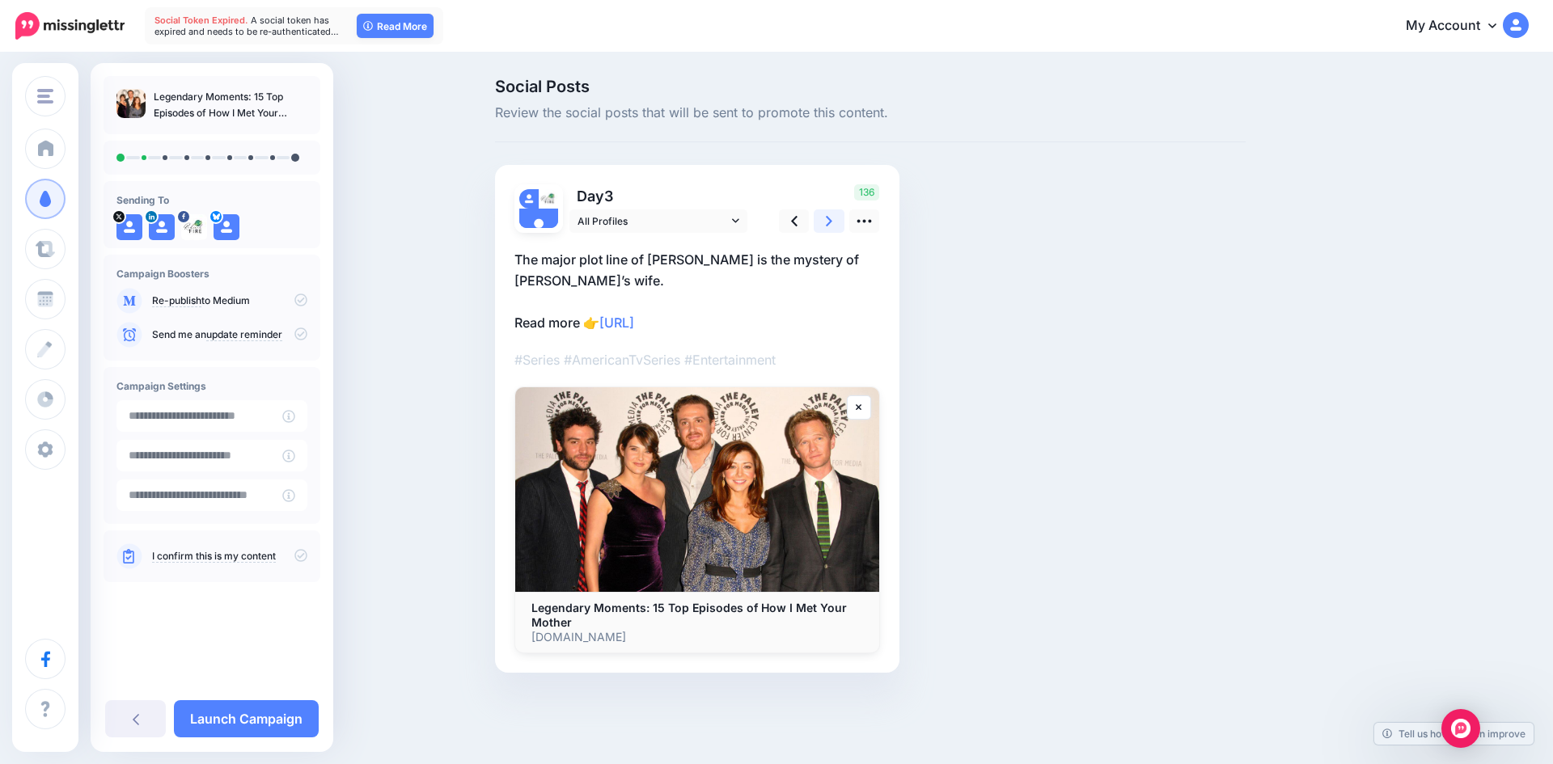
click at [826, 220] on icon at bounding box center [829, 221] width 6 height 17
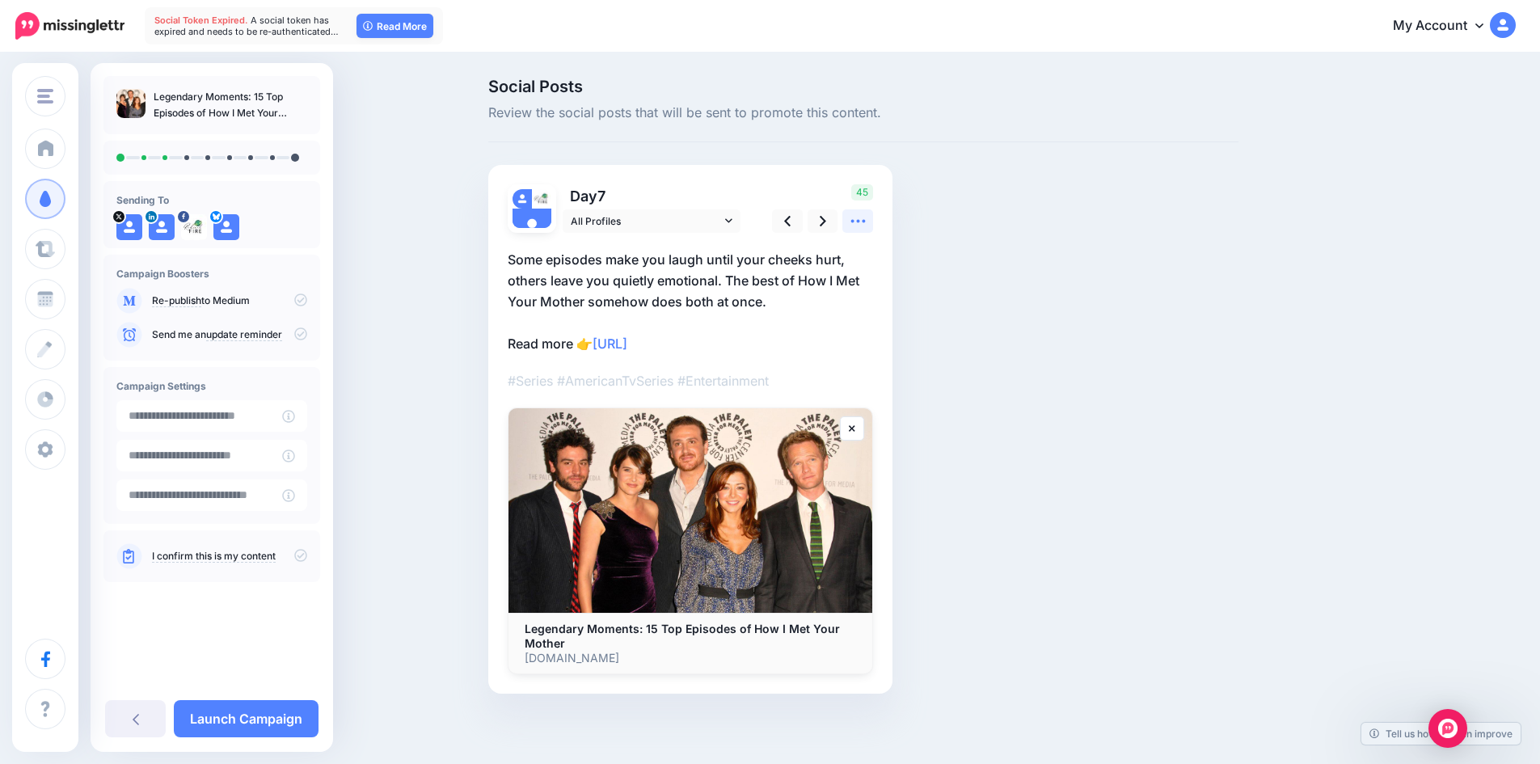
click at [859, 218] on icon at bounding box center [858, 221] width 17 height 17
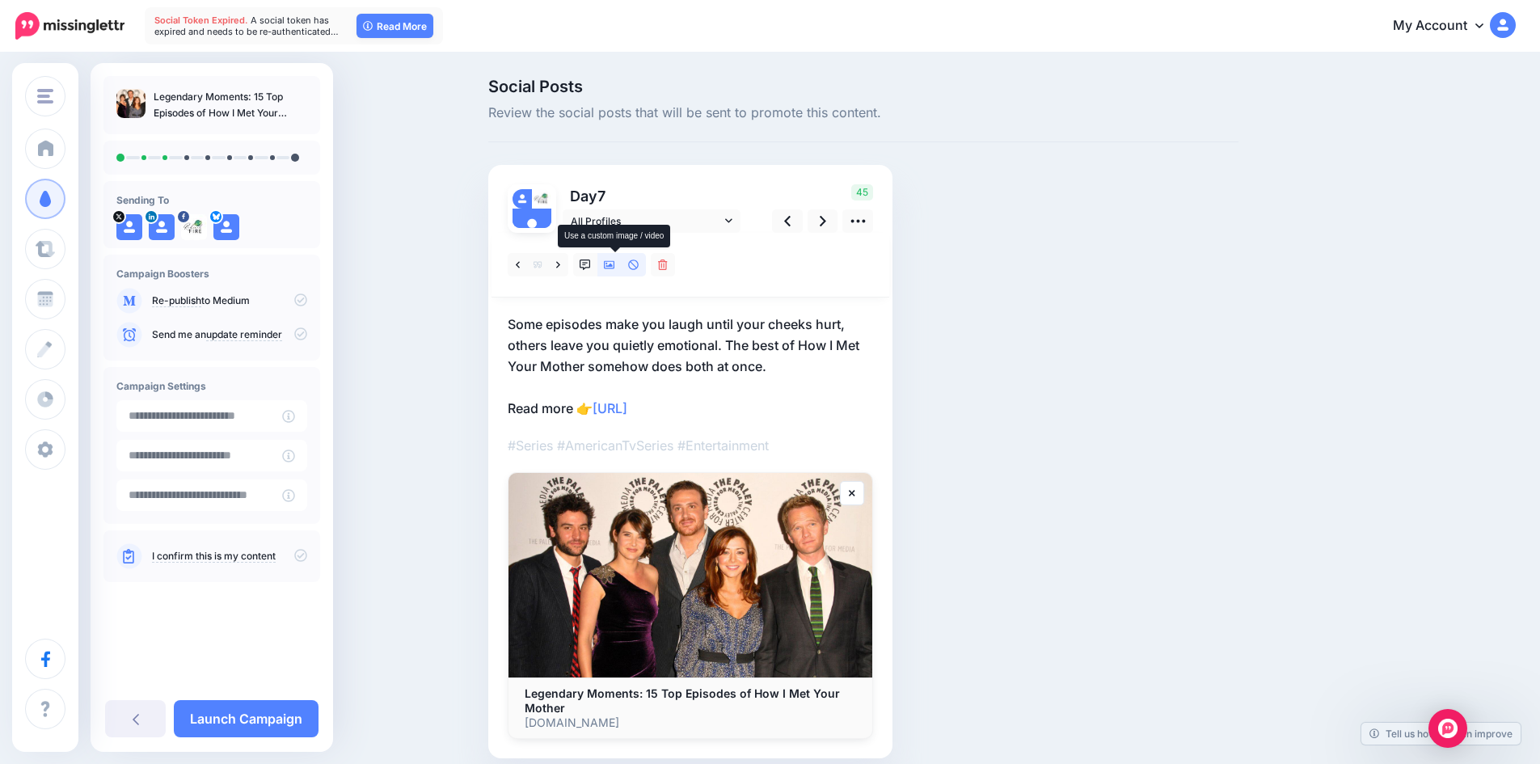
click at [615, 264] on icon at bounding box center [609, 265] width 11 height 8
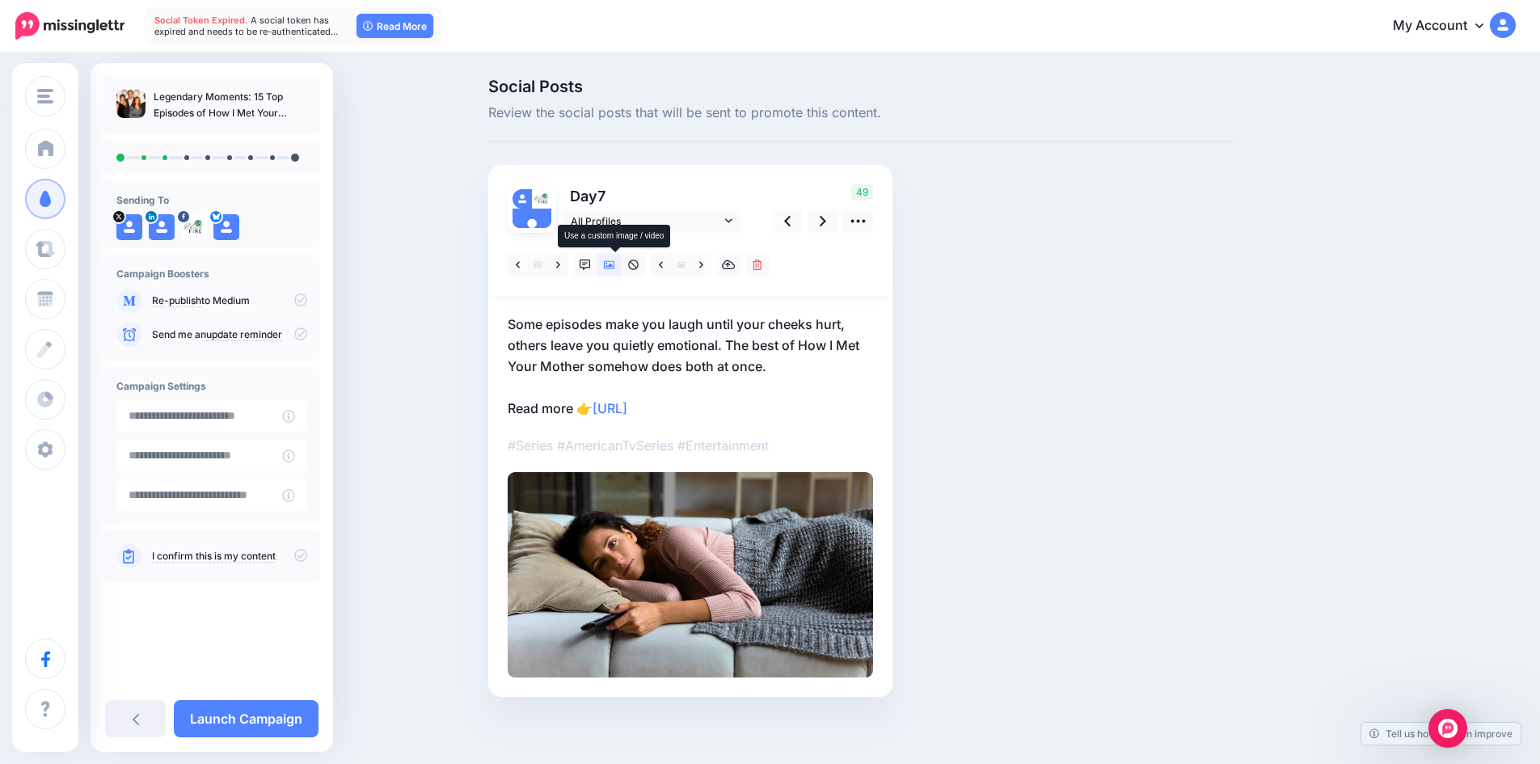
click at [615, 264] on icon at bounding box center [609, 265] width 11 height 8
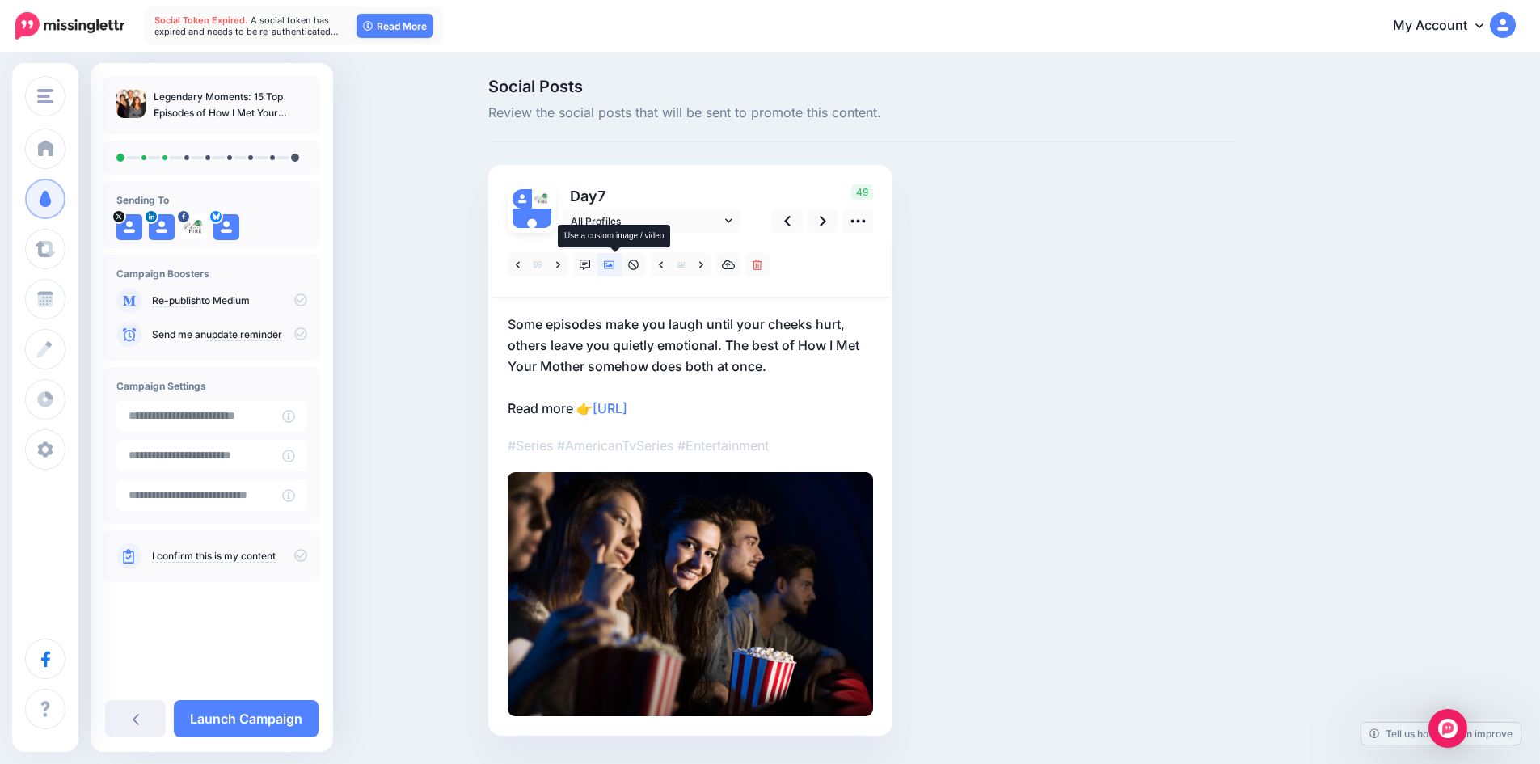
click at [615, 264] on icon at bounding box center [609, 265] width 11 height 8
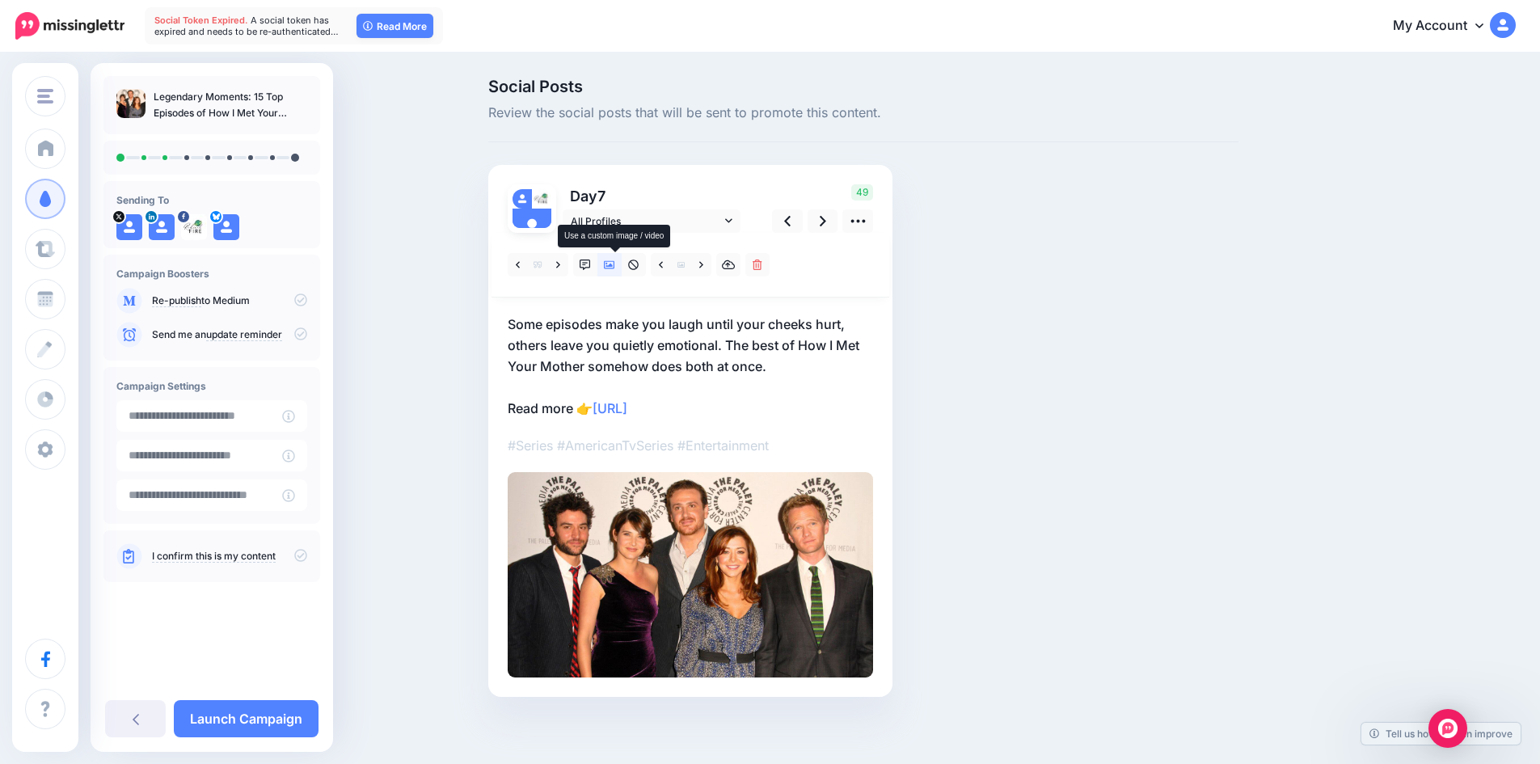
click at [615, 260] on icon at bounding box center [609, 265] width 11 height 11
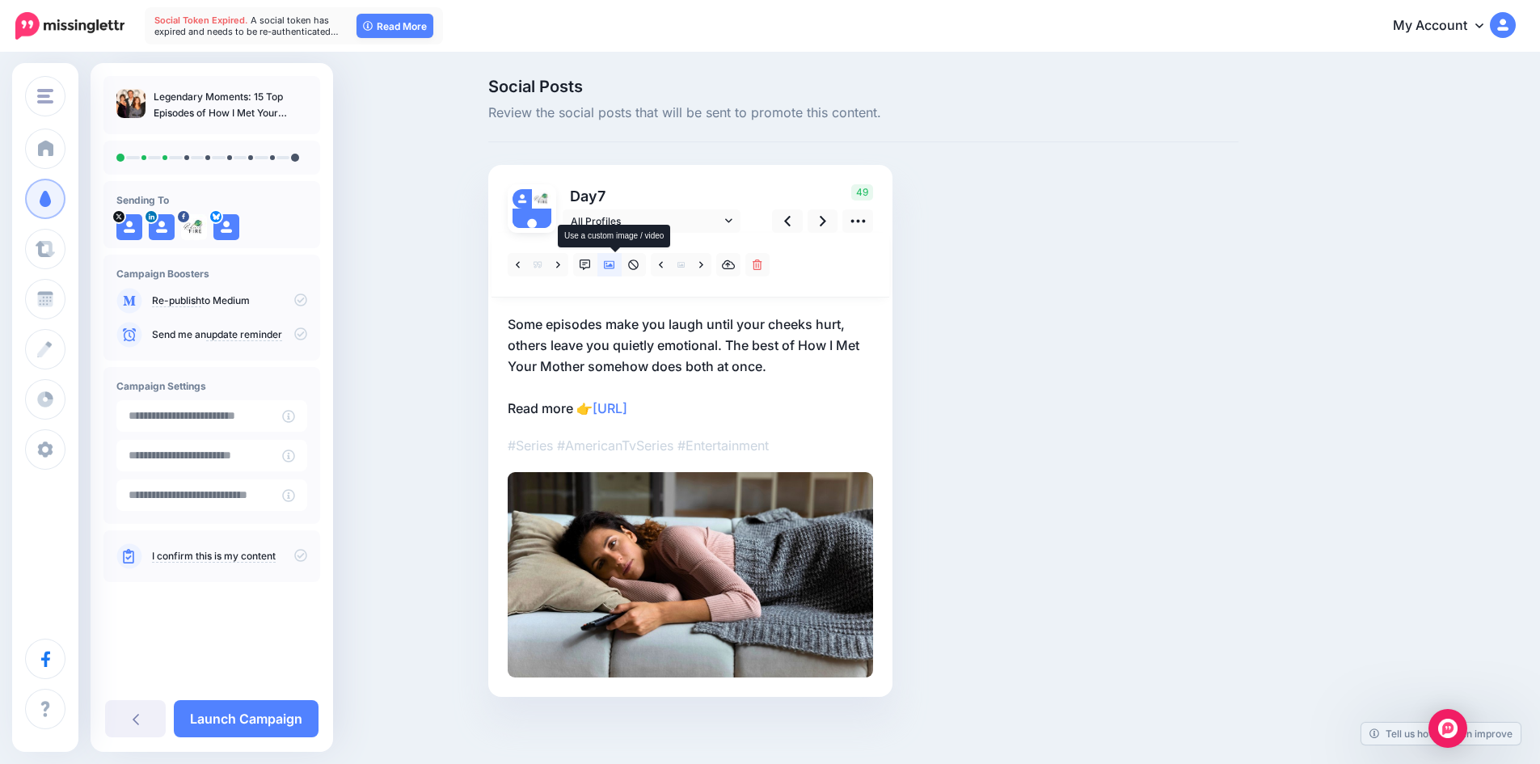
click at [615, 260] on icon at bounding box center [609, 265] width 11 height 11
click at [703, 263] on icon at bounding box center [701, 264] width 4 height 6
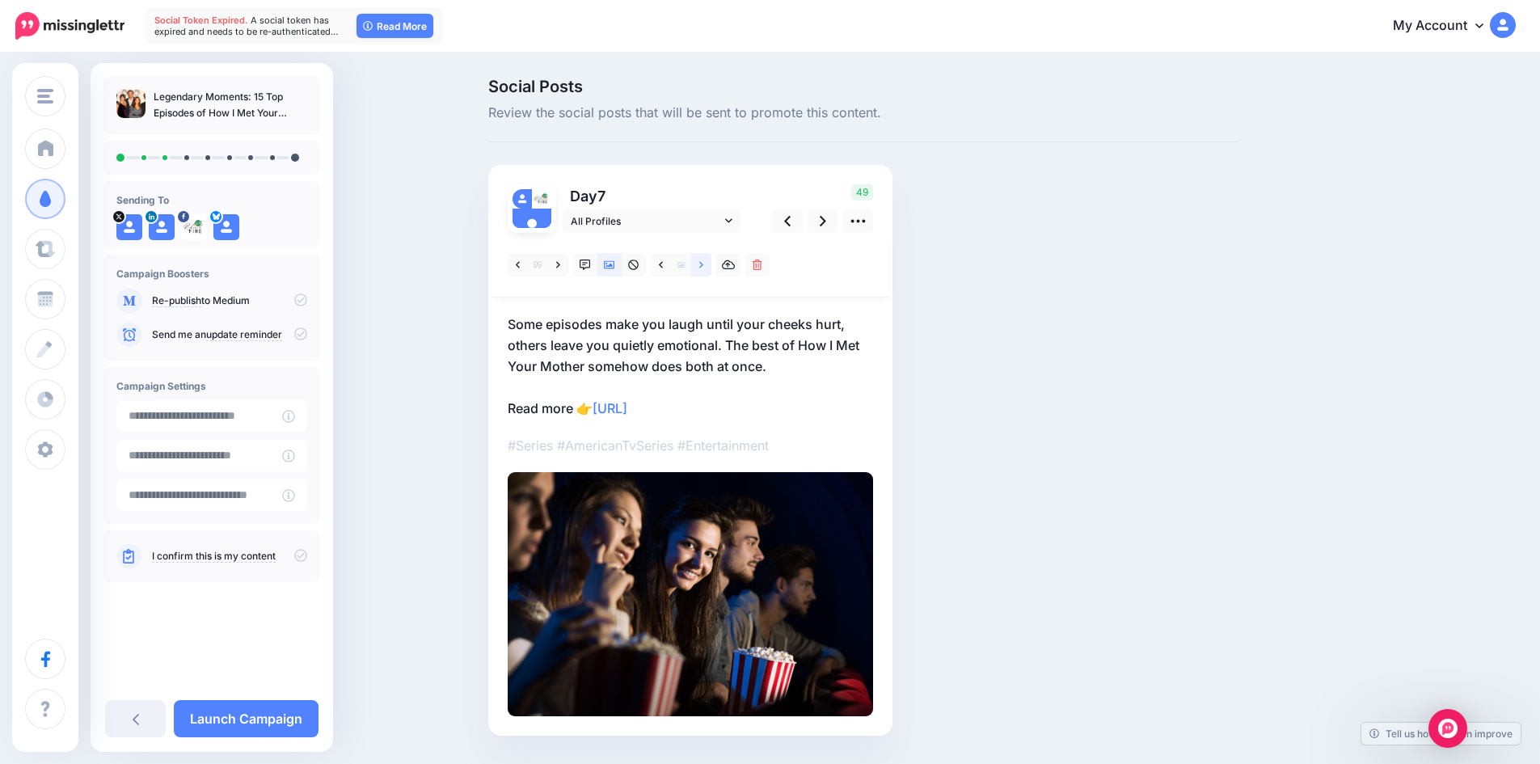
click at [703, 263] on icon at bounding box center [701, 264] width 4 height 6
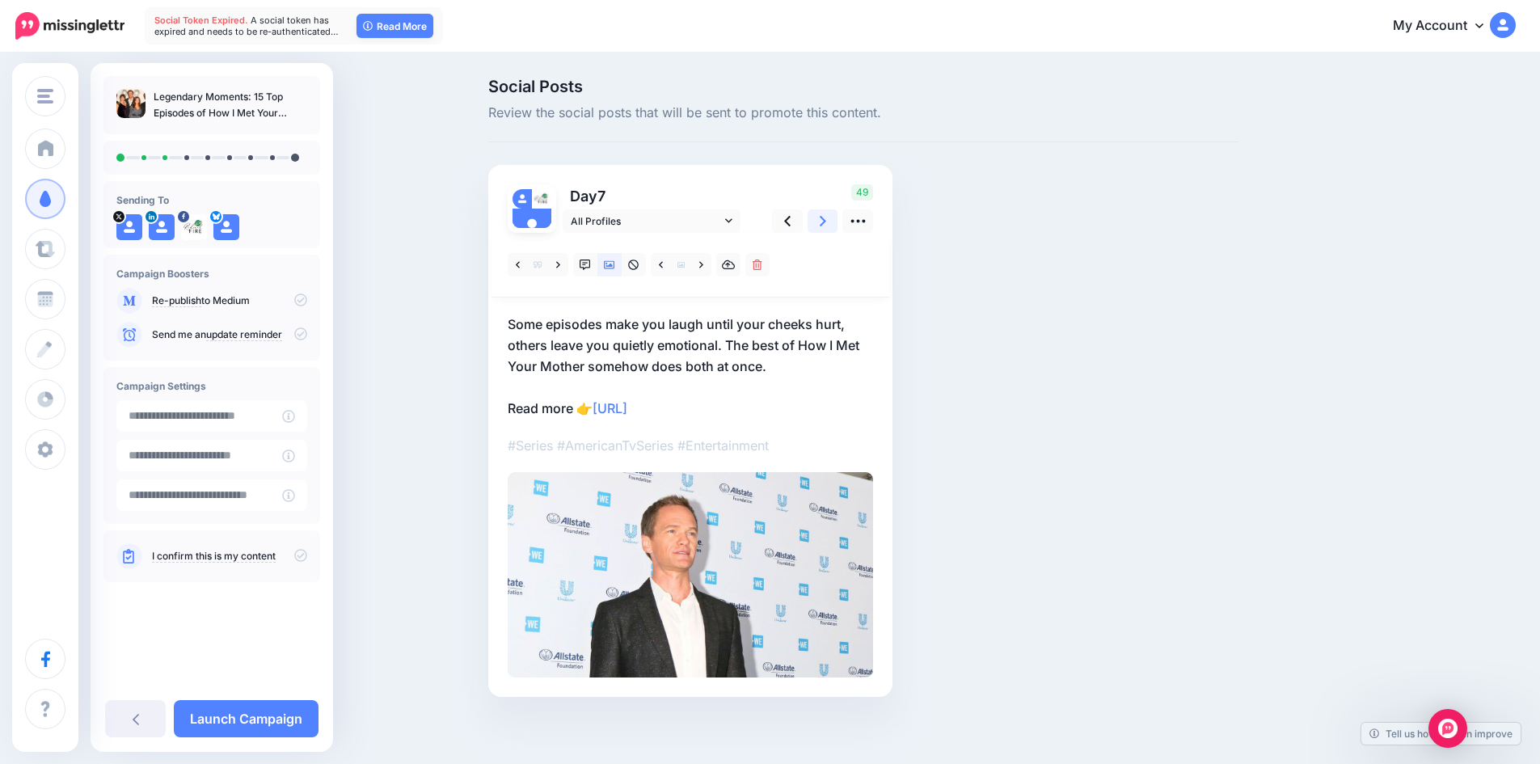
click at [826, 221] on icon at bounding box center [823, 221] width 6 height 17
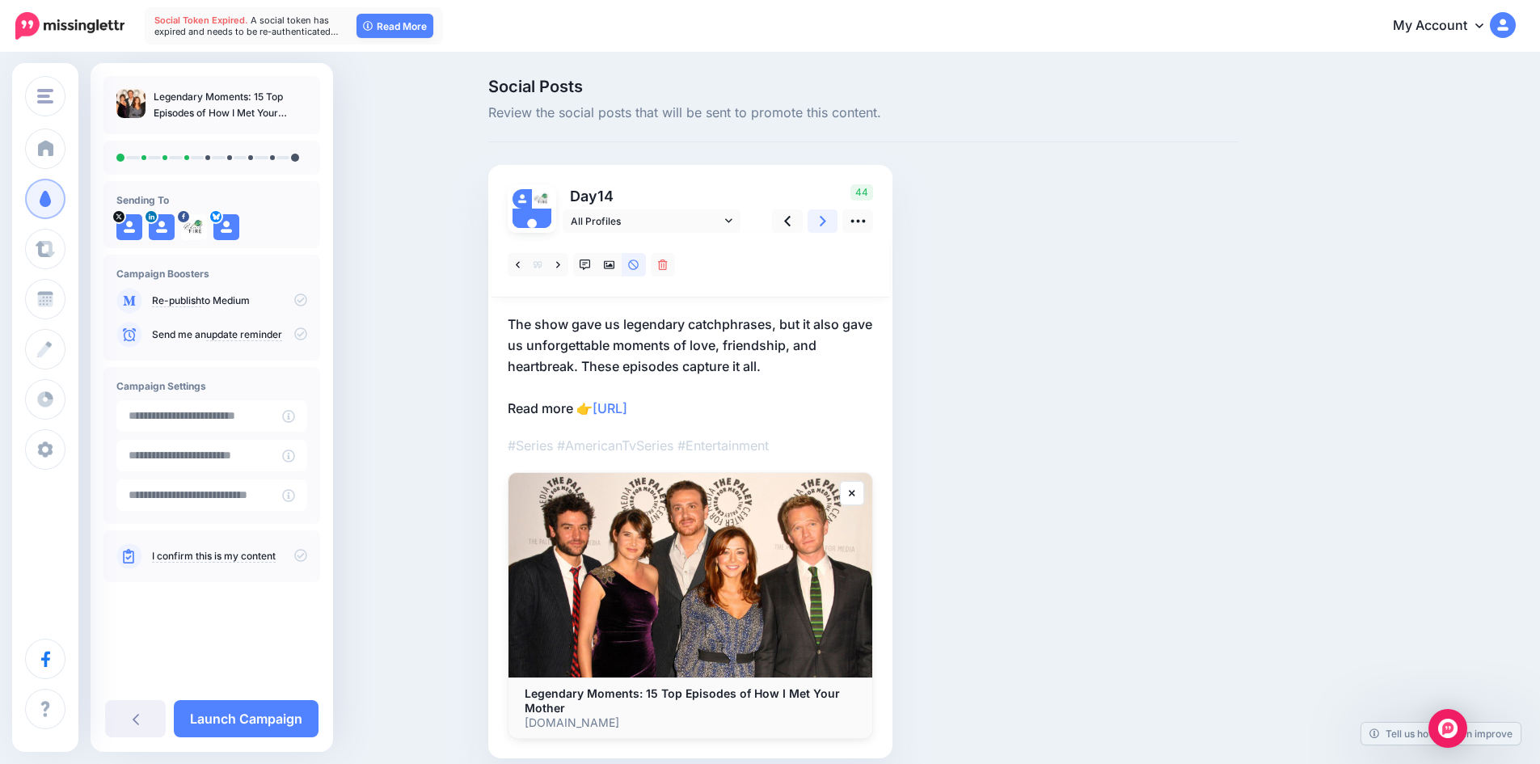
click at [826, 221] on icon at bounding box center [823, 221] width 6 height 17
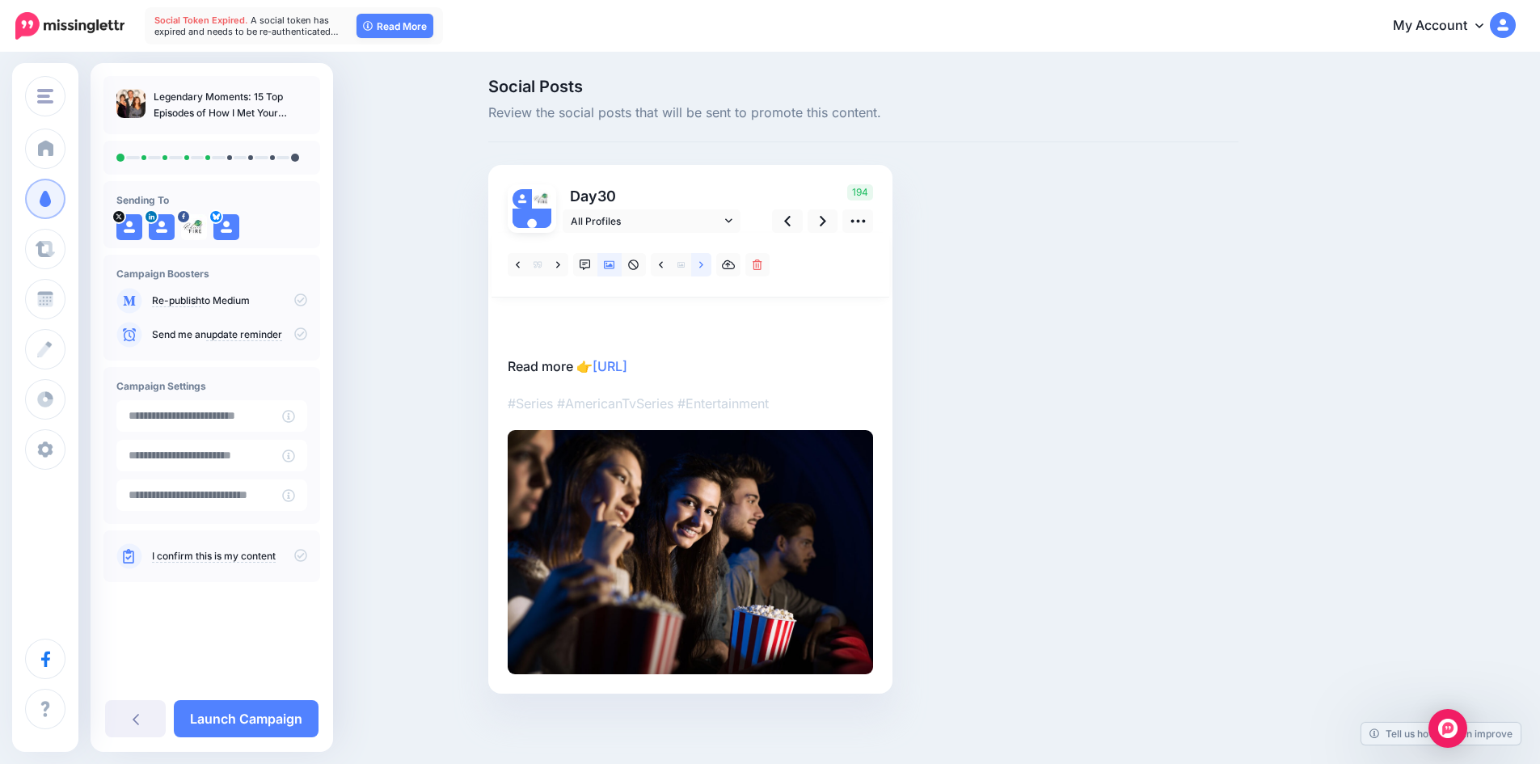
click at [703, 262] on icon at bounding box center [701, 264] width 4 height 6
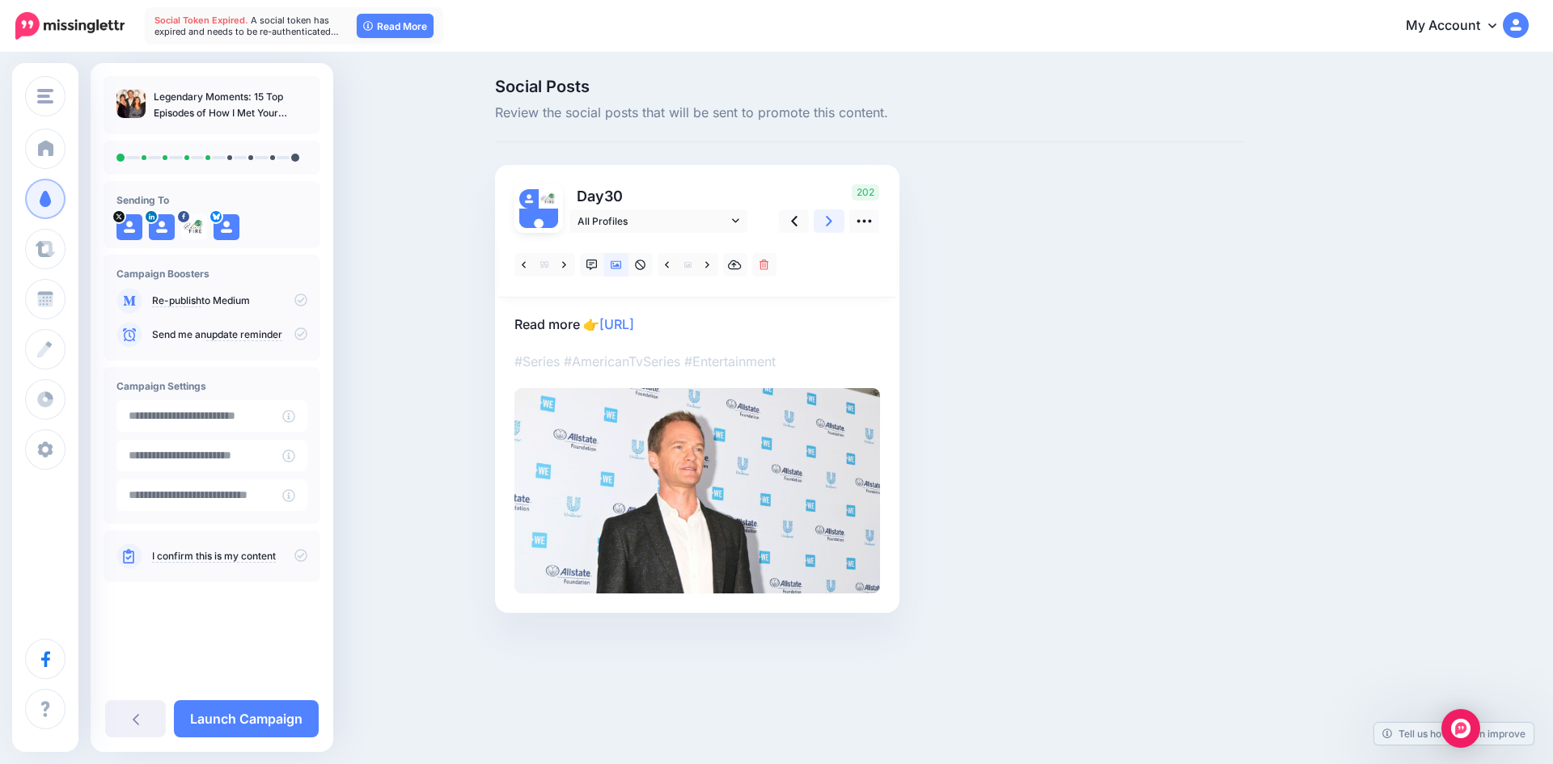
click at [826, 222] on icon at bounding box center [829, 221] width 6 height 17
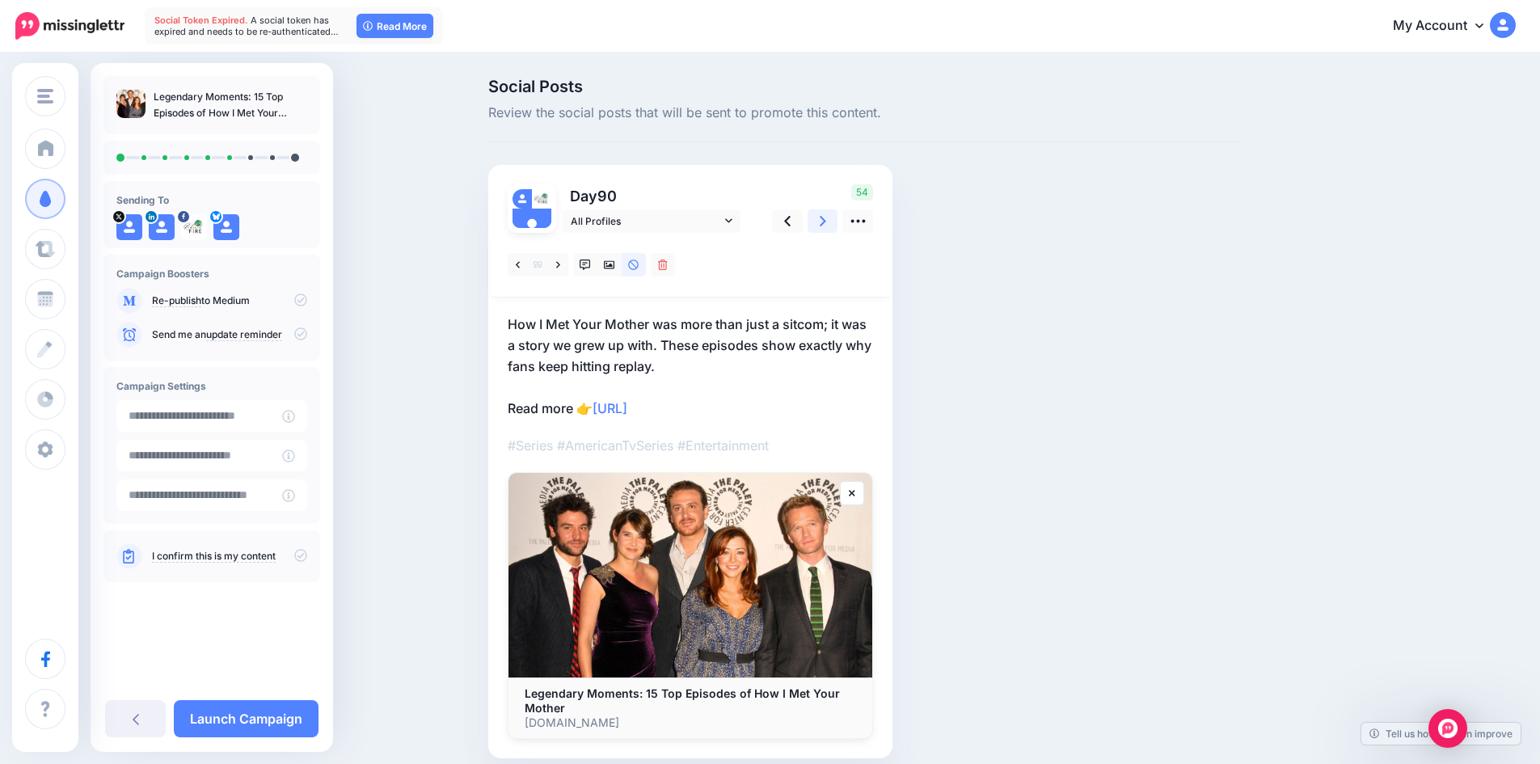
click at [826, 222] on icon at bounding box center [823, 221] width 6 height 17
click at [615, 268] on icon at bounding box center [609, 265] width 11 height 11
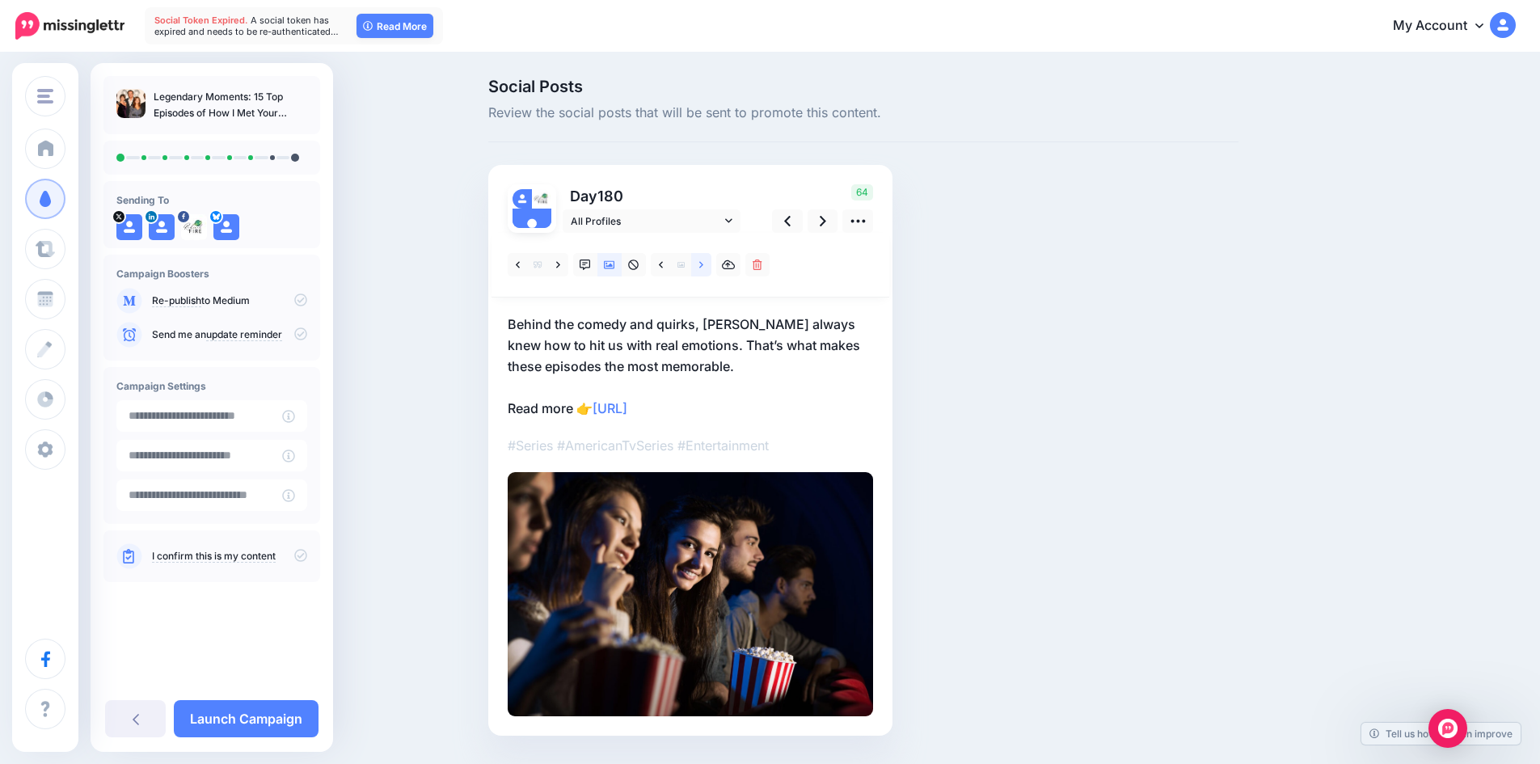
click at [703, 260] on icon at bounding box center [701, 265] width 4 height 11
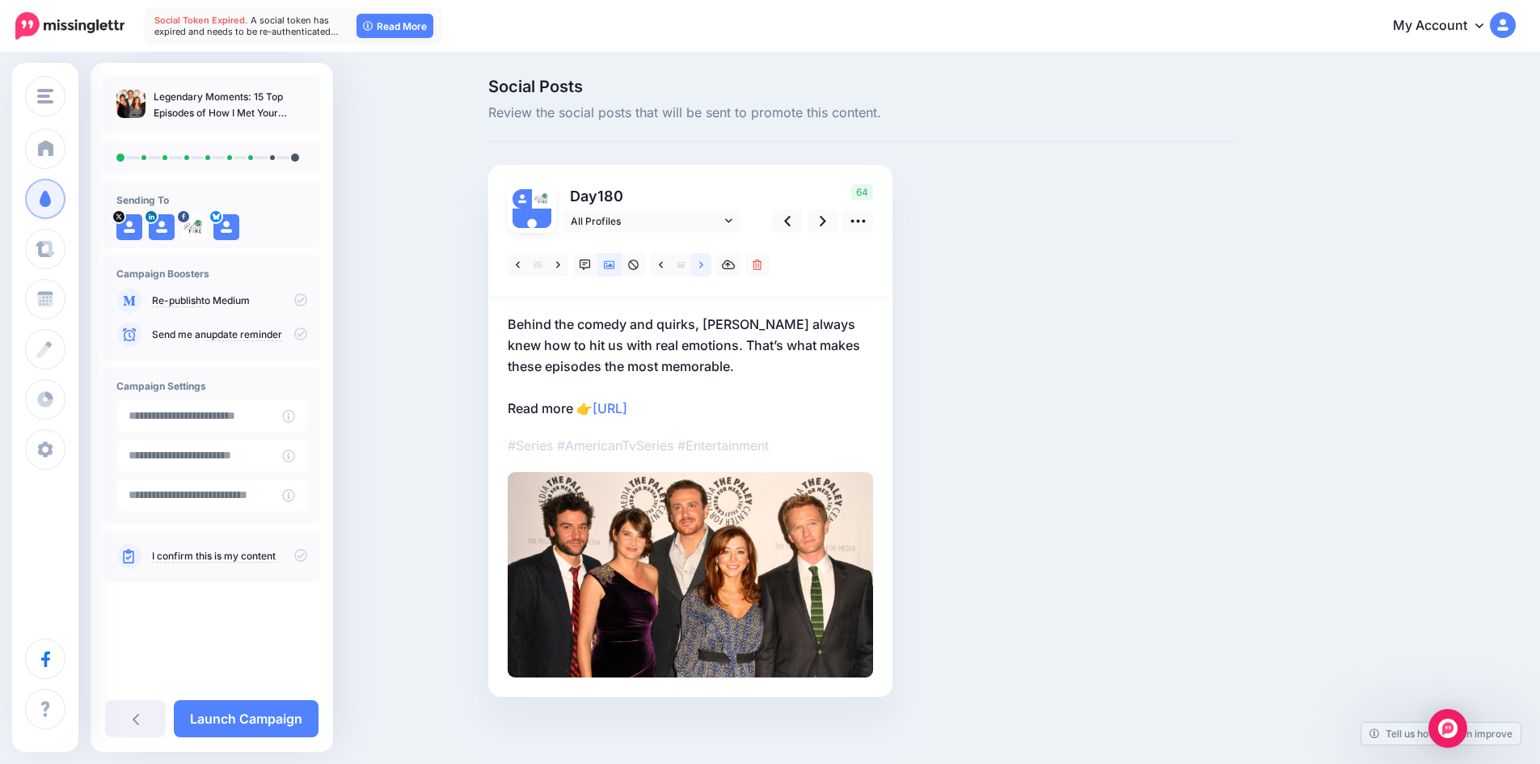
click at [703, 262] on icon at bounding box center [701, 265] width 4 height 11
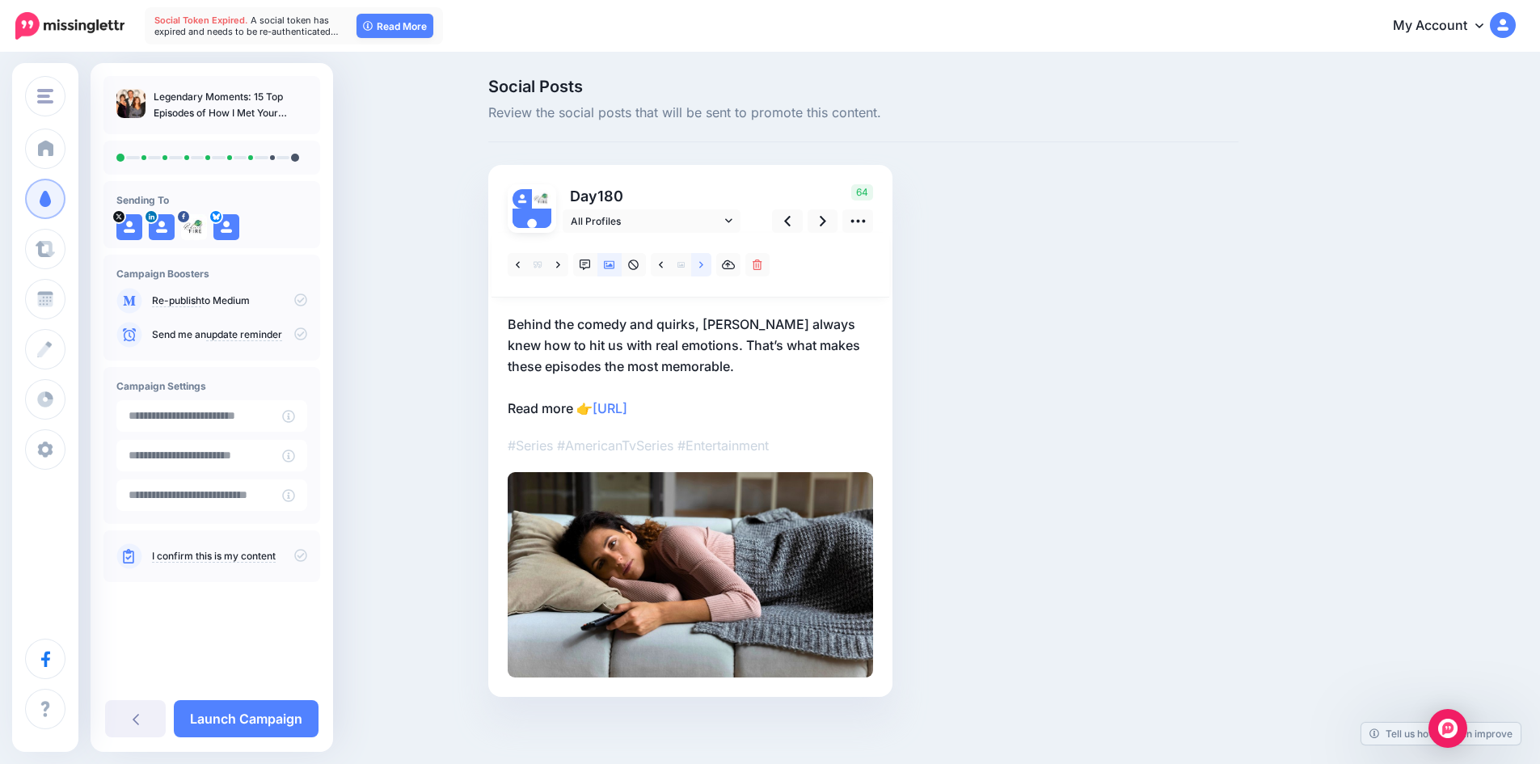
click at [703, 262] on icon at bounding box center [701, 265] width 4 height 11
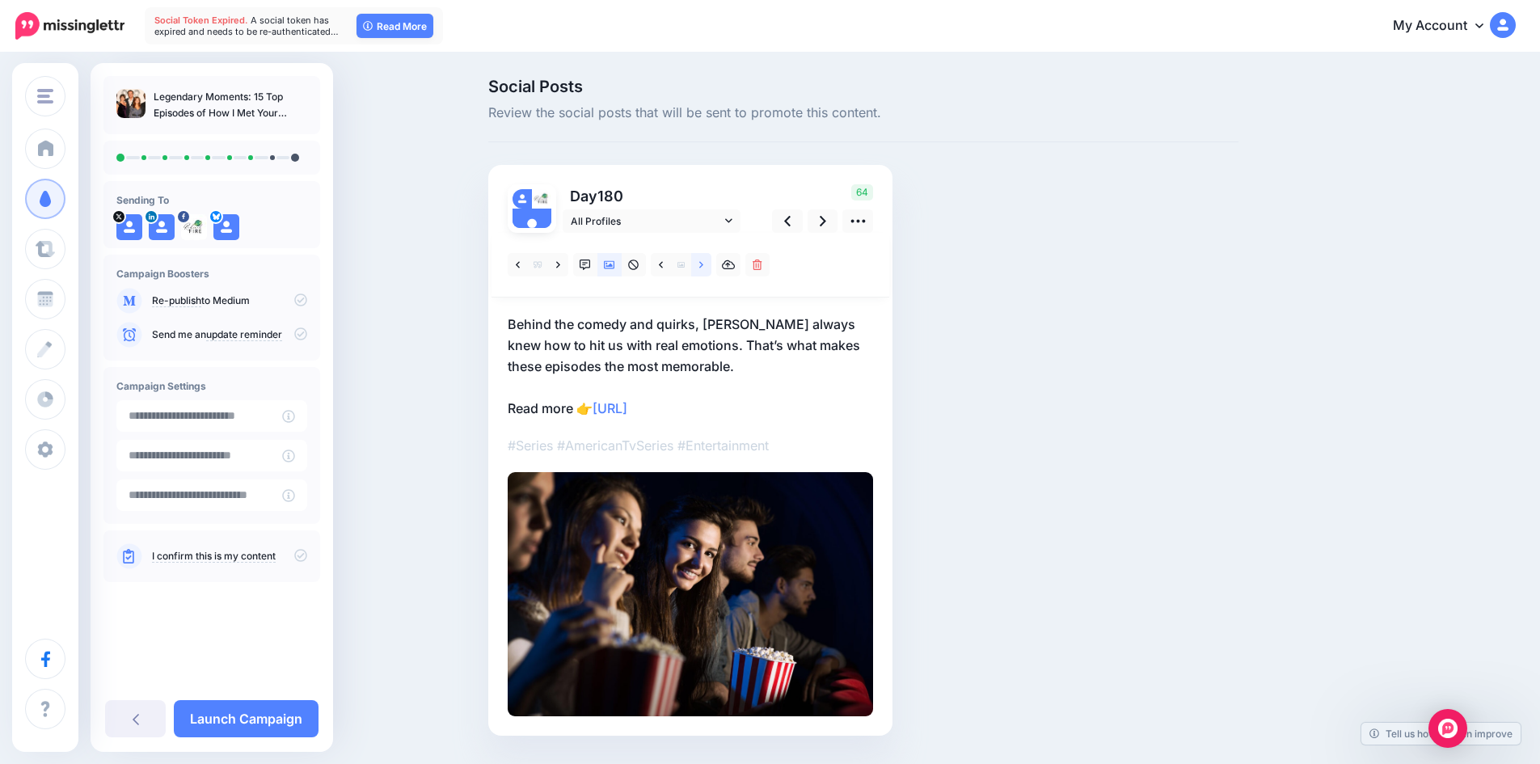
click at [708, 257] on link at bounding box center [701, 264] width 20 height 23
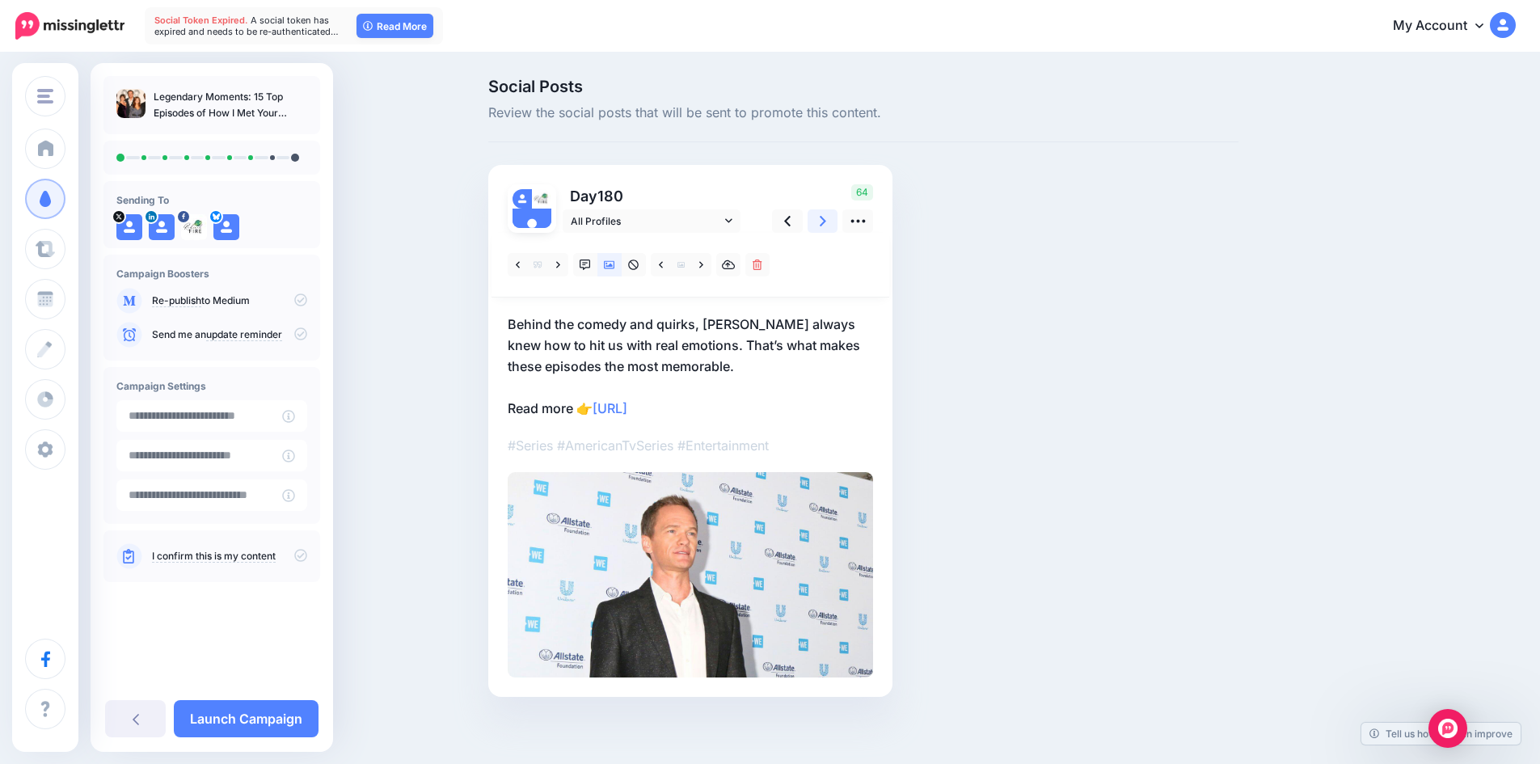
click at [826, 220] on icon at bounding box center [823, 221] width 6 height 17
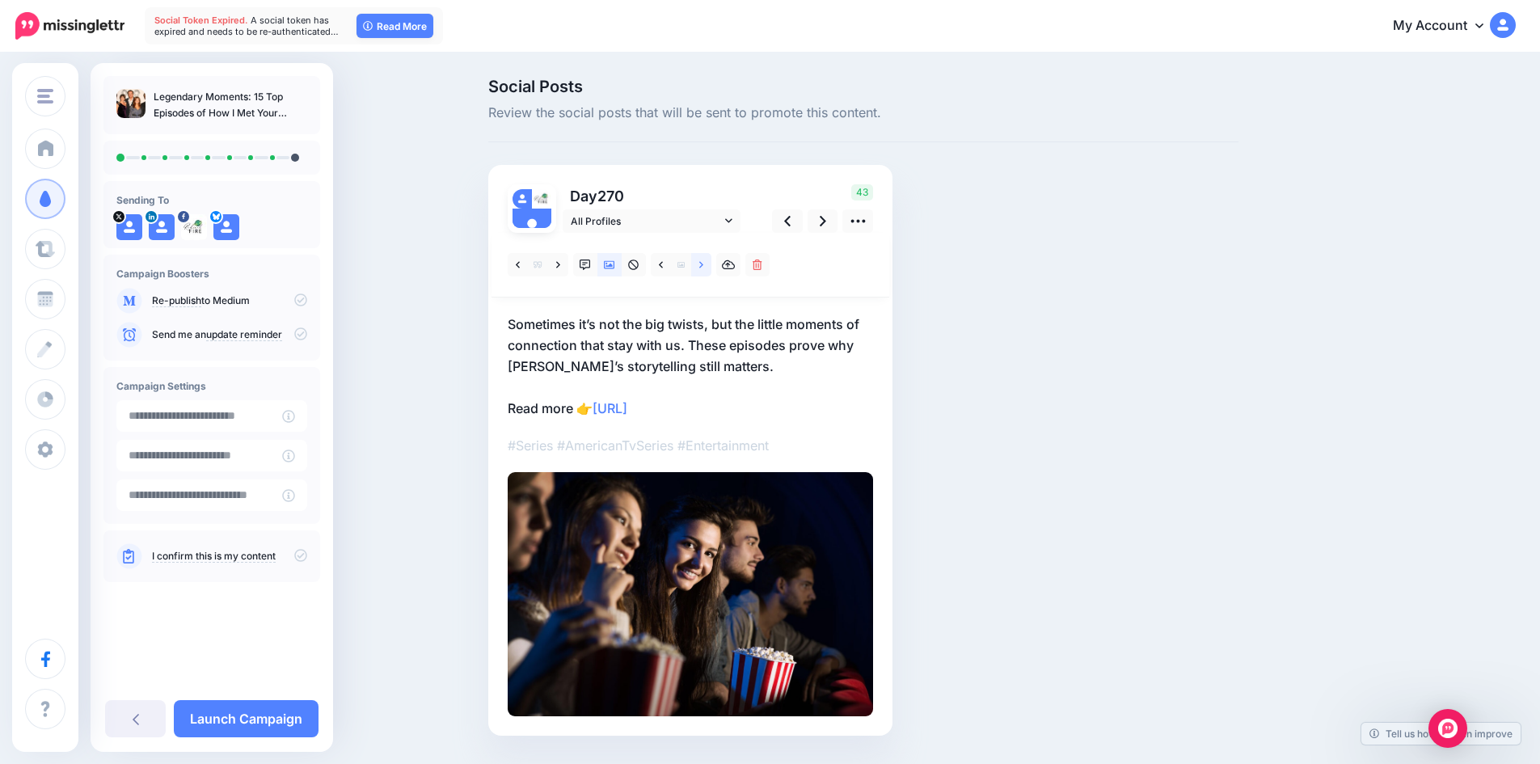
click at [703, 260] on link at bounding box center [701, 264] width 20 height 23
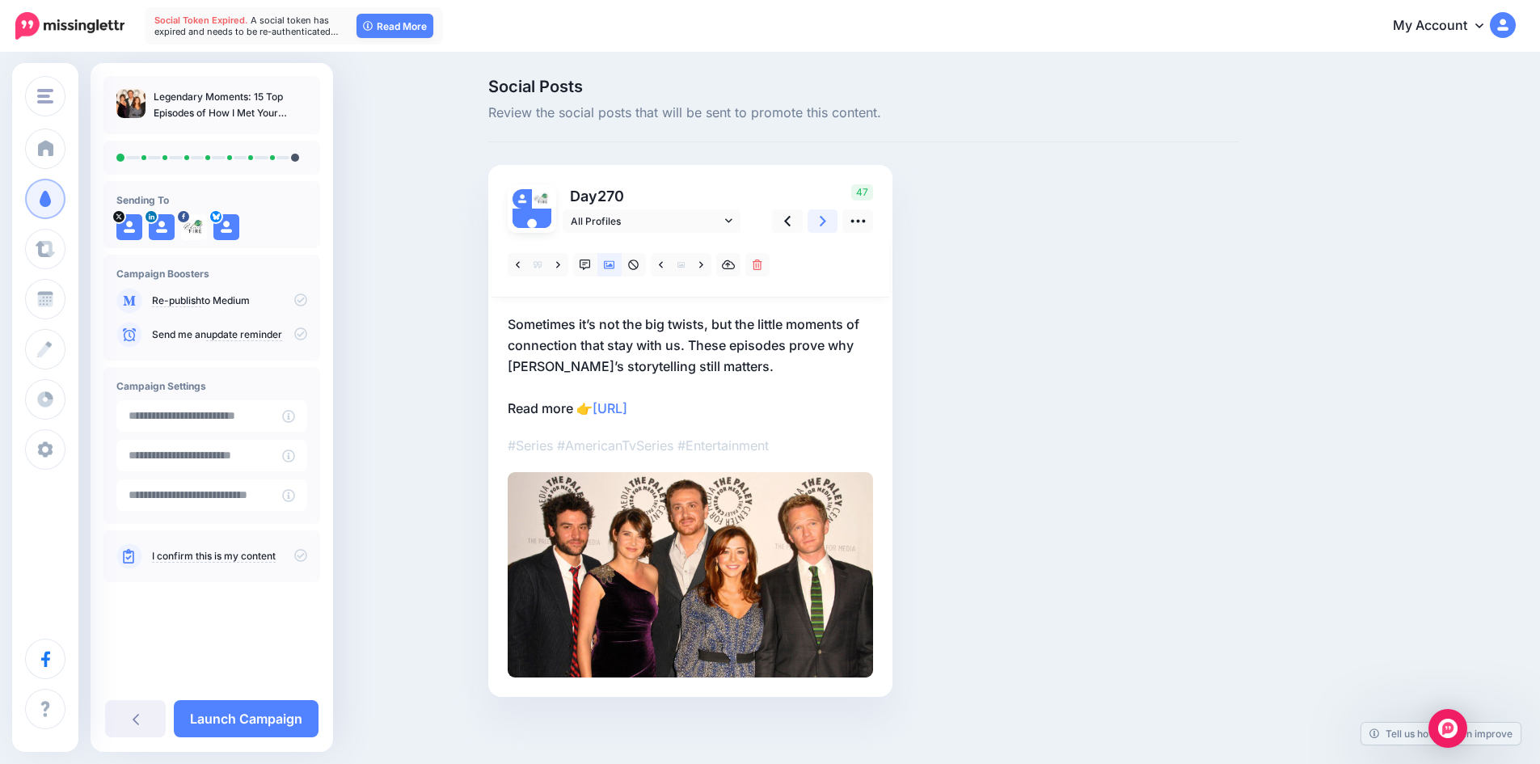
click at [833, 222] on link at bounding box center [823, 220] width 31 height 23
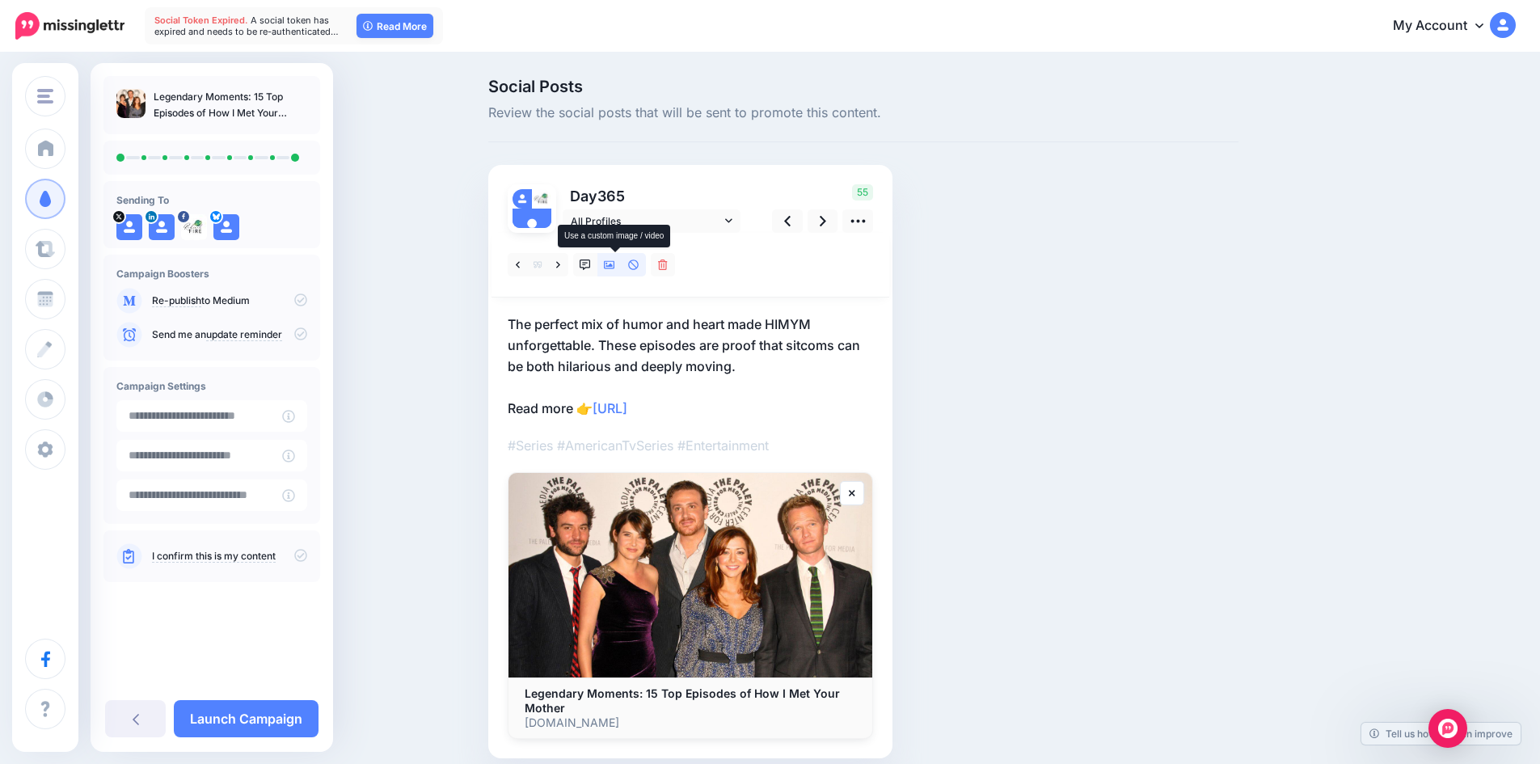
click at [615, 261] on icon at bounding box center [609, 265] width 11 height 8
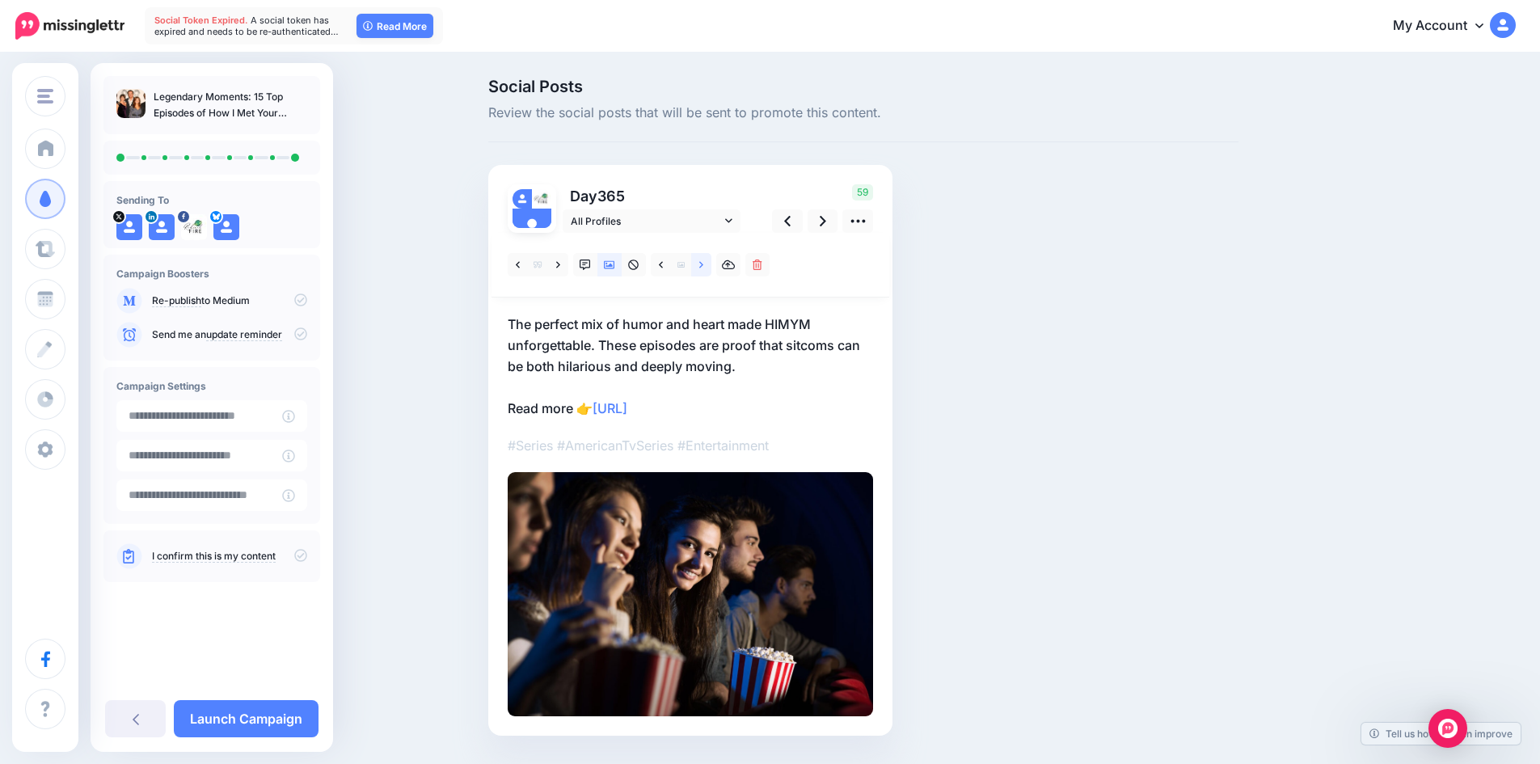
click at [703, 267] on icon at bounding box center [701, 264] width 4 height 6
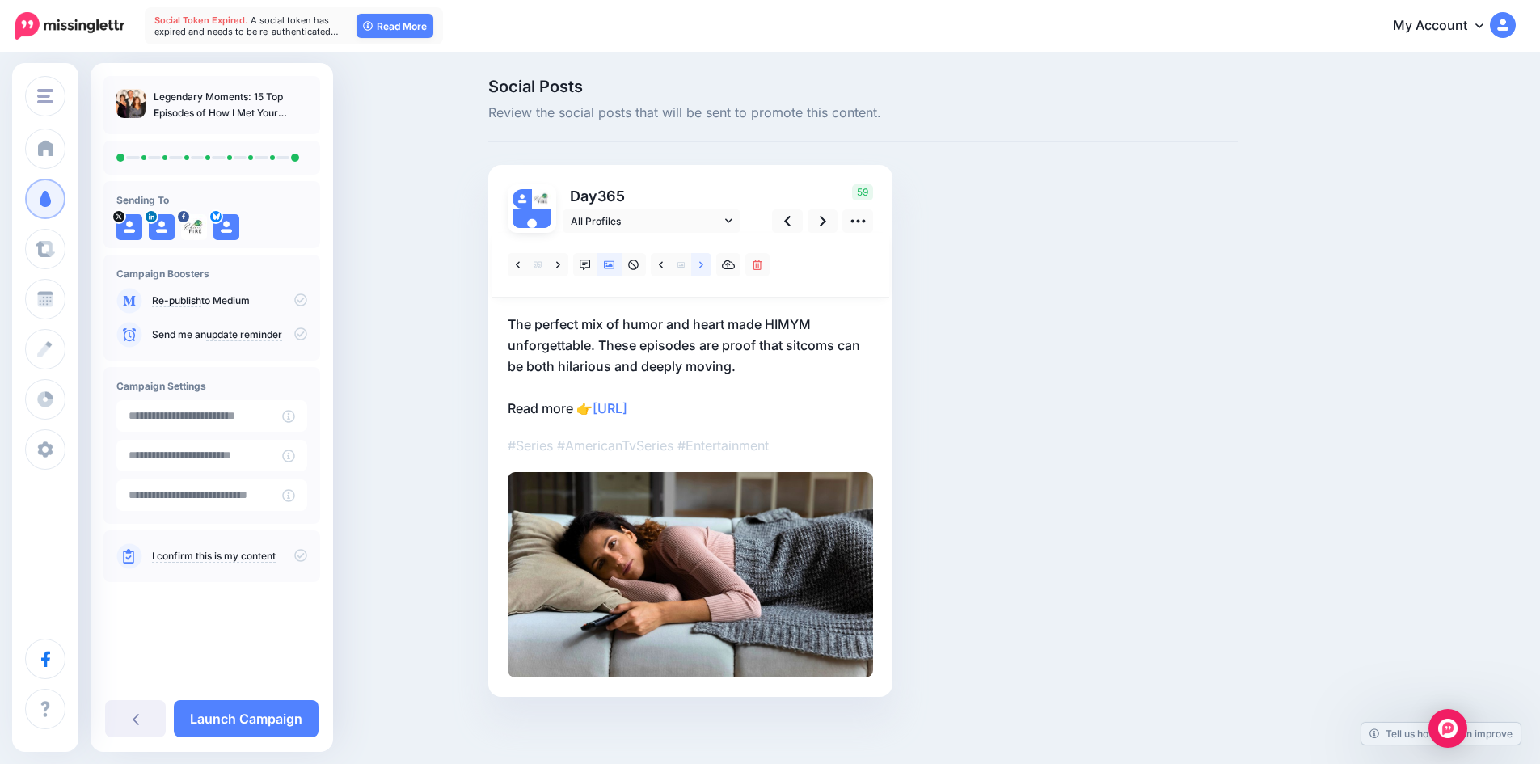
click at [710, 265] on link at bounding box center [701, 264] width 20 height 23
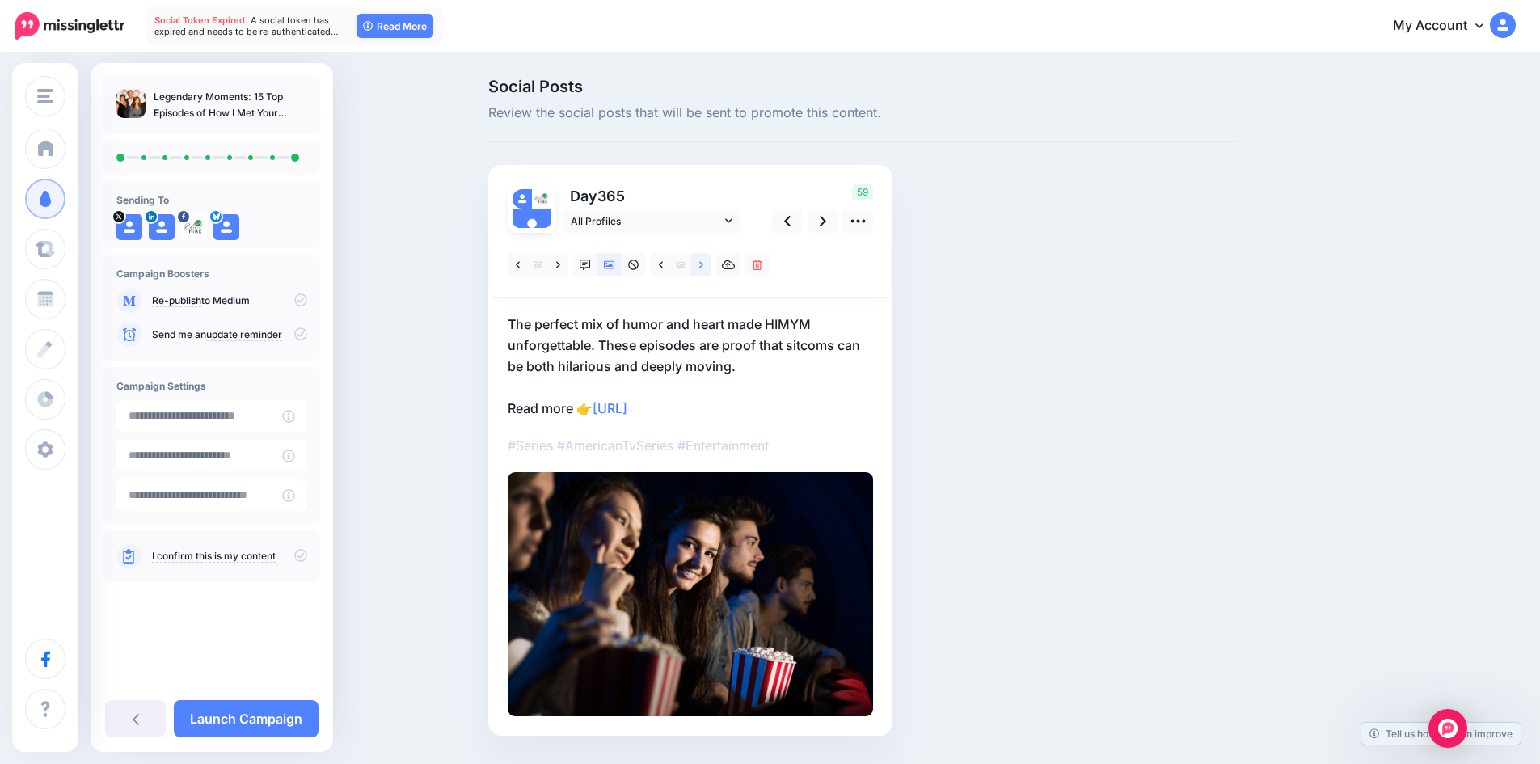
click at [710, 265] on link at bounding box center [701, 264] width 20 height 23
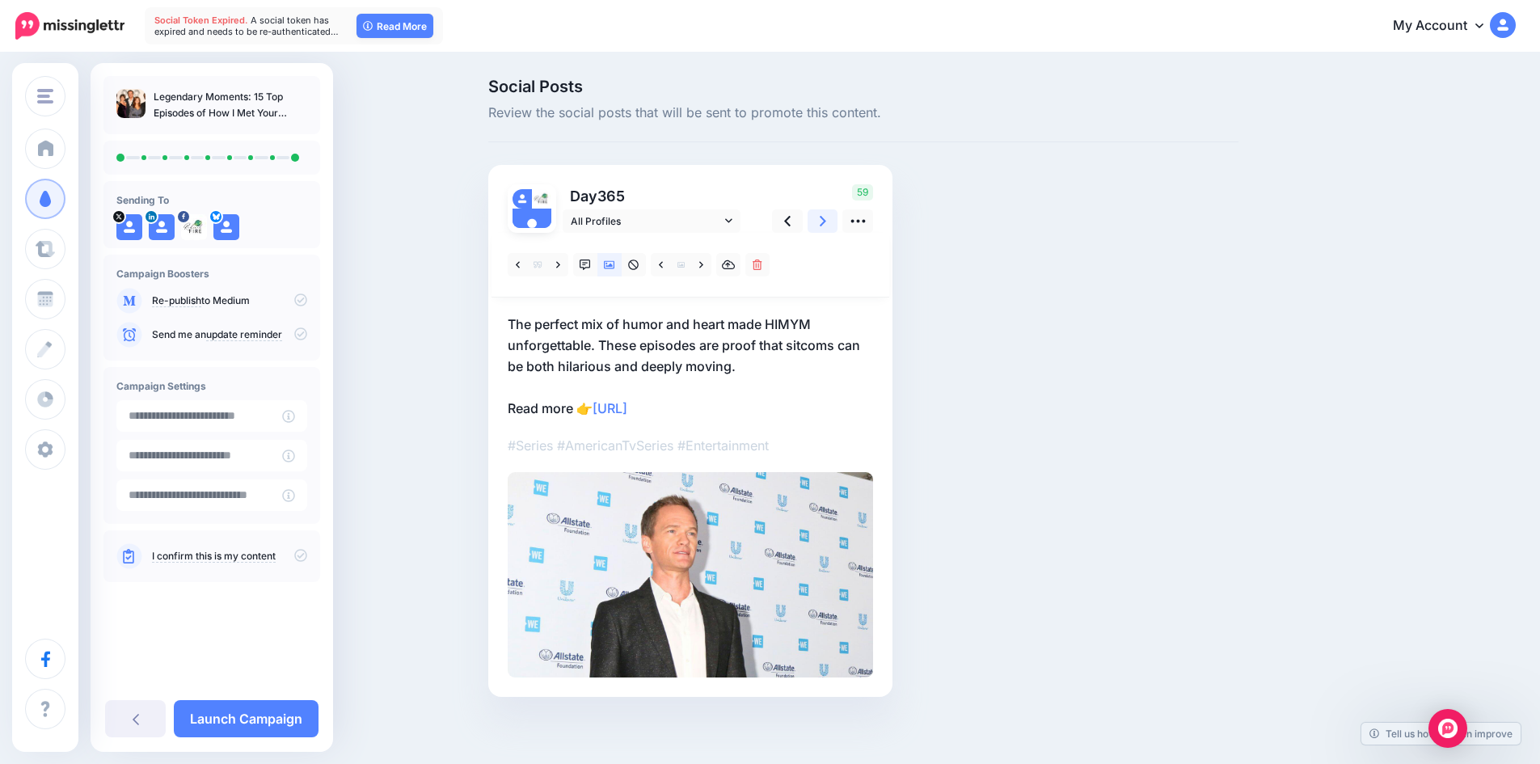
click at [824, 220] on link at bounding box center [823, 220] width 31 height 23
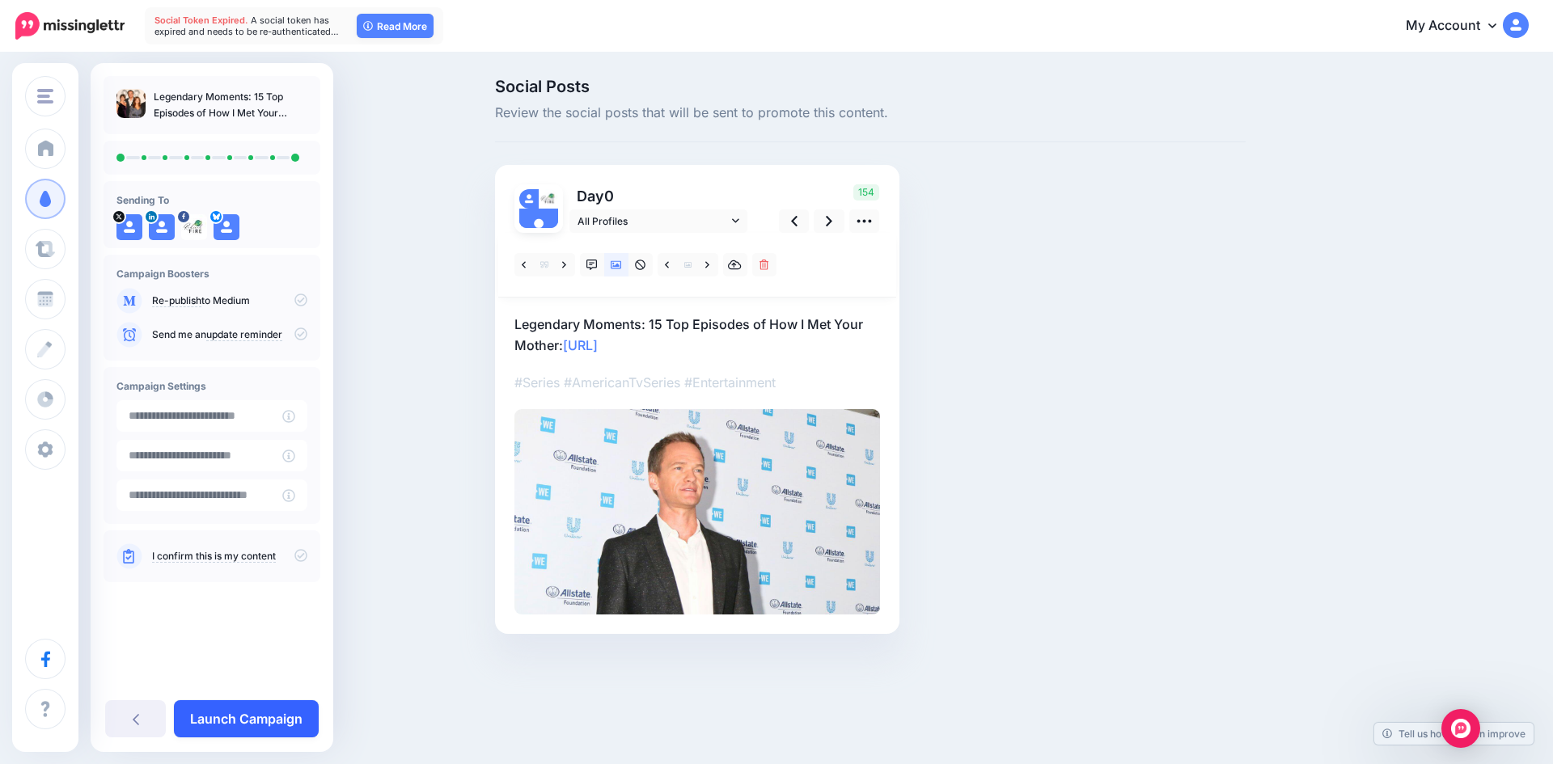
click at [247, 707] on link "Launch Campaign" at bounding box center [246, 718] width 145 height 37
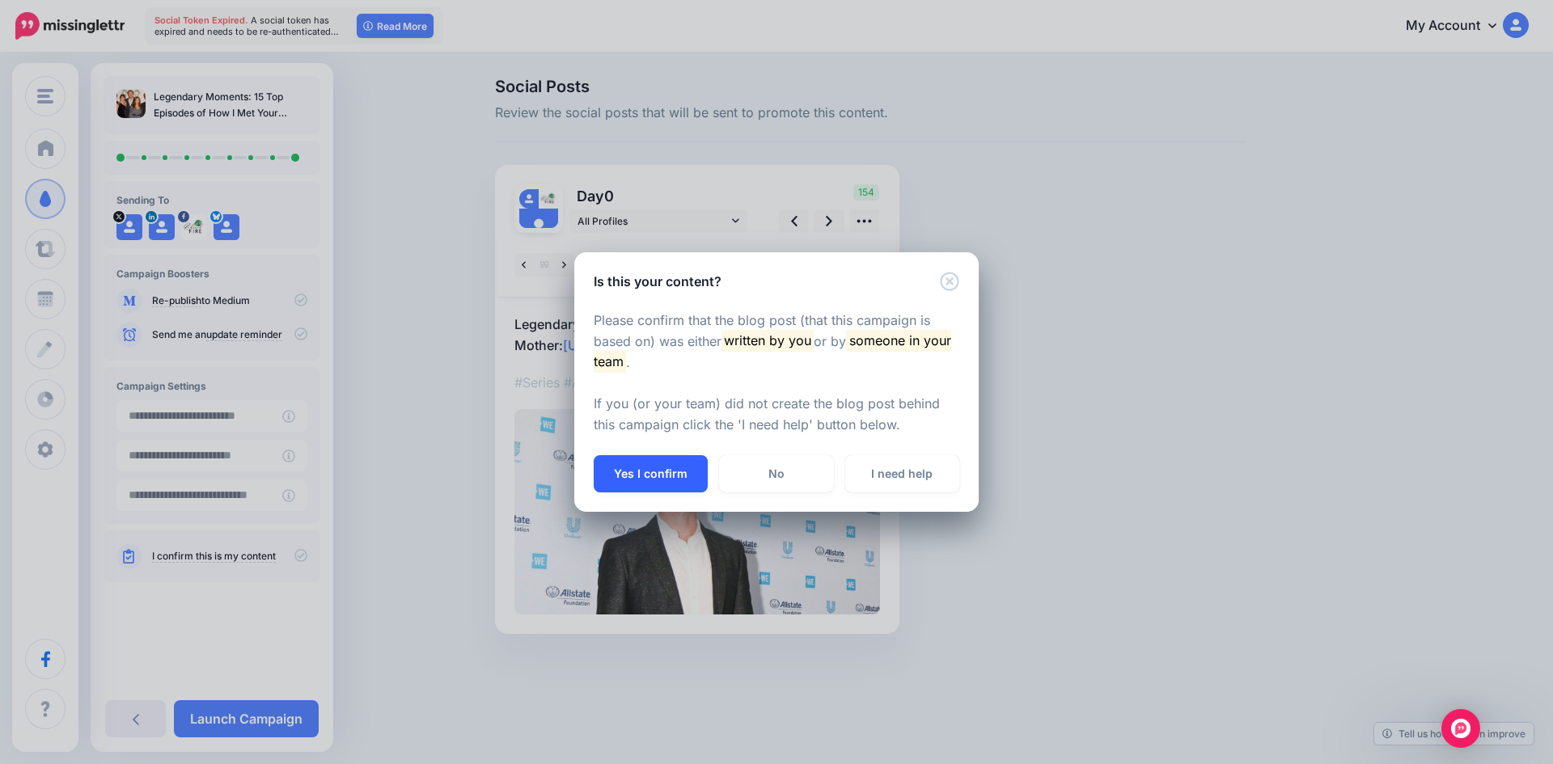
click at [635, 478] on button "Yes I confirm" at bounding box center [651, 473] width 114 height 37
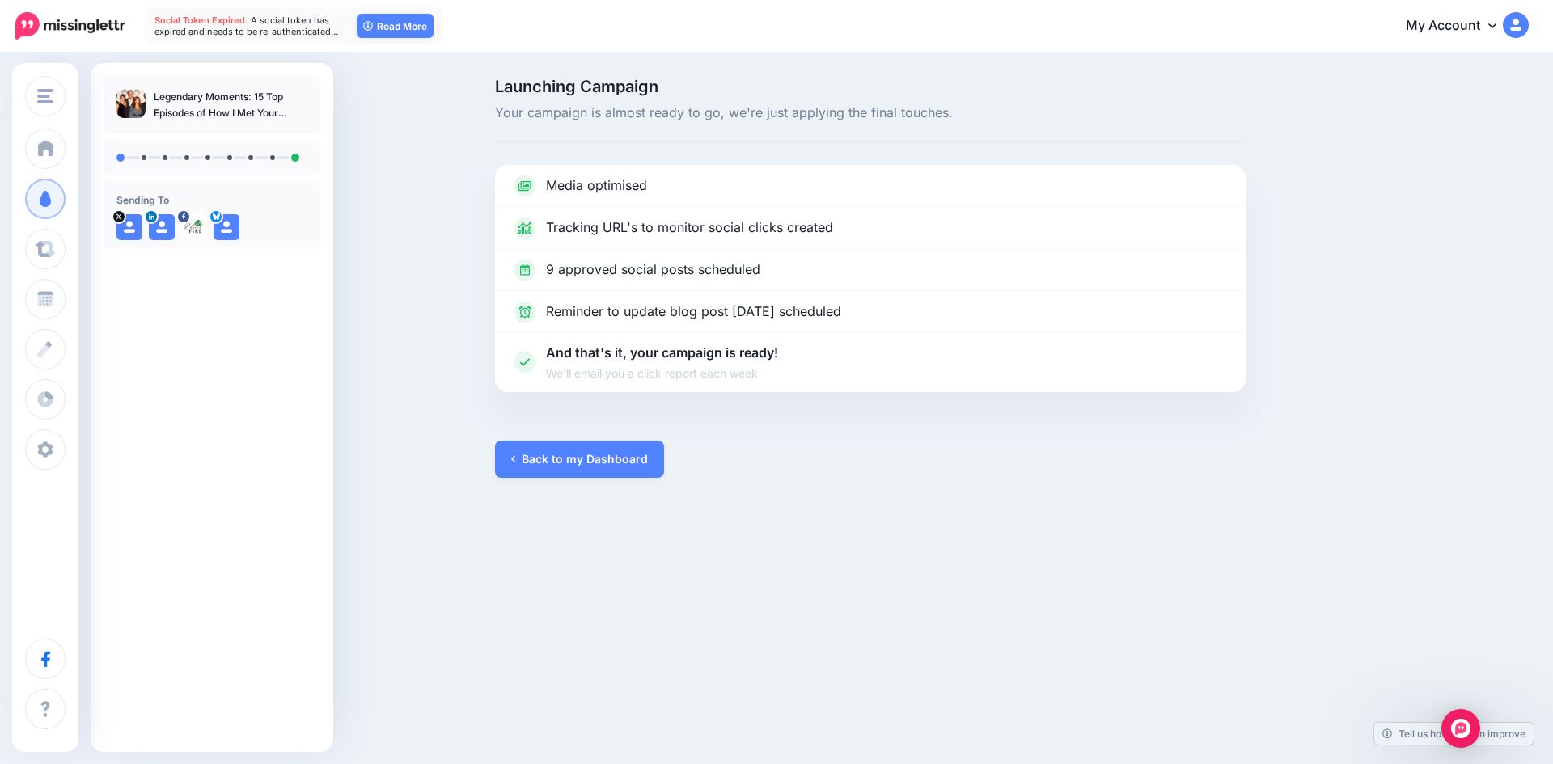
drag, startPoint x: 154, startPoint y: 95, endPoint x: 260, endPoint y: 125, distance: 109.5
click at [260, 125] on div "Legendary Moments: 15 Top Episodes of How I Met Your Mother" at bounding box center [212, 105] width 217 height 58
copy p "Legendary Moments: 15 Top Episodes of How I Met Your Mother"
drag, startPoint x: 560, startPoint y: 446, endPoint x: 784, endPoint y: 575, distance: 259.4
click at [560, 448] on link "Back to my Dashboard" at bounding box center [579, 459] width 169 height 37
